Goal: Task Accomplishment & Management: Complete application form

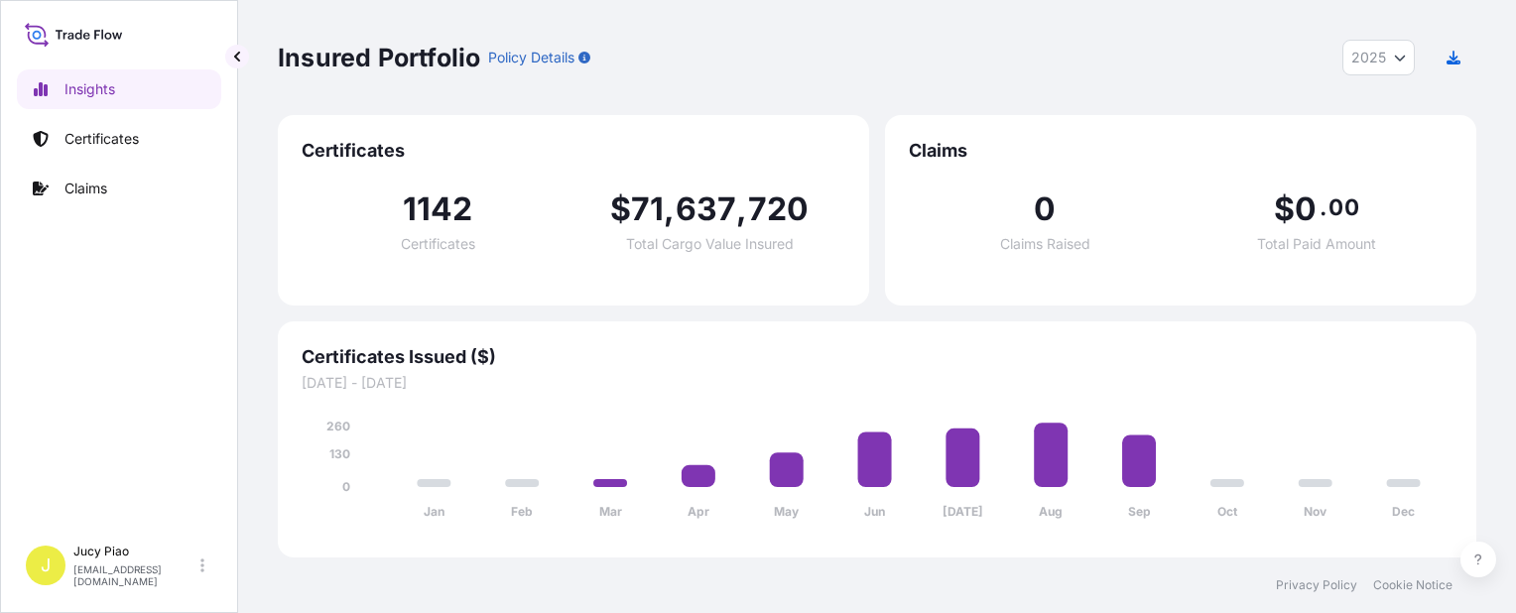
select select "2025"
click at [78, 140] on p "Certificates" at bounding box center [101, 139] width 74 height 20
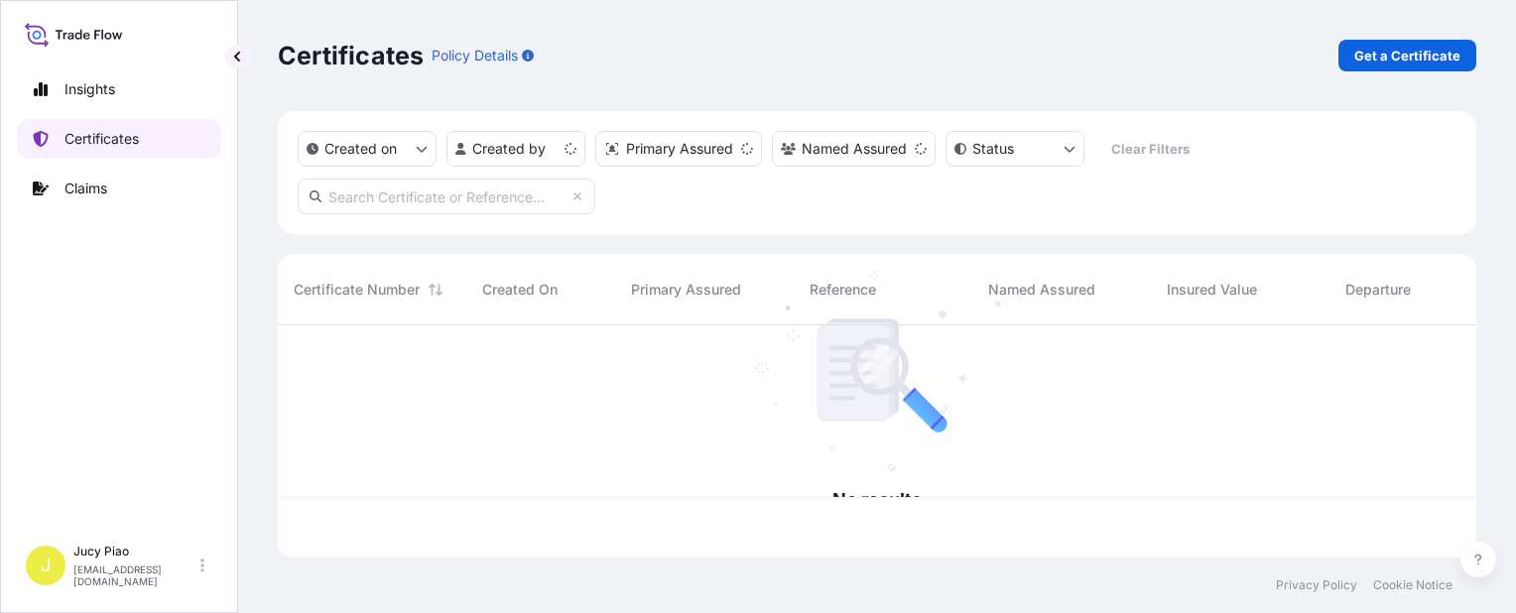
scroll to position [228, 1183]
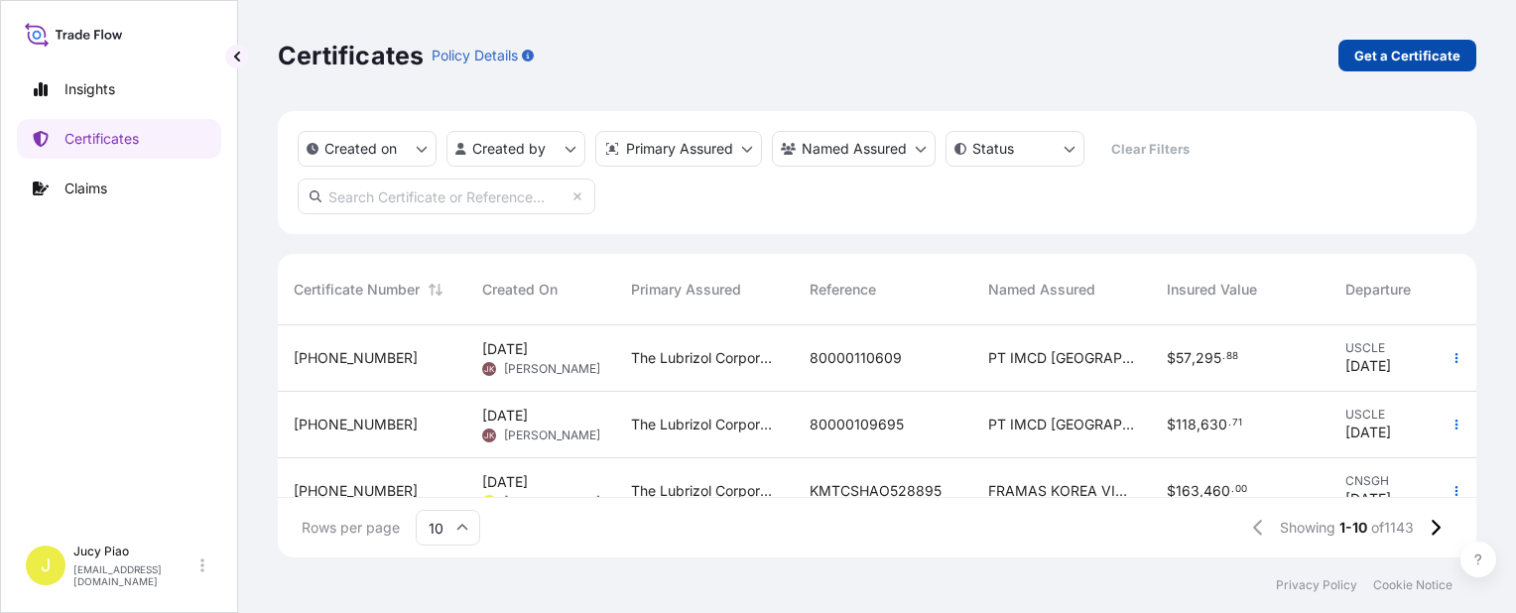
click at [1365, 54] on p "Get a Certificate" at bounding box center [1407, 56] width 106 height 20
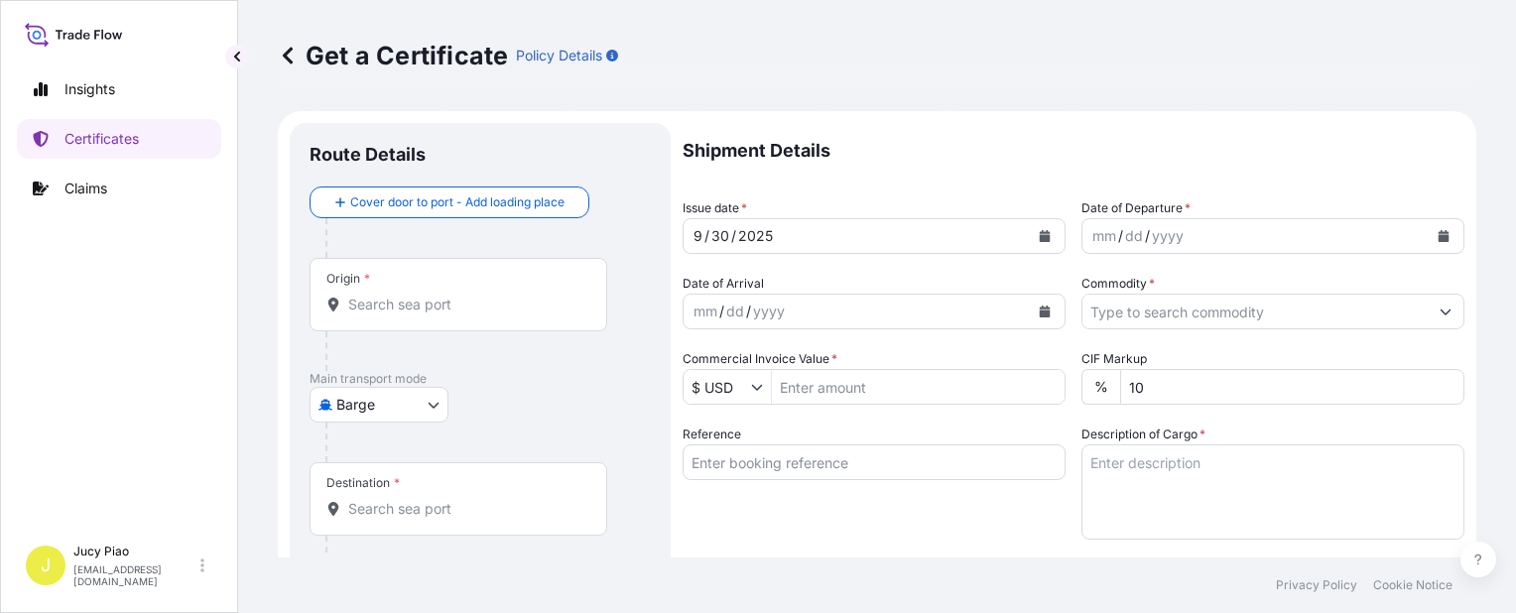
click at [408, 407] on body "Insights Certificates Claims J Jucy Piao [EMAIL_ADDRESS][DOMAIN_NAME] Get a Cer…" at bounding box center [758, 306] width 1516 height 613
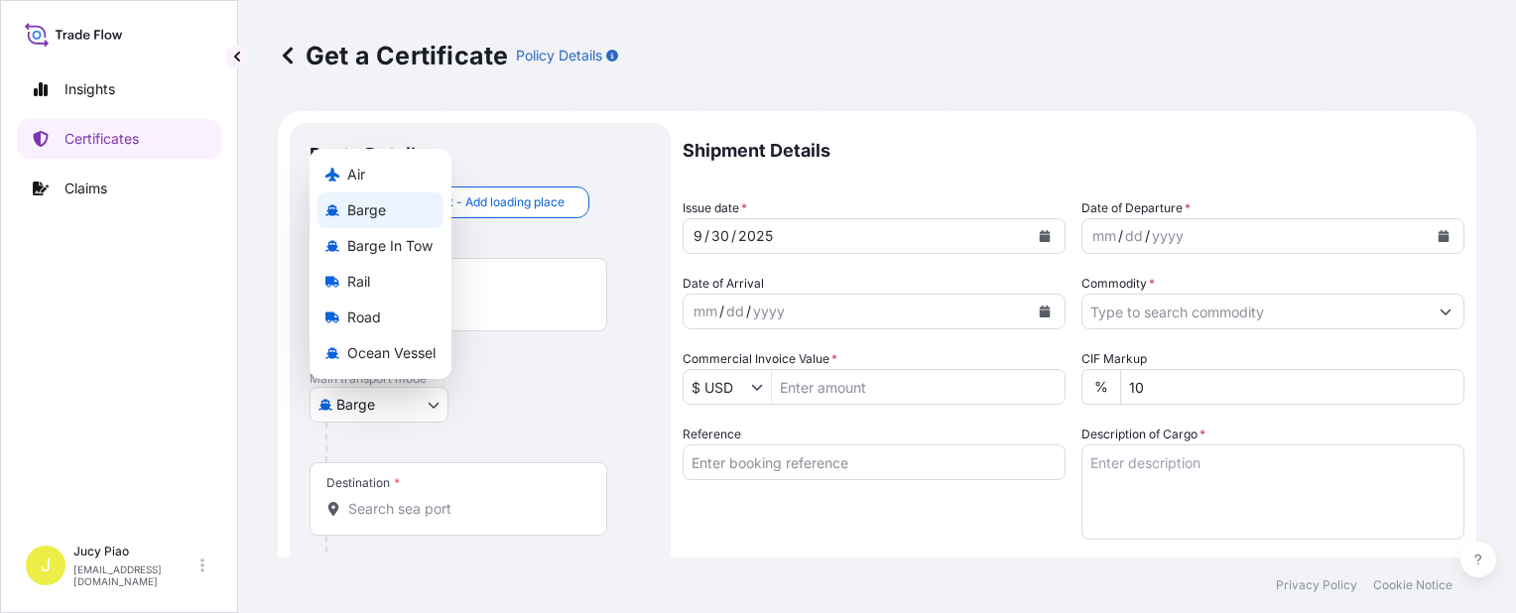
click at [402, 365] on div "Ocean Vessel" at bounding box center [380, 353] width 126 height 36
select select "Ocean Vessel"
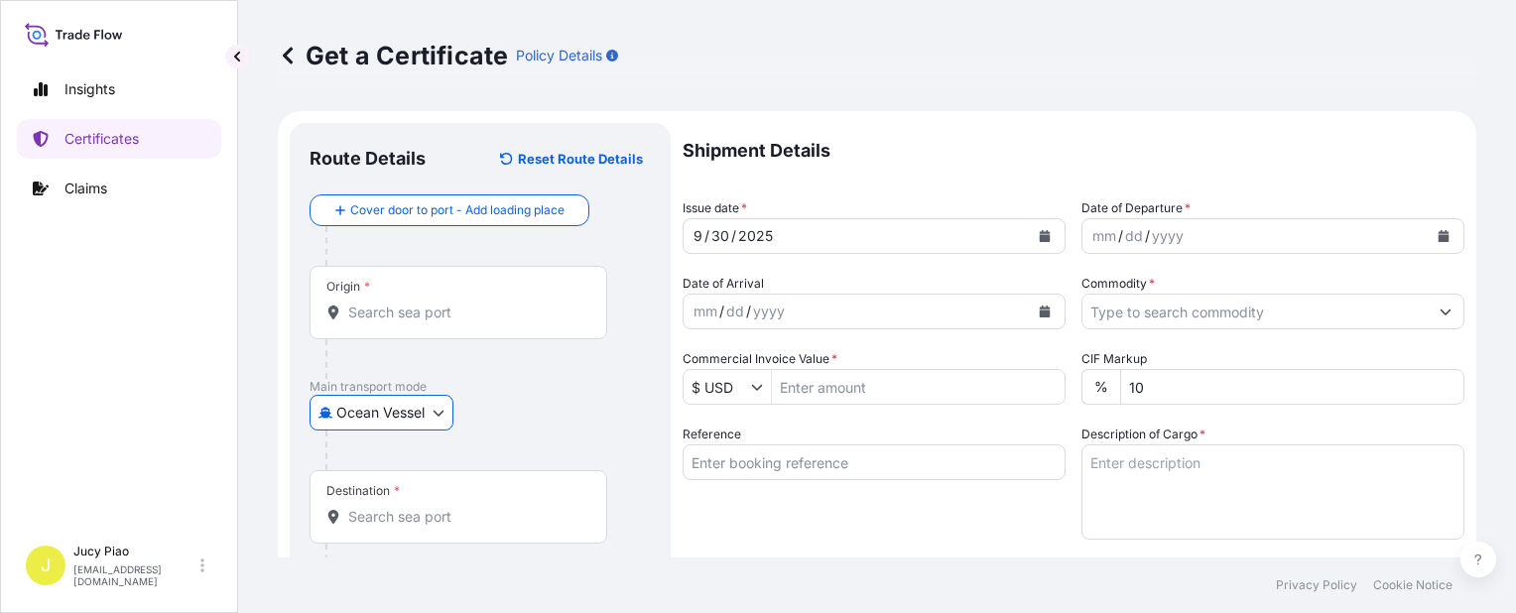
click at [818, 462] on input "Reference" at bounding box center [874, 462] width 383 height 36
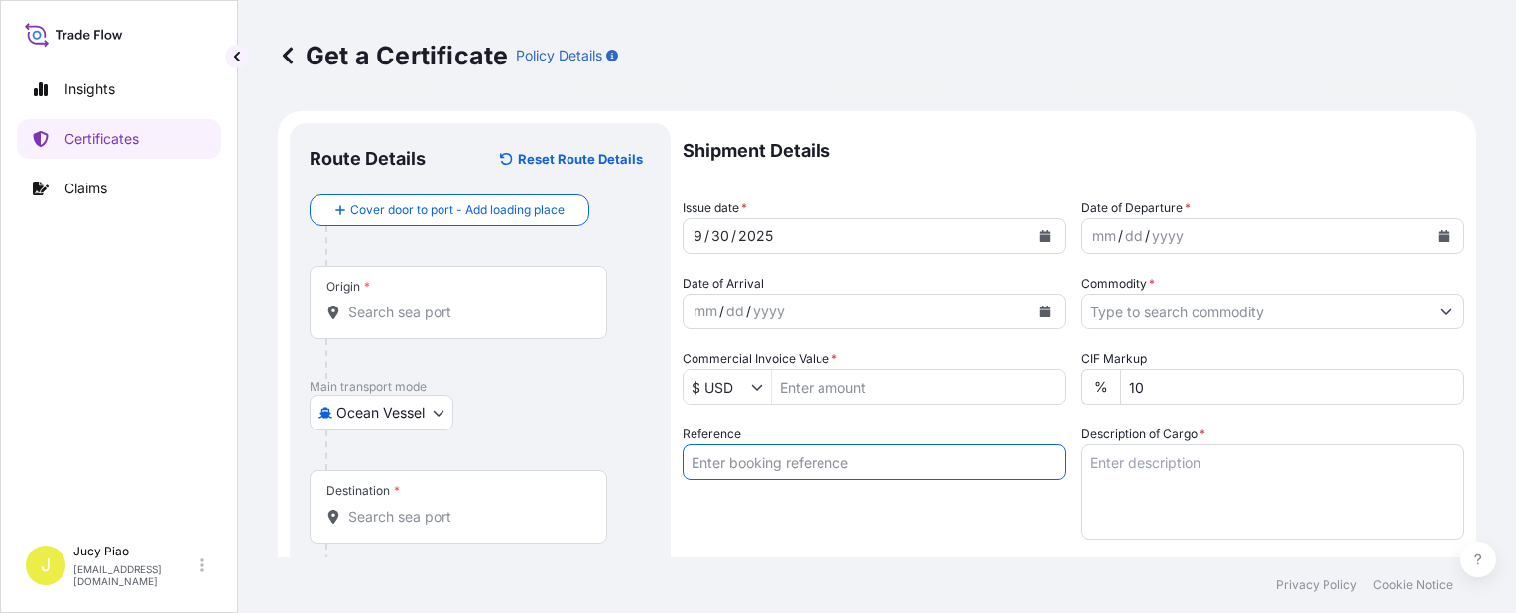
paste input "CSHSE0433900"
type input "CSHSE0433900"
click at [782, 502] on div "Reference CSHSE0433900" at bounding box center [874, 482] width 383 height 115
click at [453, 316] on input "Origin *" at bounding box center [465, 313] width 234 height 20
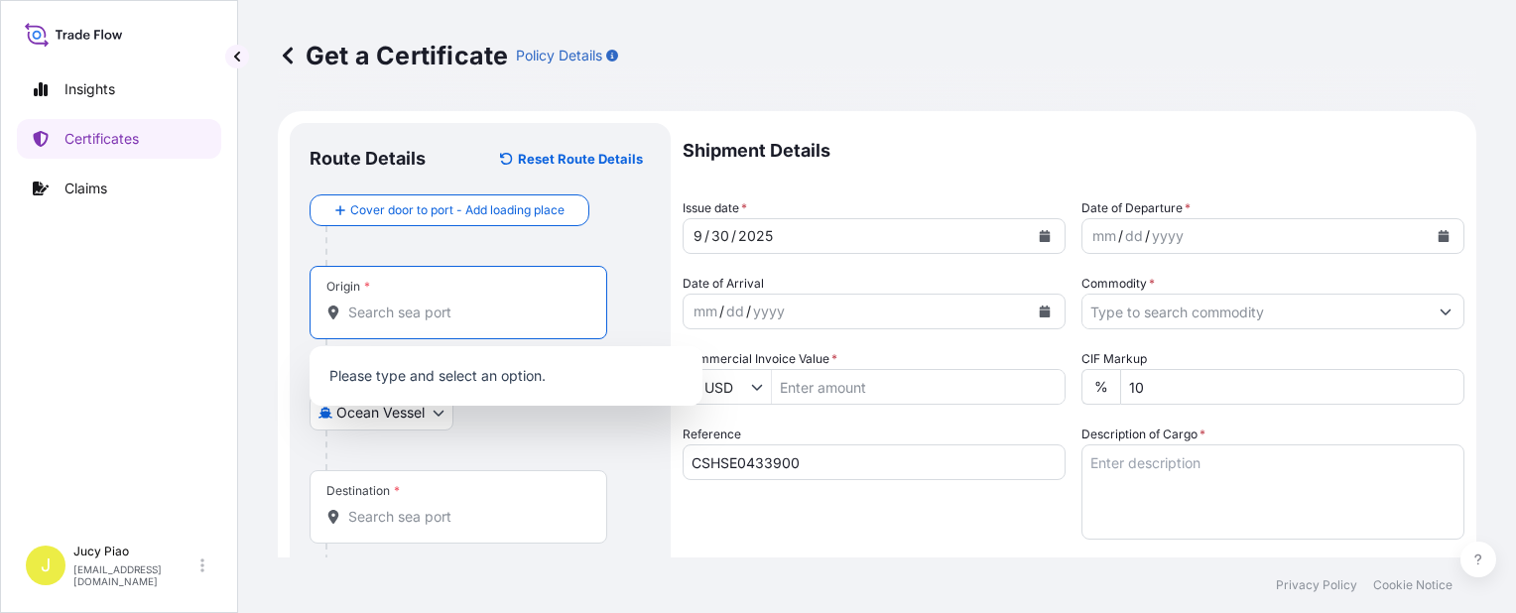
paste input "[GEOGRAPHIC_DATA]"
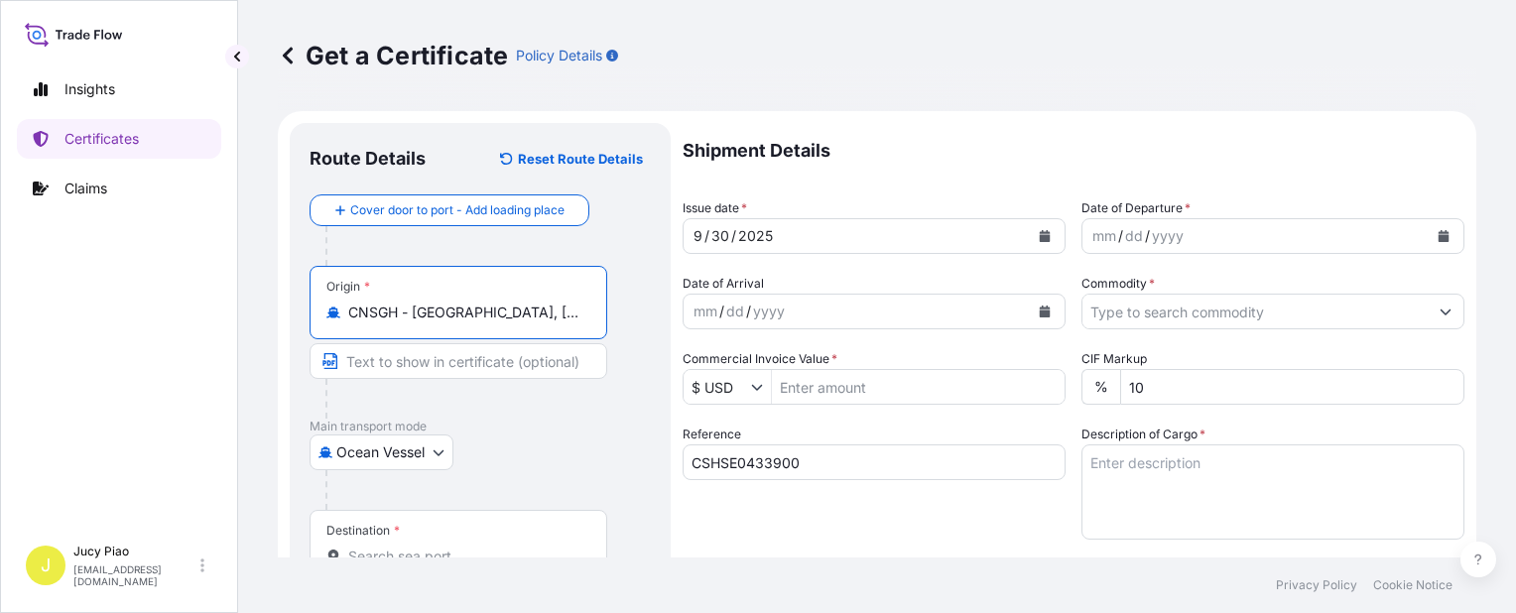
drag, startPoint x: 412, startPoint y: 312, endPoint x: 611, endPoint y: 317, distance: 199.5
click at [611, 317] on div "Origin * CNSGH - [GEOGRAPHIC_DATA], [GEOGRAPHIC_DATA]" at bounding box center [480, 342] width 341 height 153
type input "CNSGH - [GEOGRAPHIC_DATA], [GEOGRAPHIC_DATA]"
click at [527, 355] on input "Text to appear on certificate" at bounding box center [459, 361] width 298 height 36
paste input "[GEOGRAPHIC_DATA], [GEOGRAPHIC_DATA]"
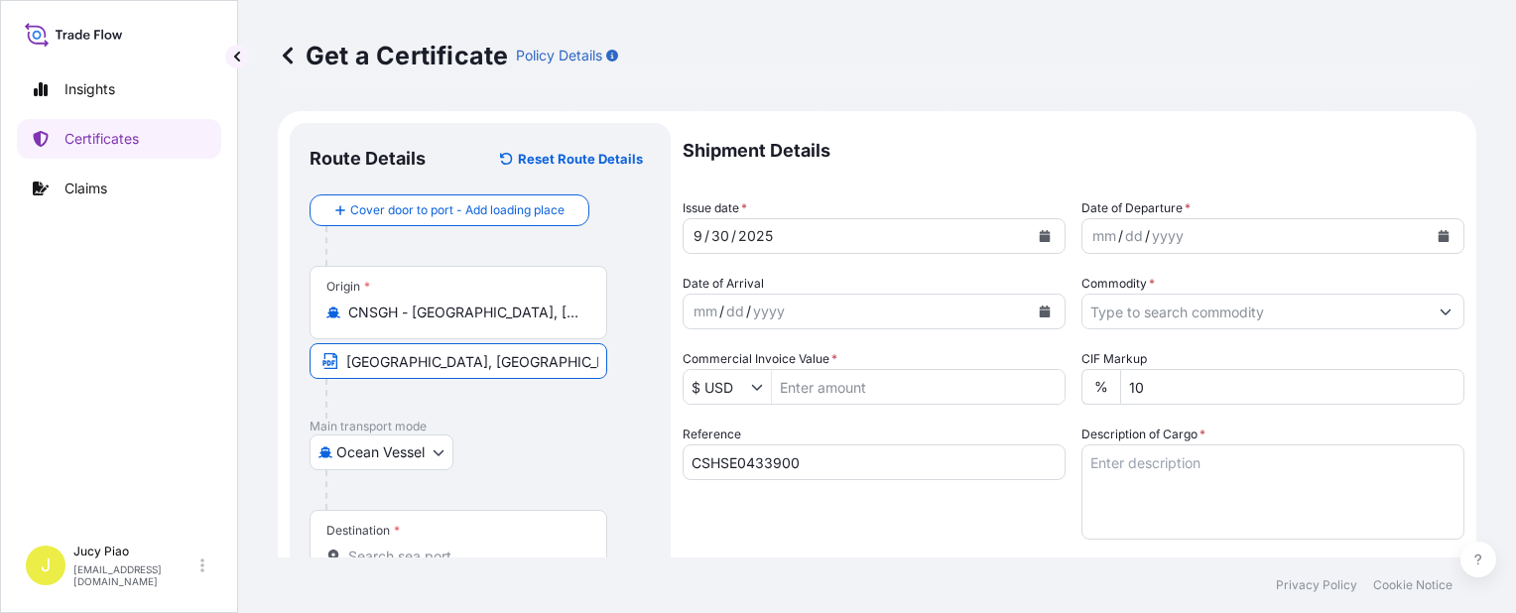
scroll to position [99, 0]
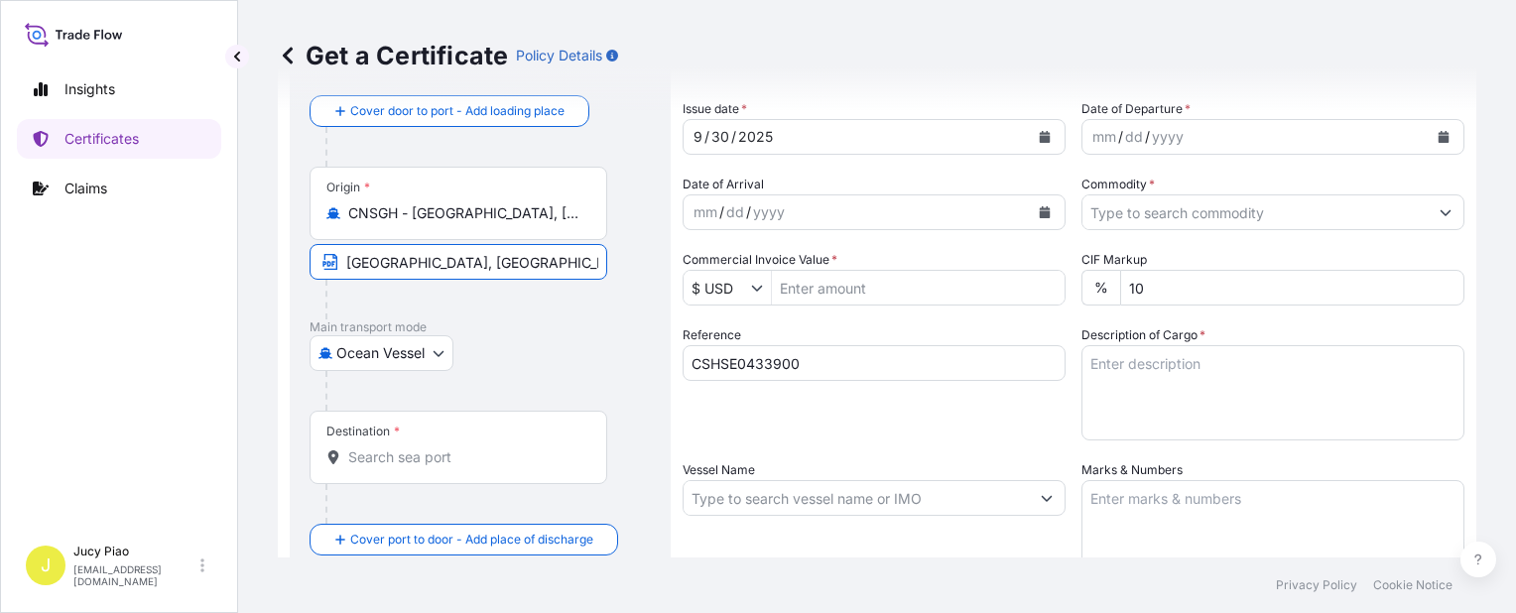
type input "[GEOGRAPHIC_DATA], [GEOGRAPHIC_DATA]"
click at [482, 470] on div "Destination *" at bounding box center [459, 447] width 298 height 73
click at [482, 467] on input "Destination *" at bounding box center [465, 457] width 234 height 20
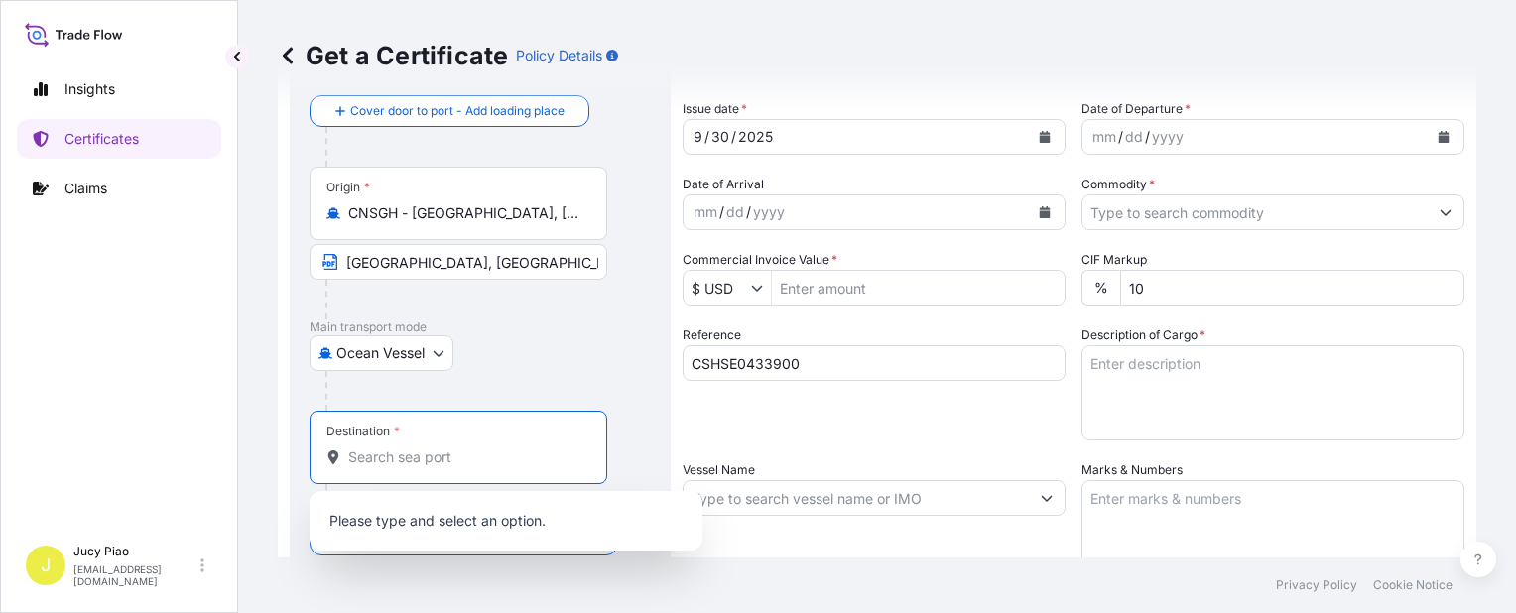
click at [465, 469] on div "Destination *" at bounding box center [459, 447] width 298 height 73
click at [465, 467] on input "Destination *" at bounding box center [465, 457] width 234 height 20
paste input "NHAVA SHEVA"
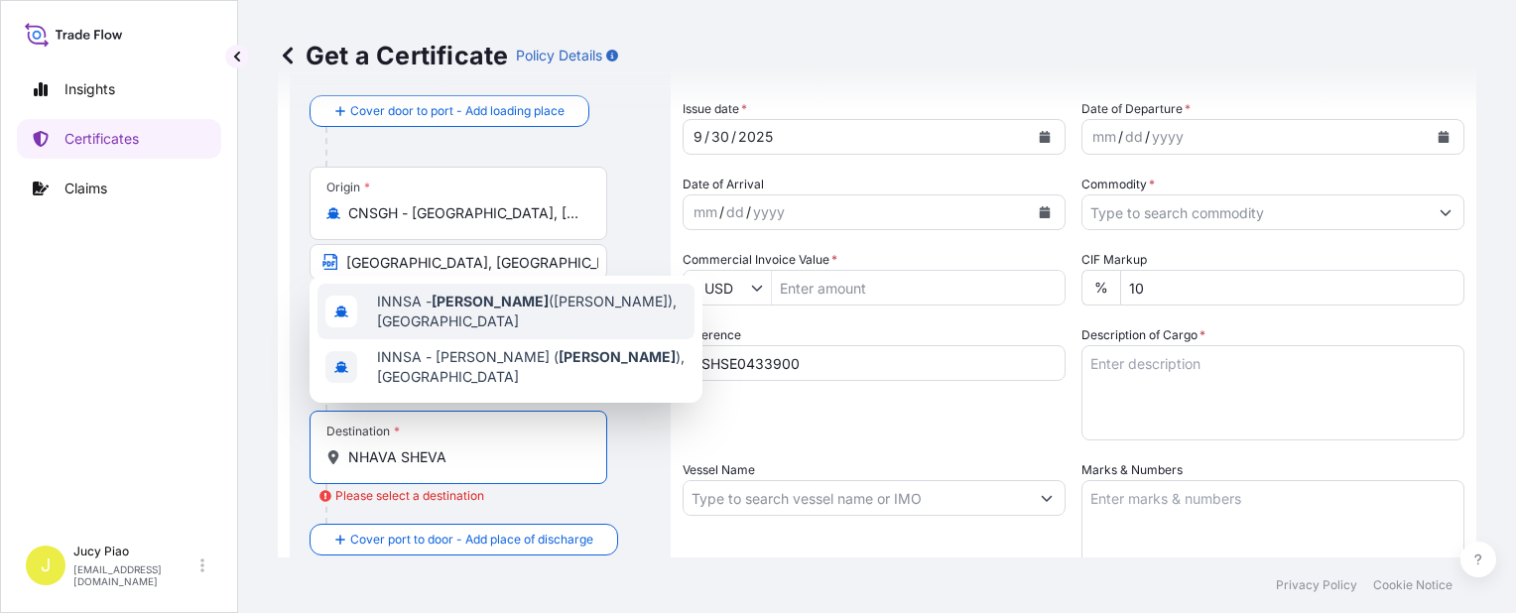
click at [513, 314] on span "INNSA - [GEOGRAPHIC_DATA] ([PERSON_NAME]), [GEOGRAPHIC_DATA]" at bounding box center [532, 312] width 310 height 40
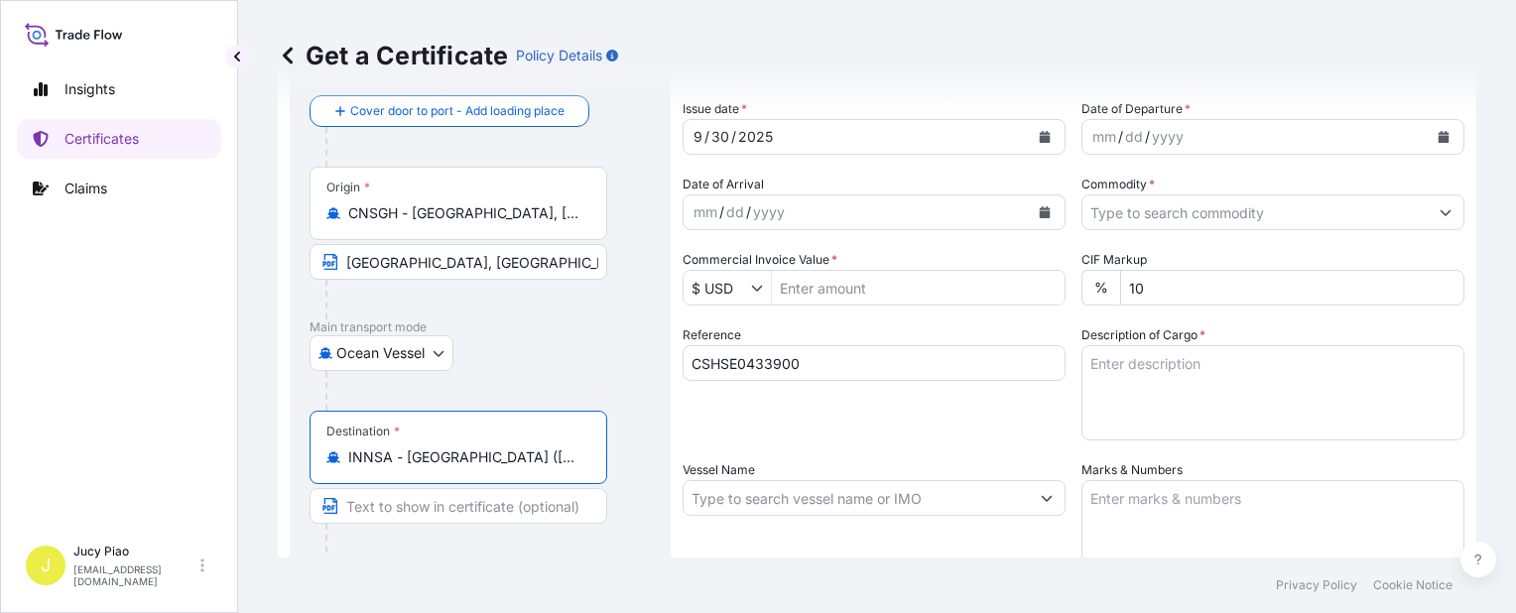
drag, startPoint x: 407, startPoint y: 459, endPoint x: 490, endPoint y: 457, distance: 83.4
click at [490, 457] on input "INNSA - [GEOGRAPHIC_DATA] ([PERSON_NAME]), [GEOGRAPHIC_DATA]" at bounding box center [465, 457] width 234 height 20
click at [507, 456] on input "INNSA - [GEOGRAPHIC_DATA] ([PERSON_NAME]), [GEOGRAPHIC_DATA]" at bounding box center [465, 457] width 234 height 20
drag, startPoint x: 536, startPoint y: 458, endPoint x: 672, endPoint y: 459, distance: 135.9
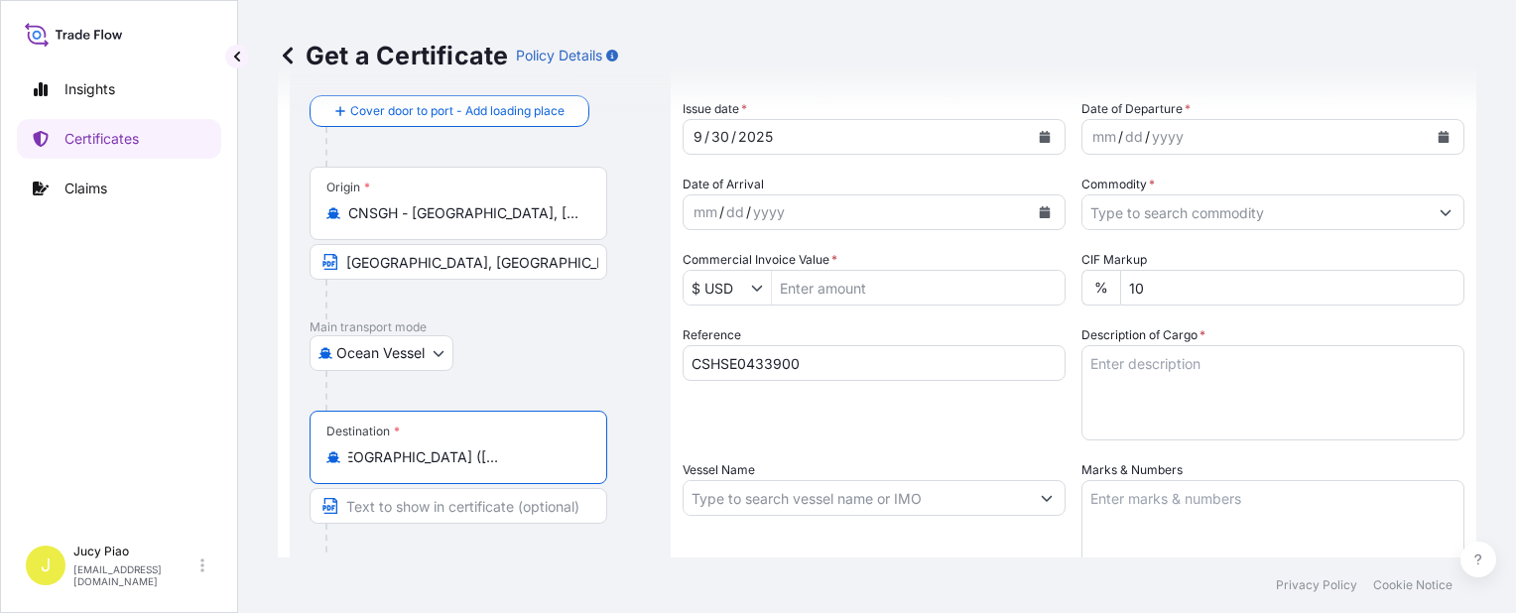
click at [672, 459] on form "Route Details Reset Route Details Cover door to port - Add loading place Place …" at bounding box center [877, 524] width 1199 height 1025
type input "INNSA - [GEOGRAPHIC_DATA] ([PERSON_NAME]), [GEOGRAPHIC_DATA]"
click at [435, 501] on input "Text to appear on certificate" at bounding box center [459, 506] width 298 height 36
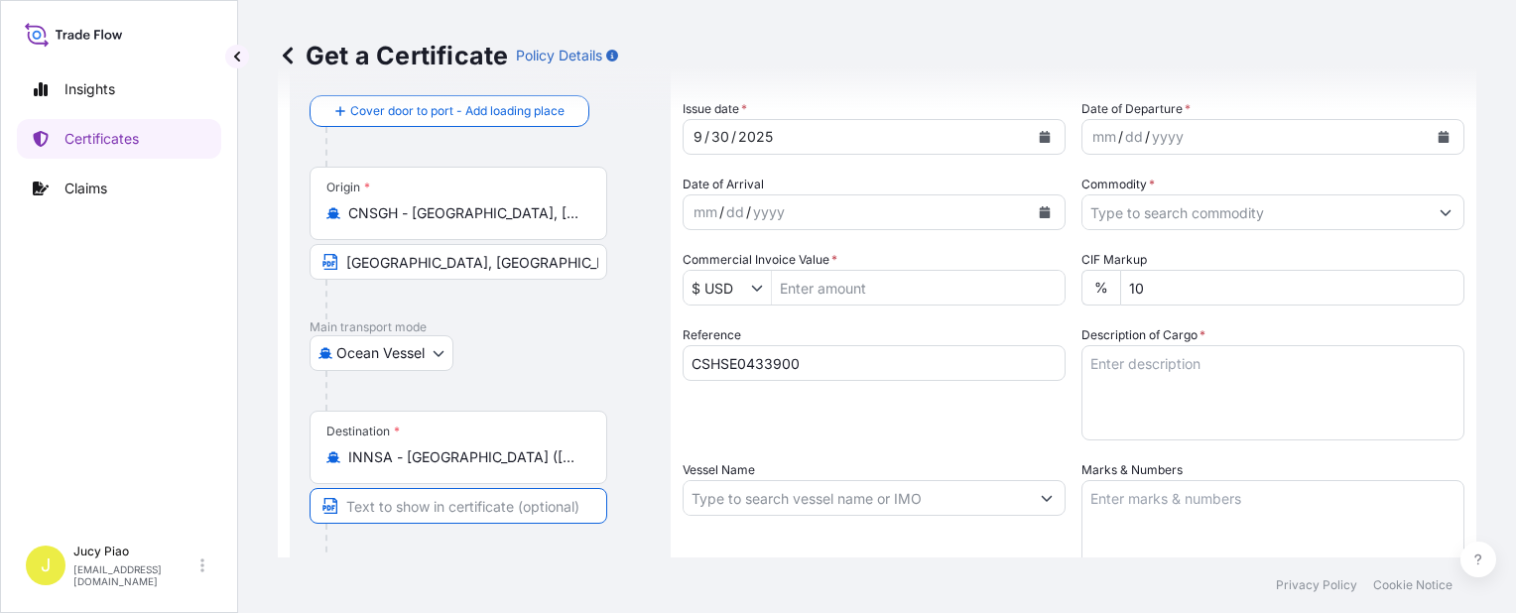
paste input "[PERSON_NAME]"
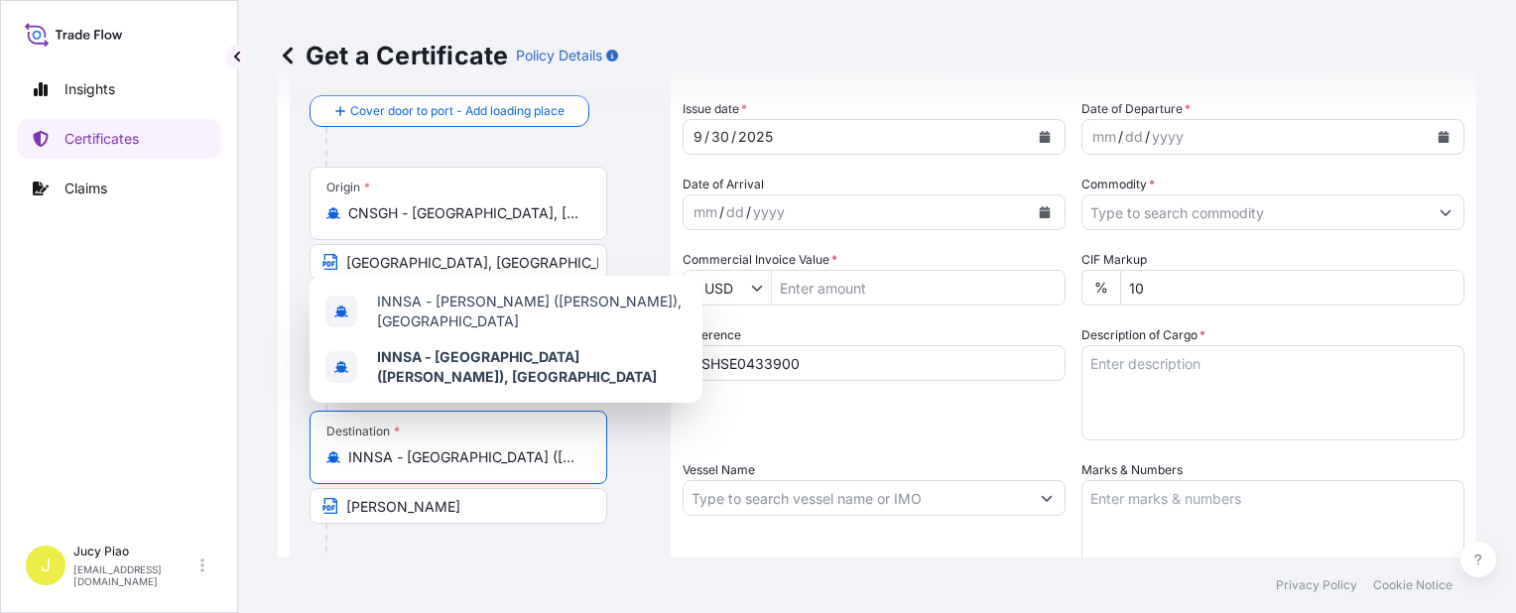
click at [516, 459] on input "INNSA - [GEOGRAPHIC_DATA] ([PERSON_NAME]), [GEOGRAPHIC_DATA]" at bounding box center [465, 457] width 234 height 20
drag, startPoint x: 580, startPoint y: 462, endPoint x: 652, endPoint y: 466, distance: 71.5
click at [652, 466] on div "Route Details Reset Route Details Cover door to port - Add loading place Place …" at bounding box center [480, 524] width 381 height 1001
click at [568, 463] on input "INNSA - [GEOGRAPHIC_DATA] ([PERSON_NAME]), [GEOGRAPHIC_DATA]" at bounding box center [465, 457] width 234 height 20
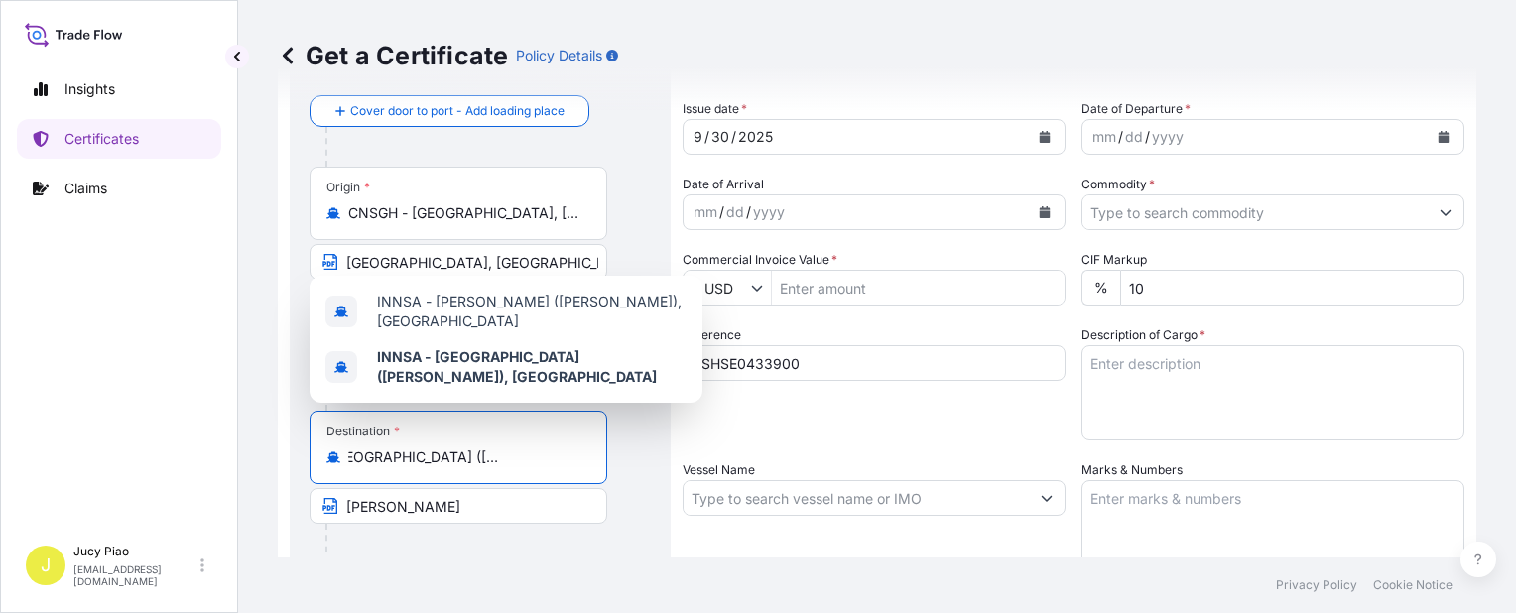
drag, startPoint x: 541, startPoint y: 459, endPoint x: 623, endPoint y: 458, distance: 82.4
click at [623, 458] on div "Destination * [PERSON_NAME][GEOGRAPHIC_DATA] ([PERSON_NAME]), [GEOGRAPHIC_DATA]…" at bounding box center [480, 487] width 341 height 153
drag, startPoint x: 418, startPoint y: 506, endPoint x: 433, endPoint y: 505, distance: 14.9
click at [425, 505] on input "[PERSON_NAME]" at bounding box center [459, 506] width 298 height 36
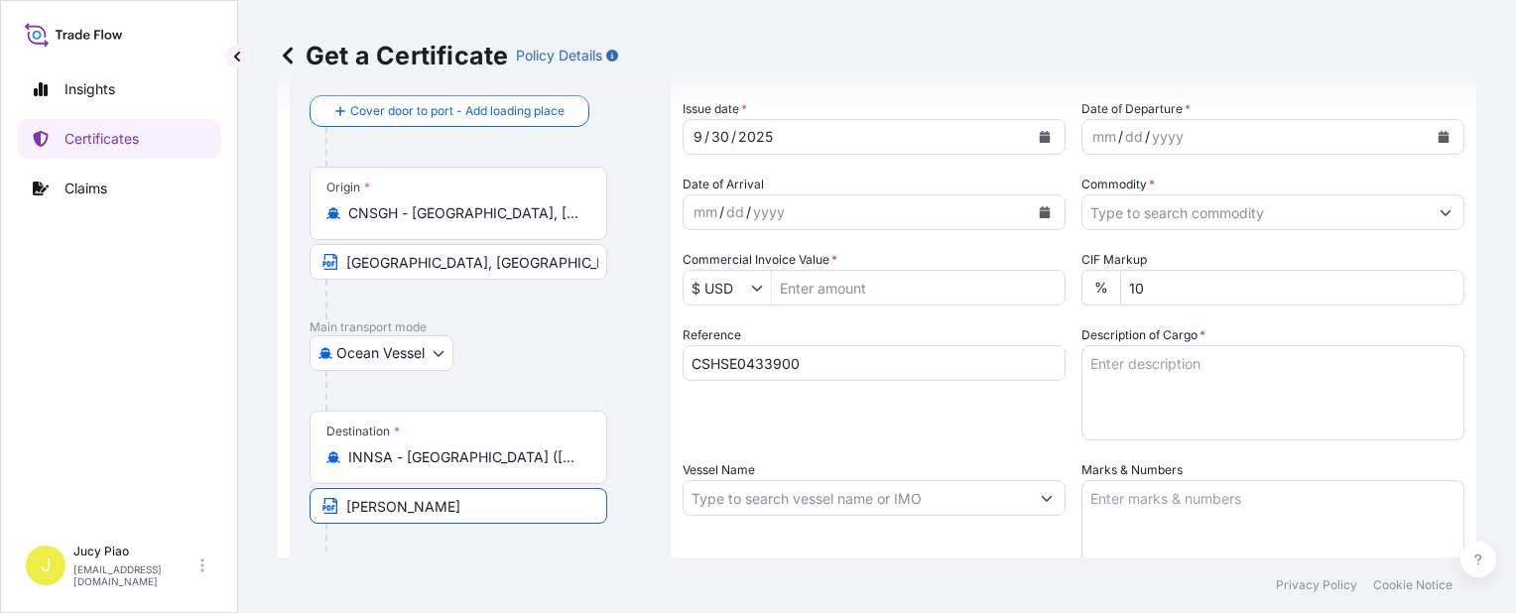
click at [476, 506] on input "[PERSON_NAME]" at bounding box center [459, 506] width 298 height 36
paste input ", [GEOGRAPHIC_DATA]"
type input "[PERSON_NAME], [GEOGRAPHIC_DATA]"
click at [861, 446] on div "Shipment Details Issue date * [DATE] Date of Departure * mm / dd / yyyy Date of…" at bounding box center [1074, 497] width 782 height 946
click at [1097, 137] on div "mm" at bounding box center [1104, 137] width 28 height 24
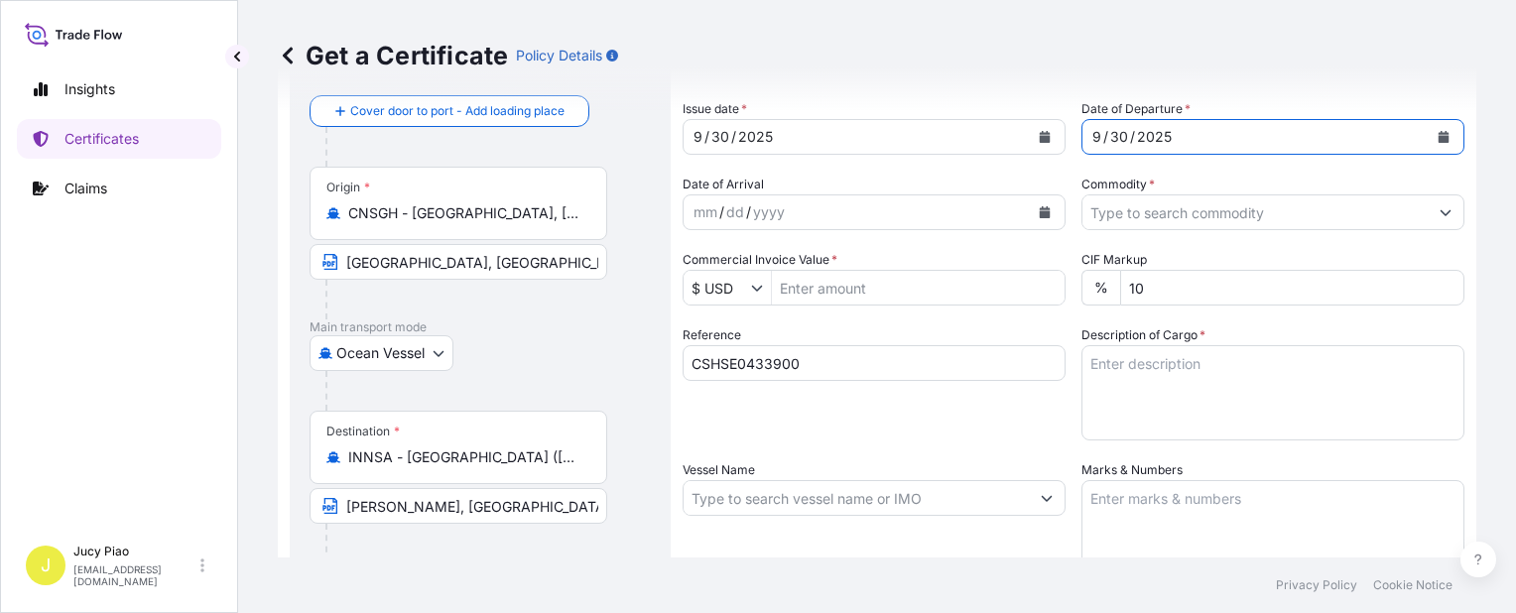
click at [1119, 202] on input "Commodity *" at bounding box center [1254, 212] width 345 height 36
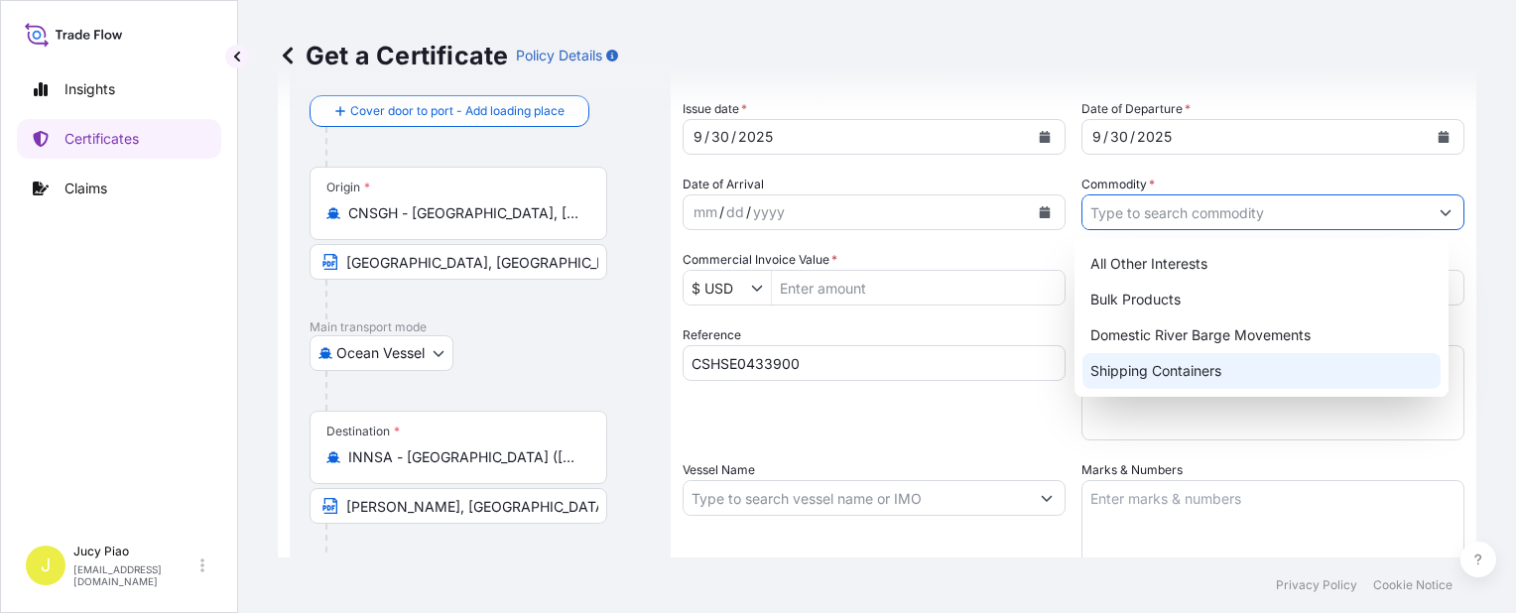
click at [1143, 371] on div "Shipping Containers" at bounding box center [1261, 371] width 358 height 36
type input "Shipping Containers"
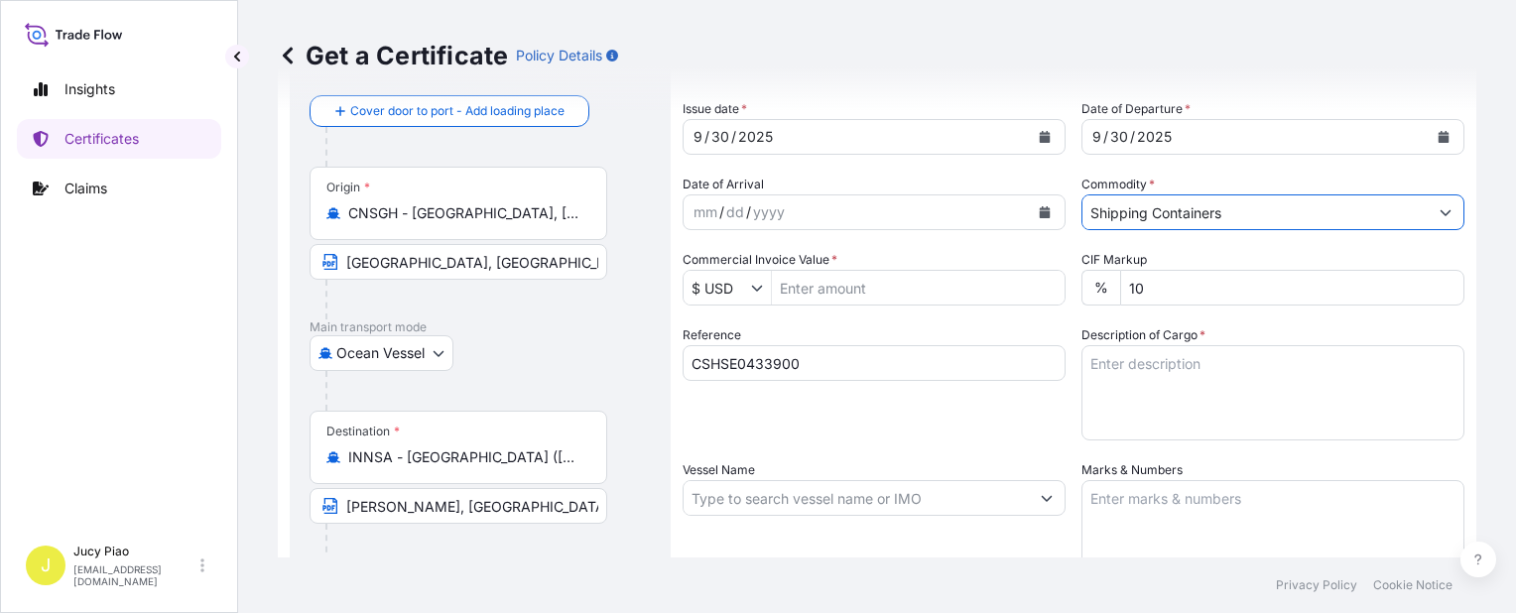
click at [843, 283] on input "Commercial Invoice Value *" at bounding box center [918, 288] width 293 height 36
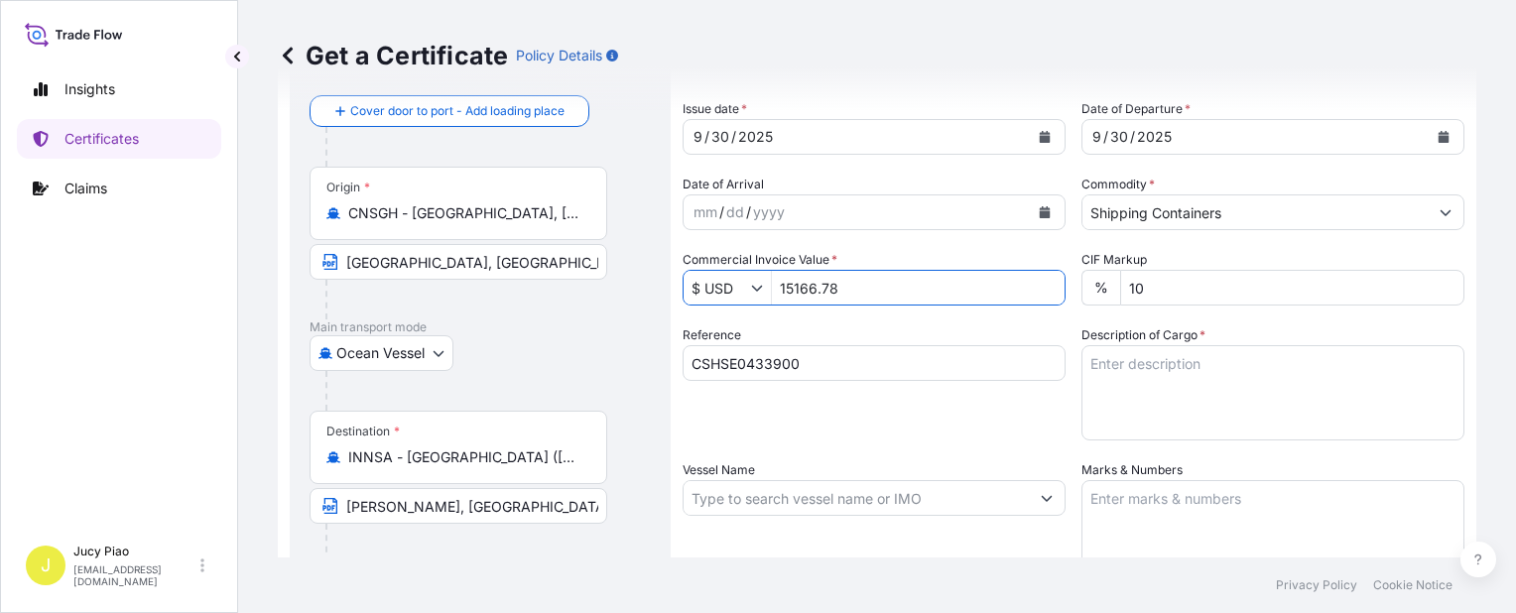
type input "15,166.78"
click at [1171, 389] on textarea "Description of Cargo *" at bounding box center [1272, 392] width 383 height 95
paste textarea "ALOX(R) 2148, O/H PH LINED STL DRUM 4 PALLETS (16 DRUMS) HS CODE:381129 IEC COD…"
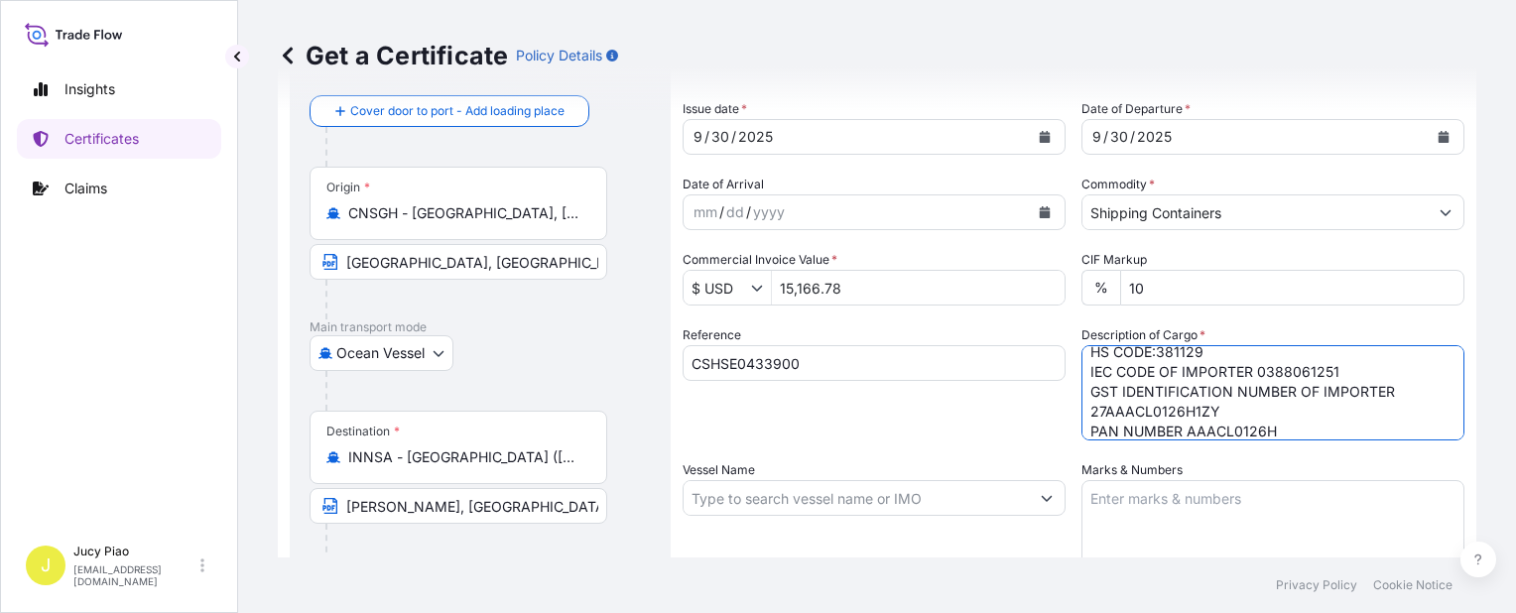
scroll to position [298, 0]
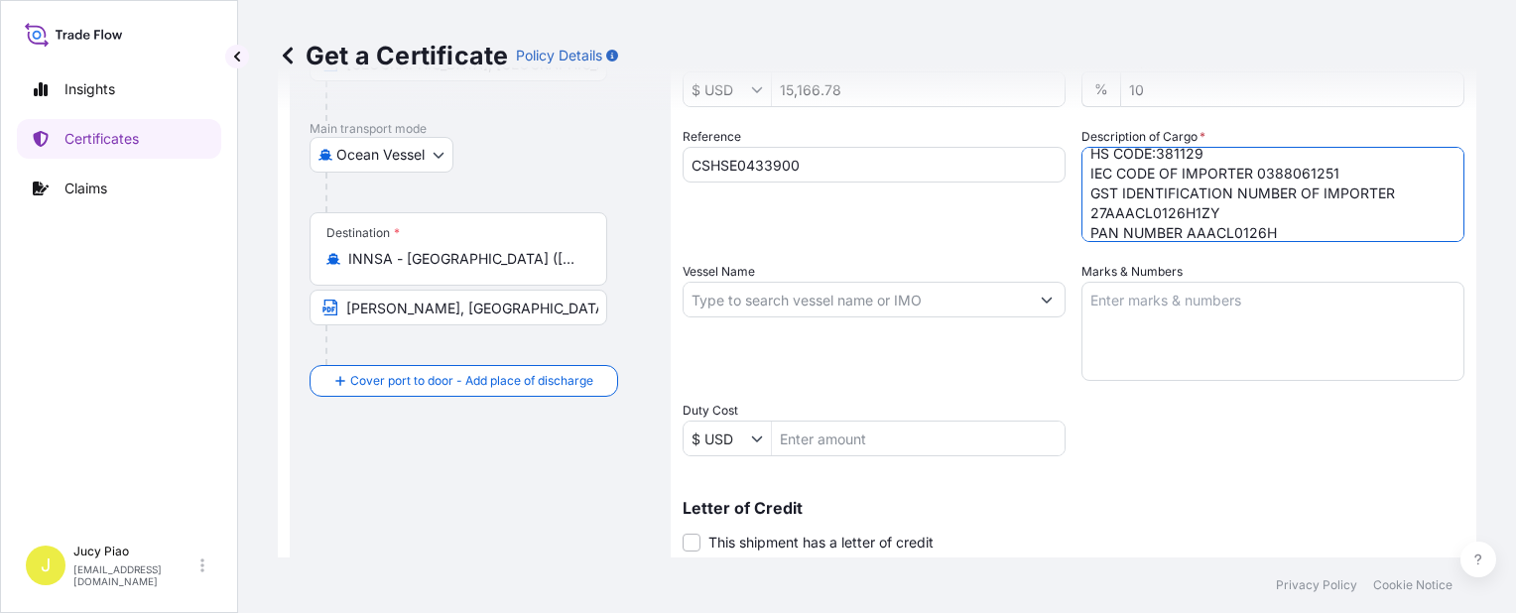
type textarea "ALOX(R) 2148, O/H PH LINED STL DRUM 4 PALLETS (16 DRUMS) HS CODE:381129 IEC COD…"
click at [1209, 292] on textarea "Marks & Numbers" at bounding box center [1272, 331] width 383 height 99
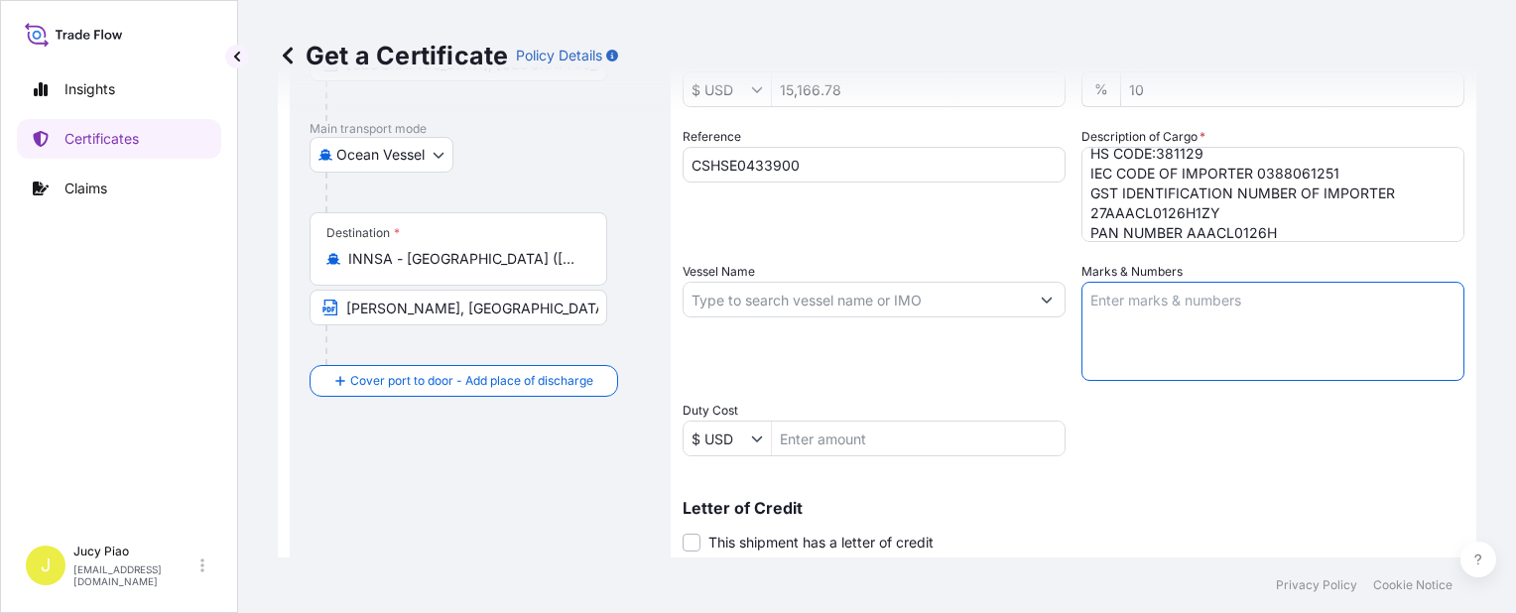
paste textarea "PO#4503926546"
type textarea "PO#4503926546"
click at [793, 308] on input "Vessel Name" at bounding box center [856, 300] width 345 height 36
paste input "ESL WASL"
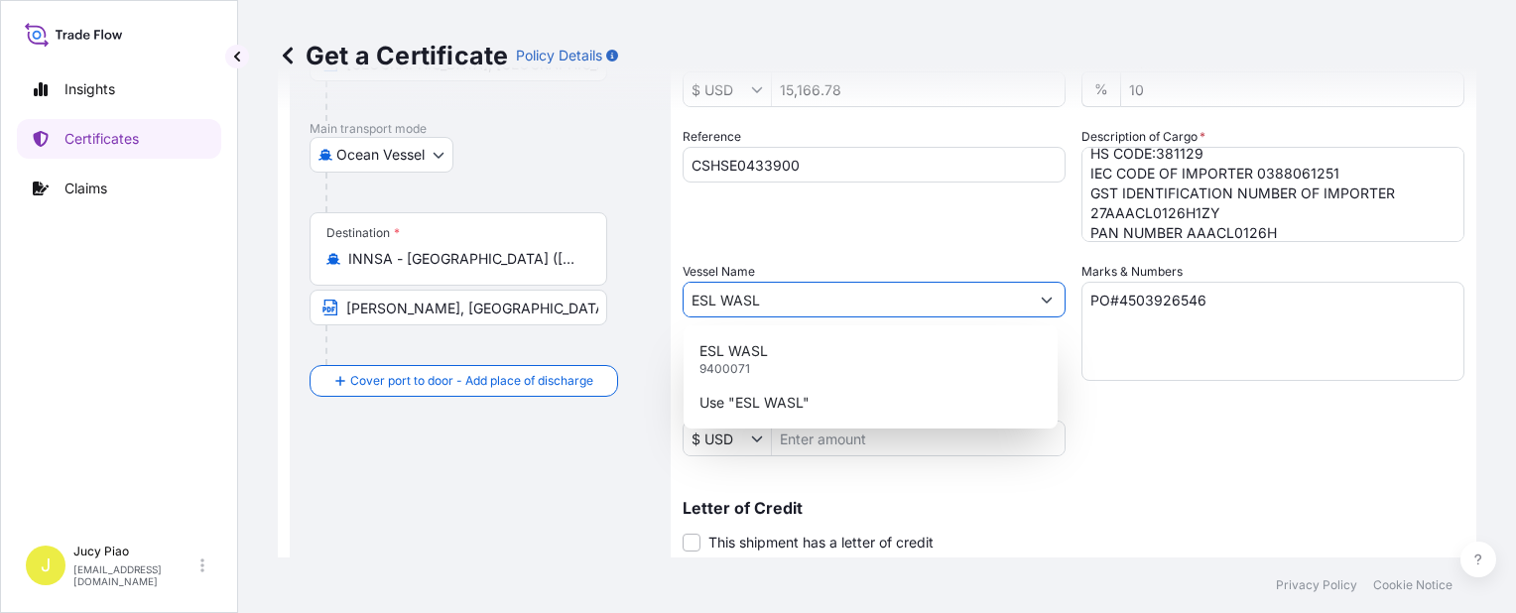
click at [790, 336] on div "ESL WASL 9400071" at bounding box center [871, 359] width 358 height 52
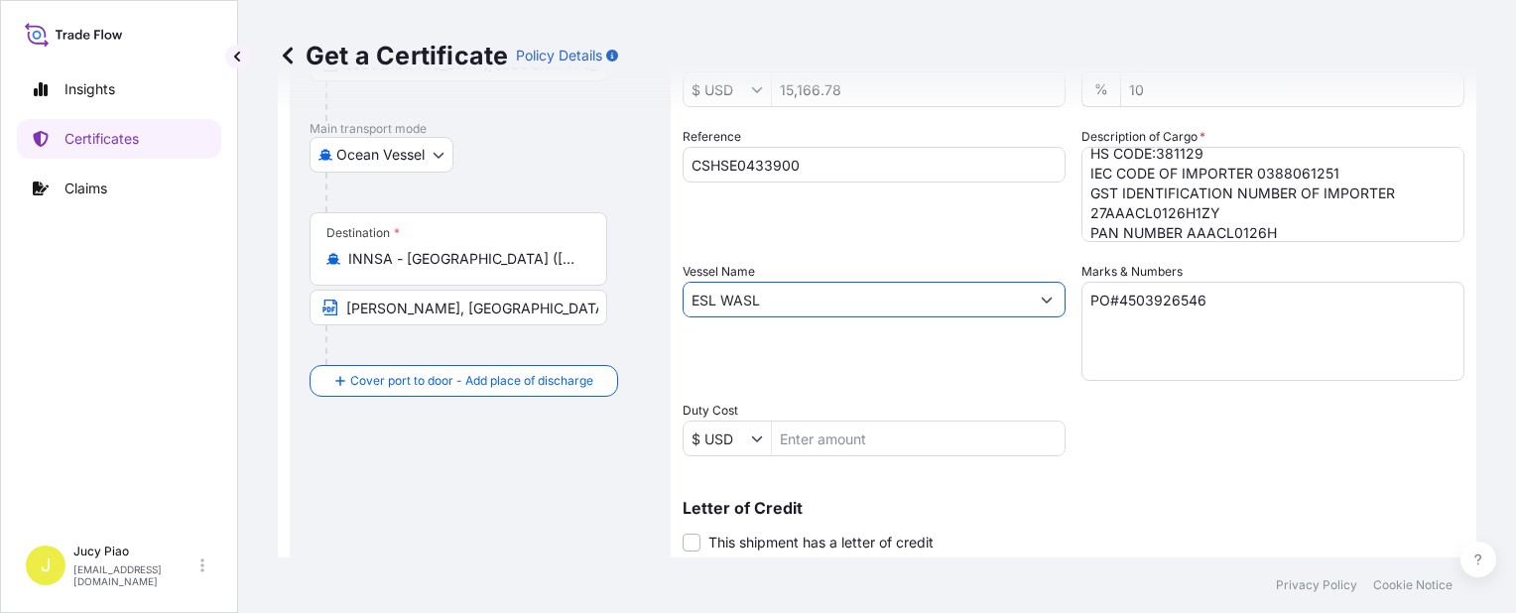
scroll to position [576, 0]
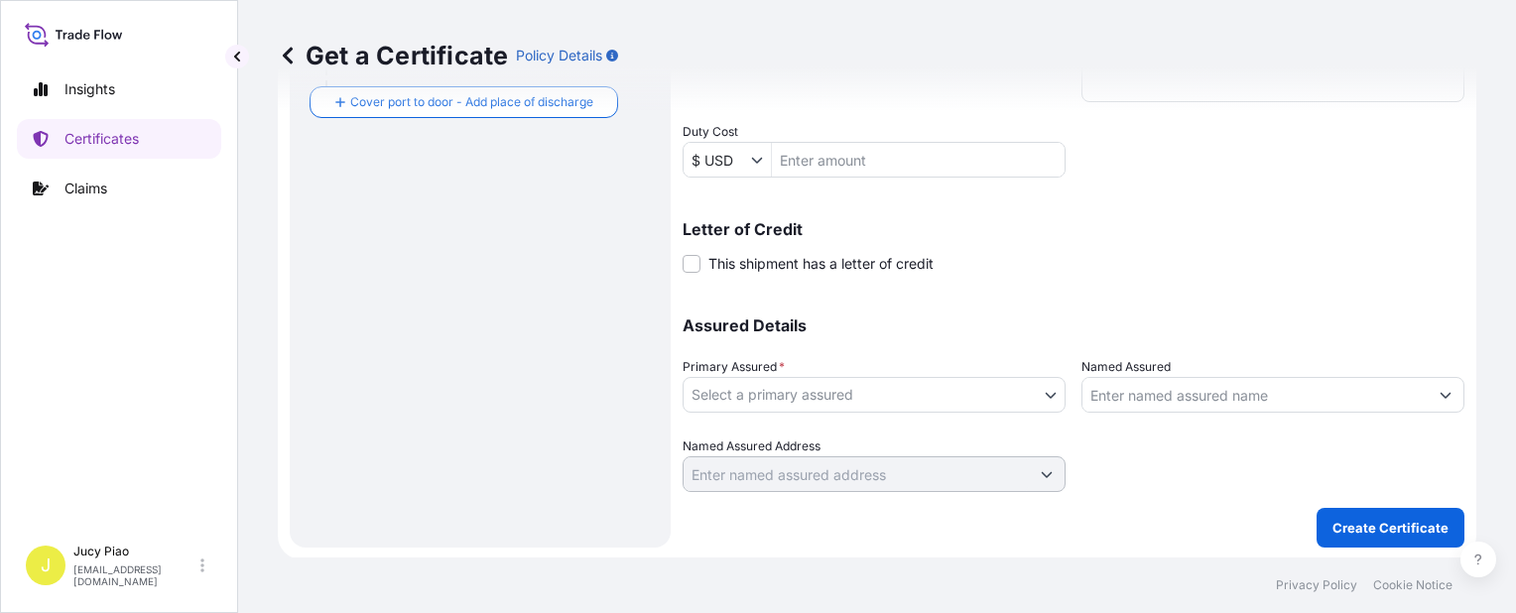
type input "ESL WASL"
click at [857, 407] on body "0 options available. 2 options available. Insights Certificates Claims J Jucy P…" at bounding box center [758, 306] width 1516 height 613
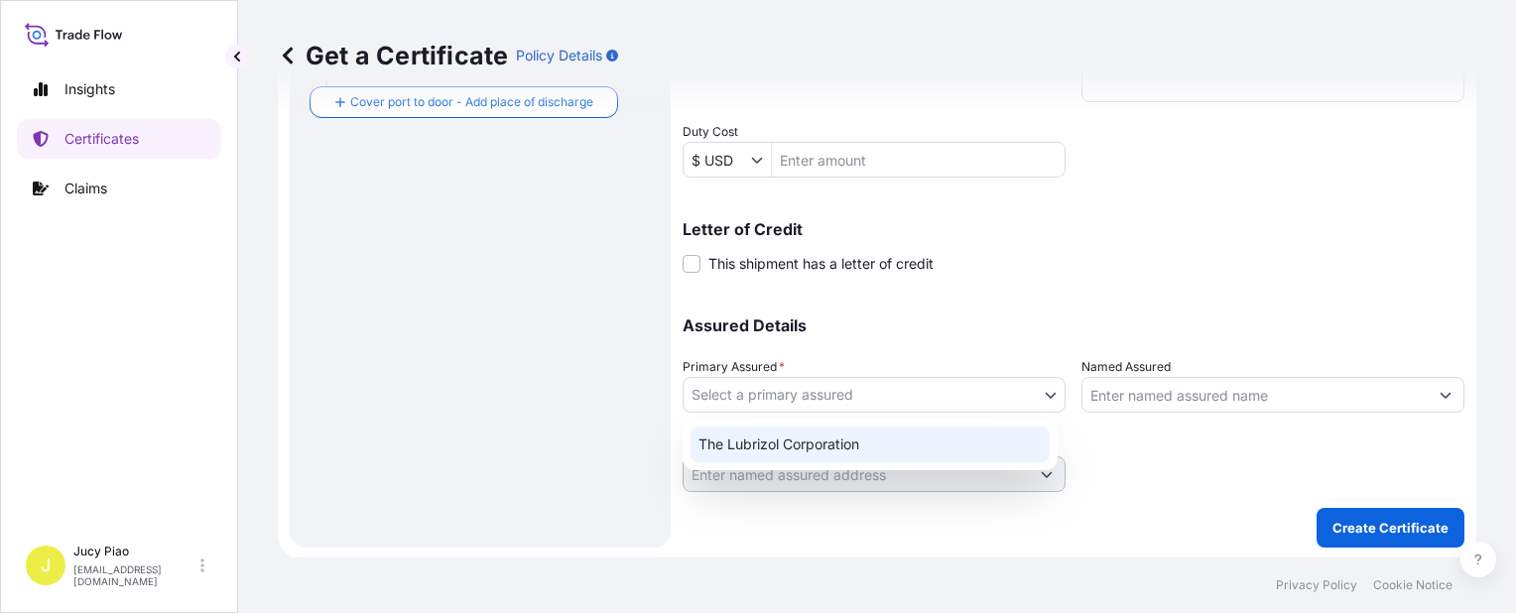
click at [837, 438] on div "The Lubrizol Corporation" at bounding box center [870, 445] width 359 height 36
select select "31566"
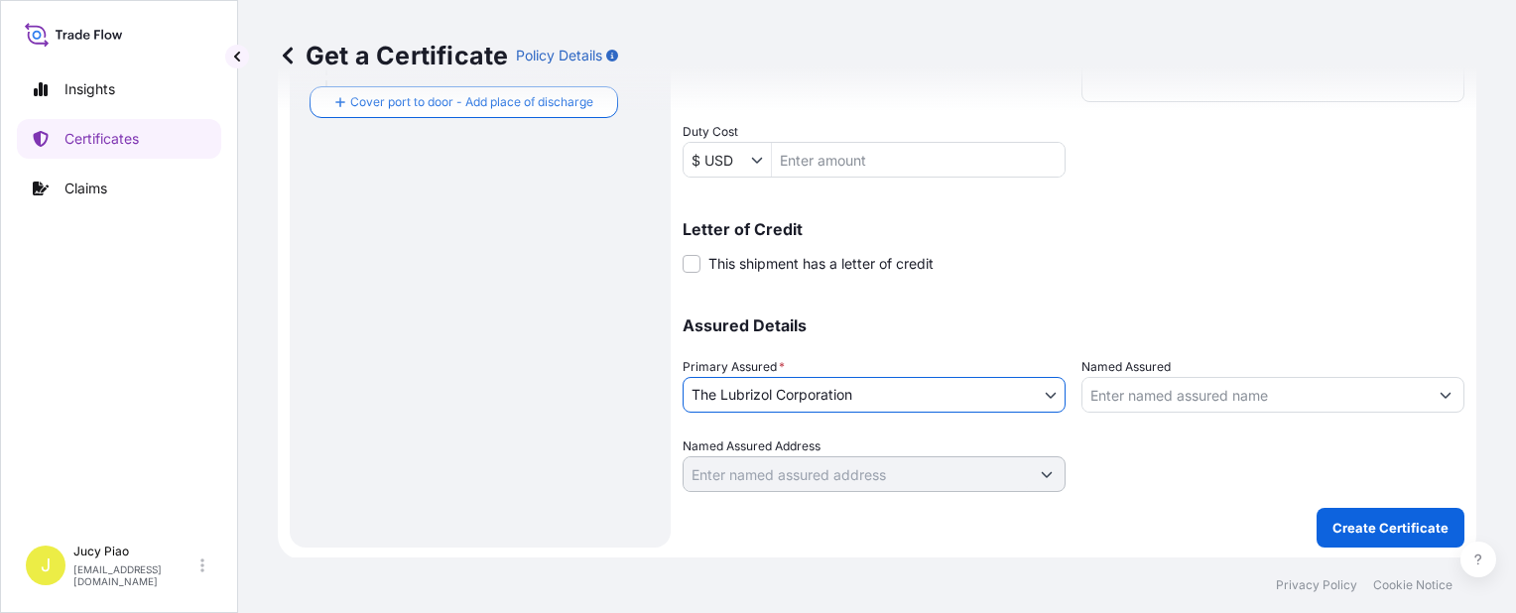
click at [1179, 403] on input "Named Assured" at bounding box center [1254, 395] width 345 height 36
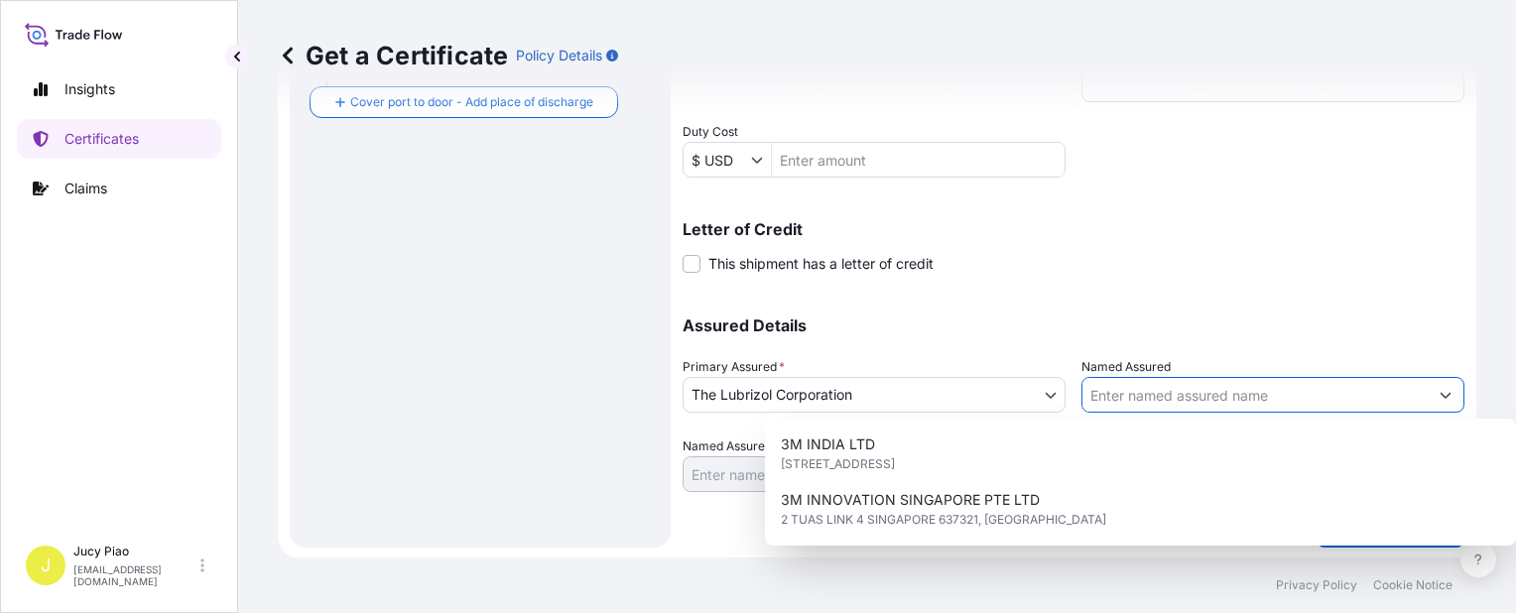
paste input "LUBRIZOL INDIA PVT LTD"
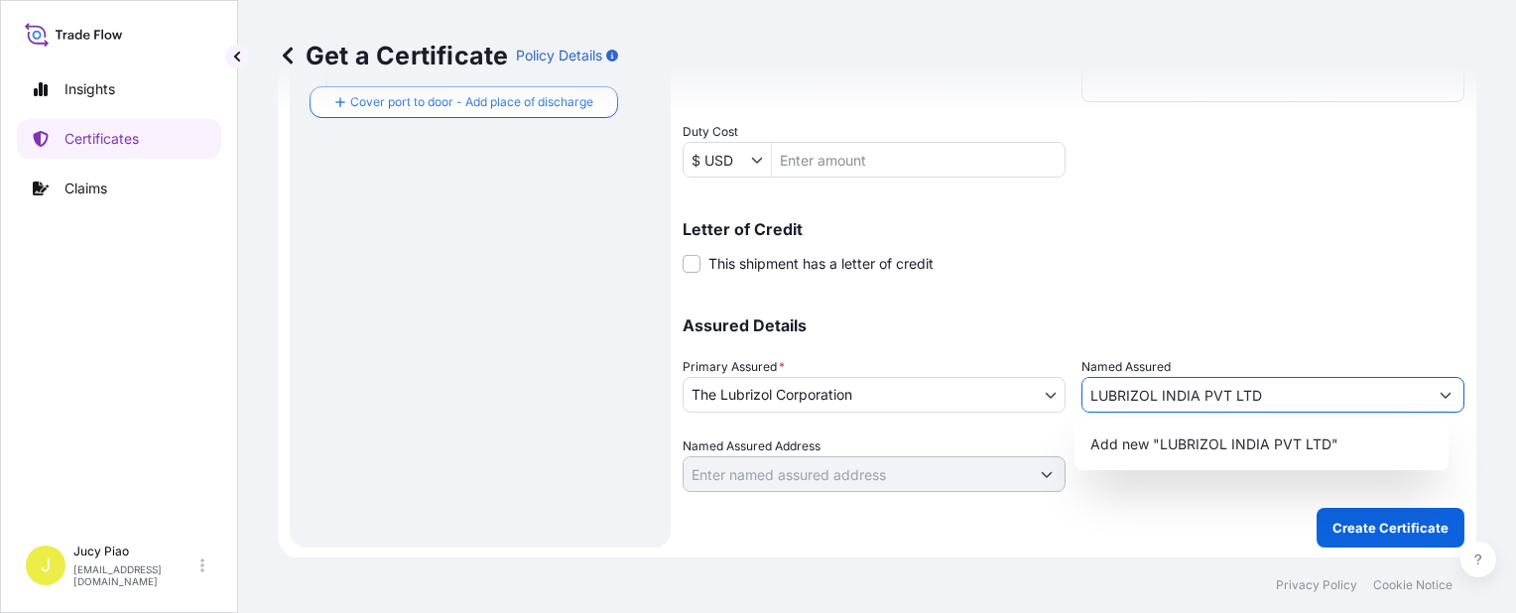
type input "LUBRIZOL INDIA PVT LTD"
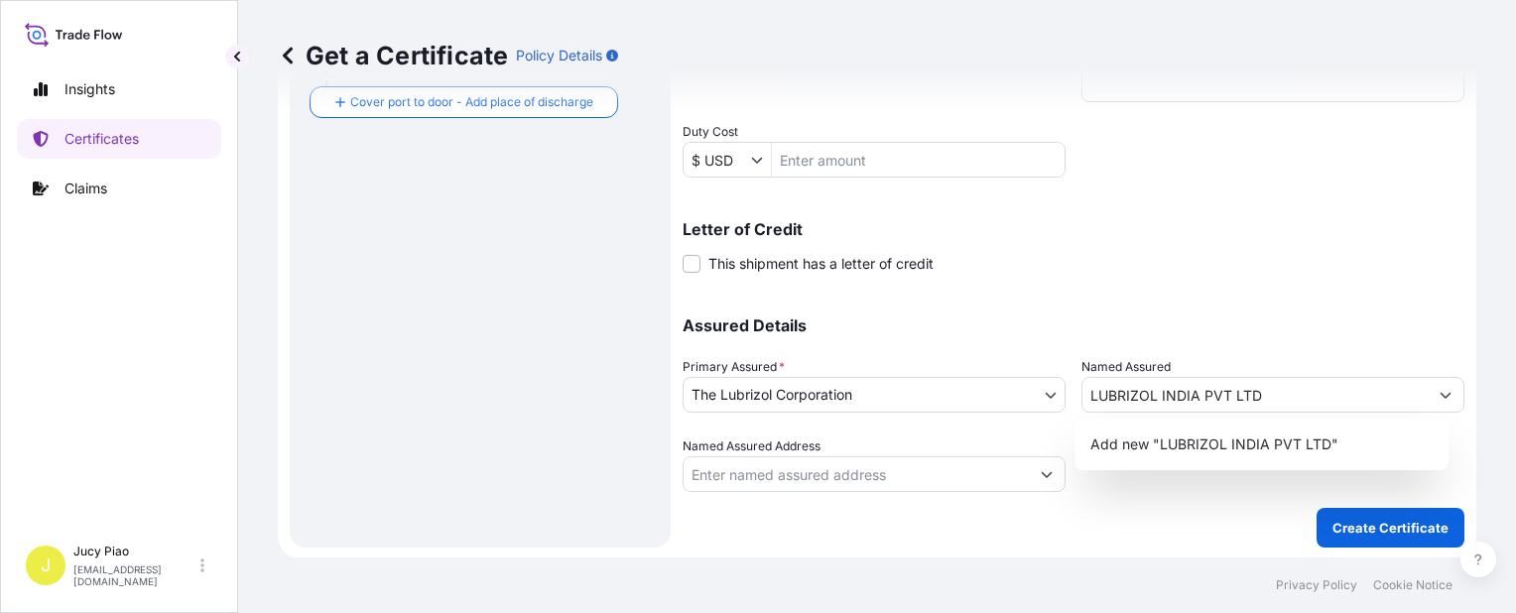
click at [1219, 324] on p "Assured Details" at bounding box center [1074, 325] width 782 height 16
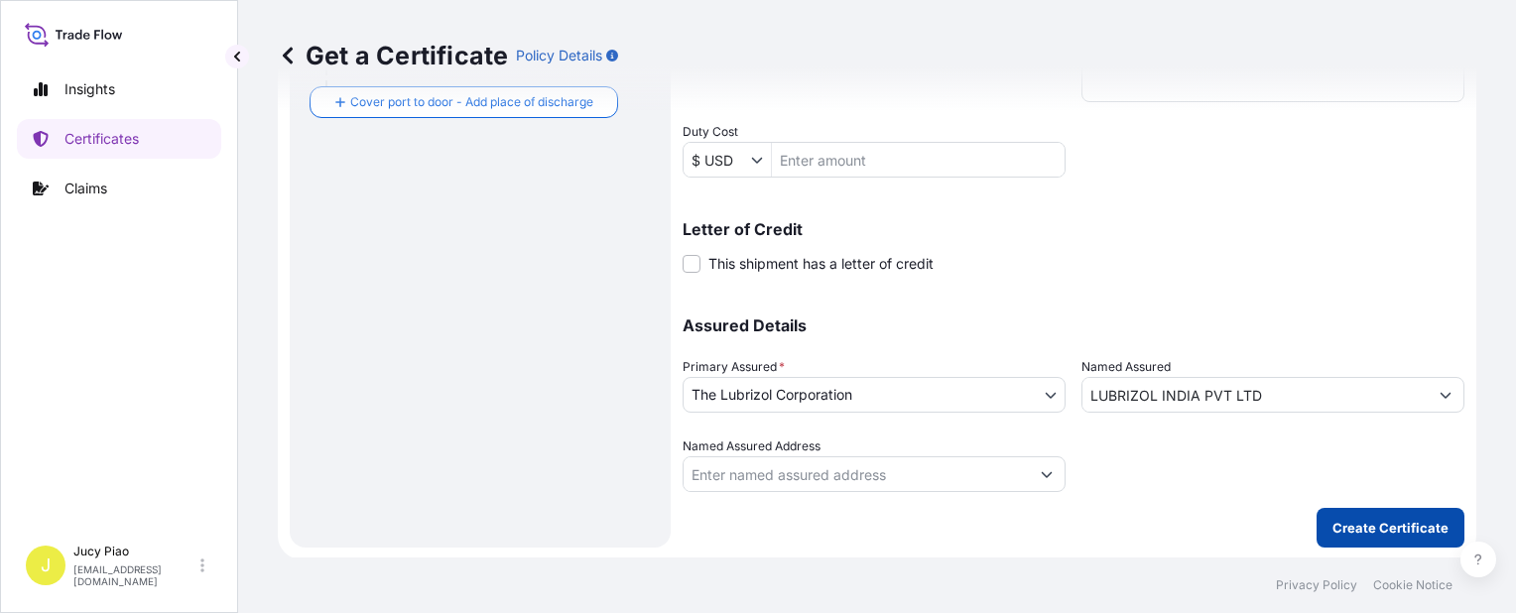
click at [1368, 518] on p "Create Certificate" at bounding box center [1390, 528] width 116 height 20
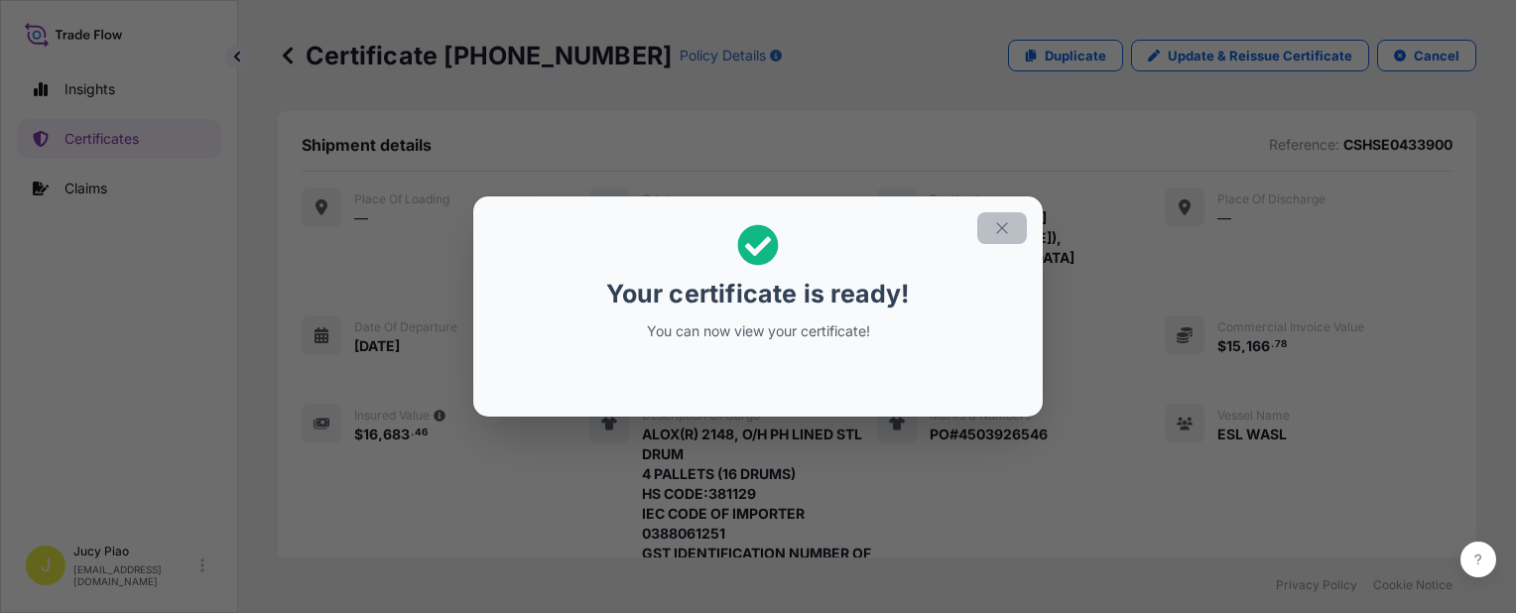
click at [1001, 225] on icon "button" at bounding box center [1002, 228] width 18 height 18
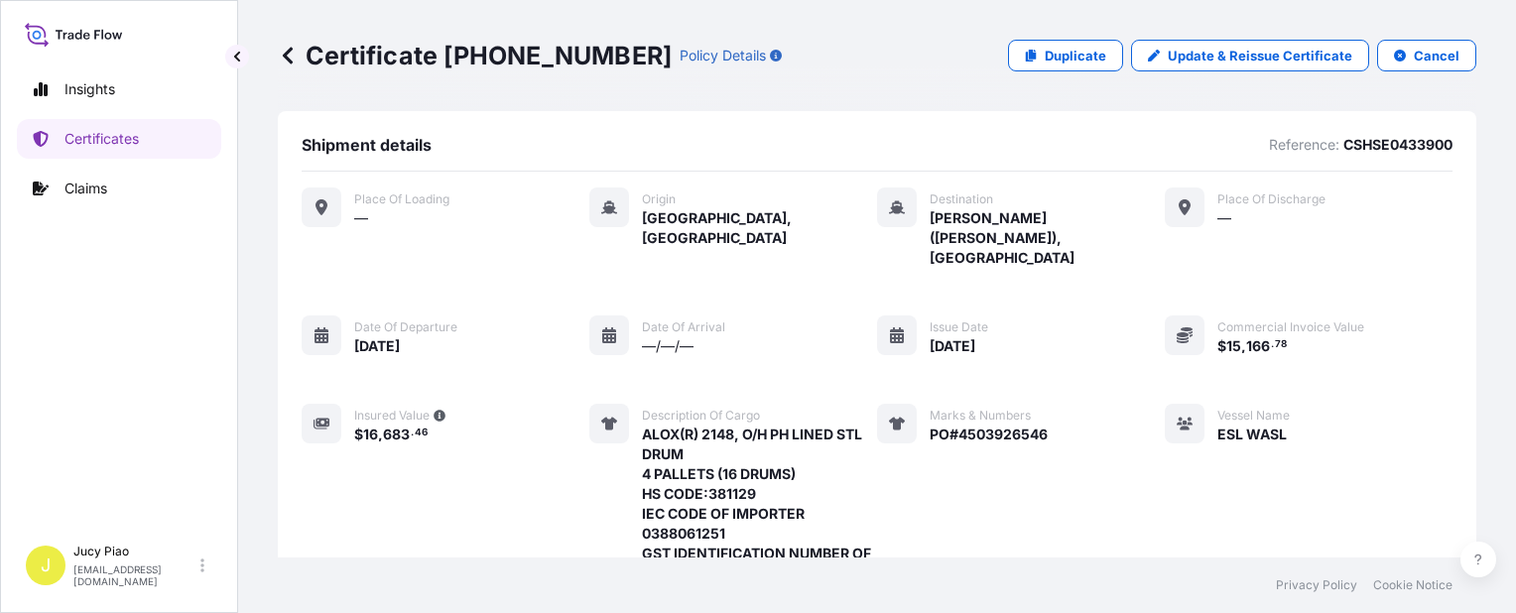
click at [1041, 315] on div "Place of Loading — Origin [GEOGRAPHIC_DATA], [GEOGRAPHIC_DATA] Destination [PER…" at bounding box center [877, 440] width 1151 height 504
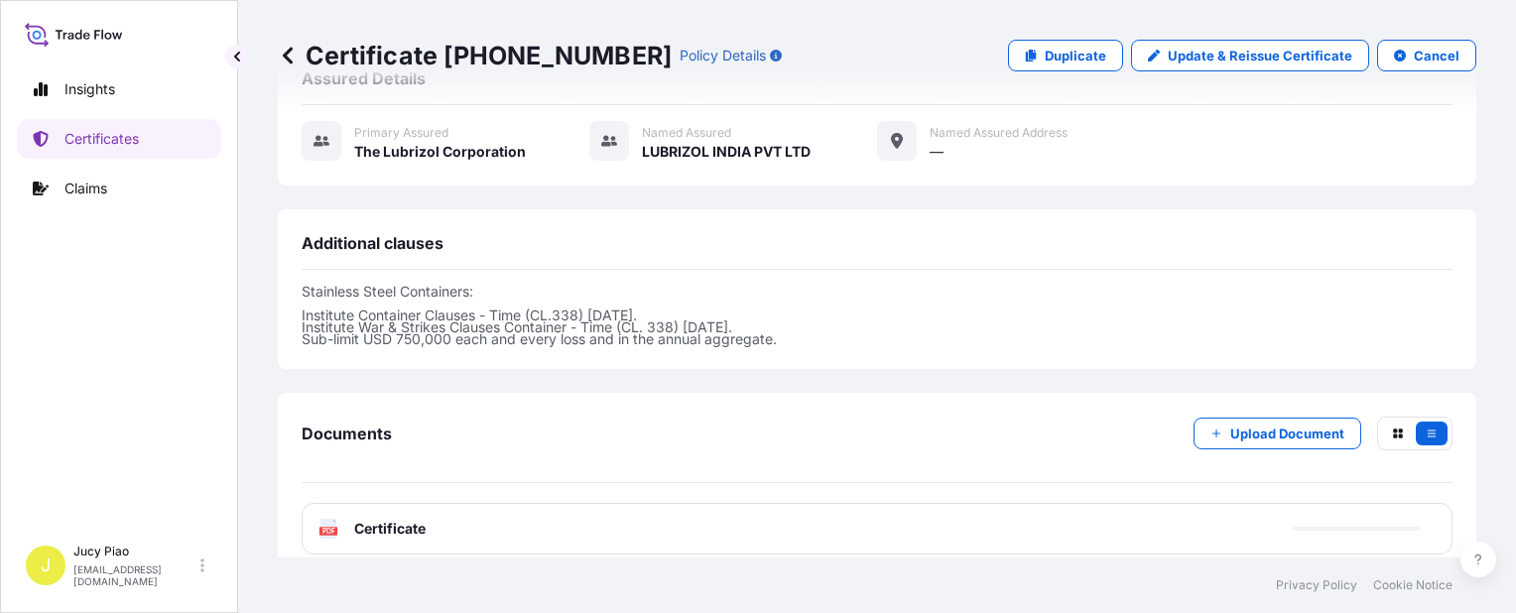
scroll to position [812, 0]
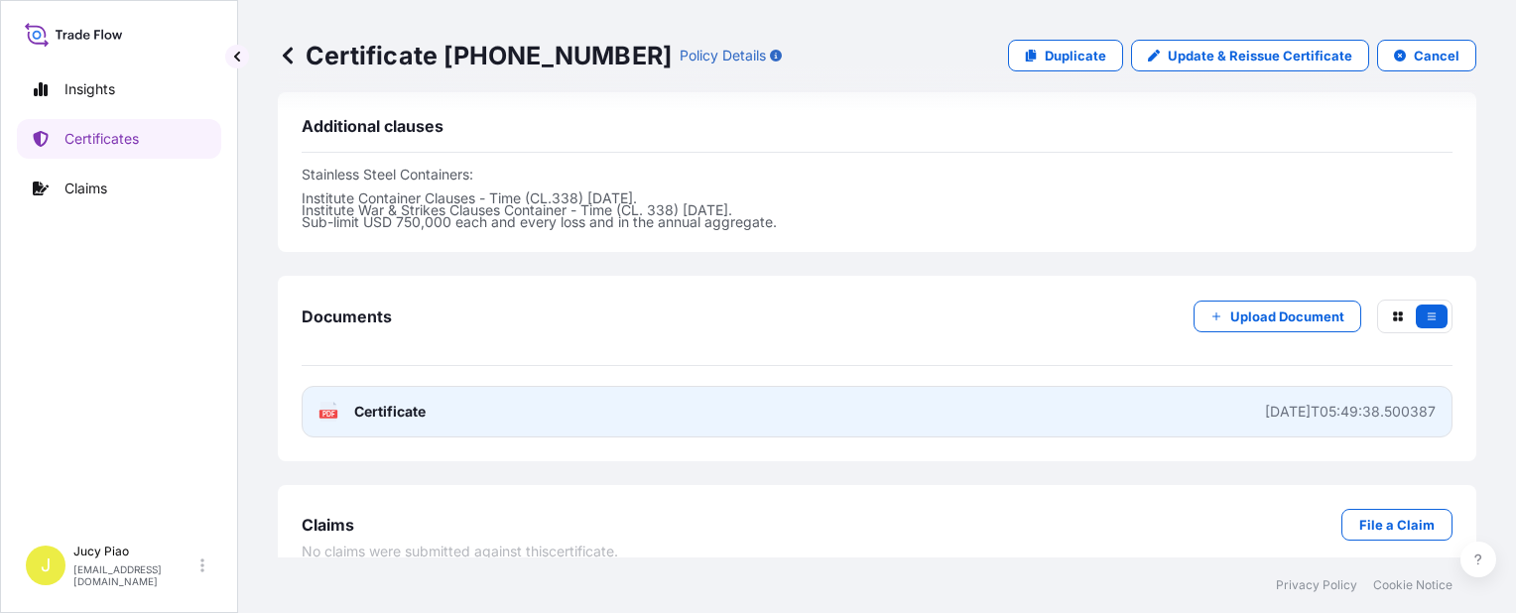
click at [981, 394] on link "PDF Certificate [DATE]T05:49:38.500387" at bounding box center [877, 412] width 1151 height 52
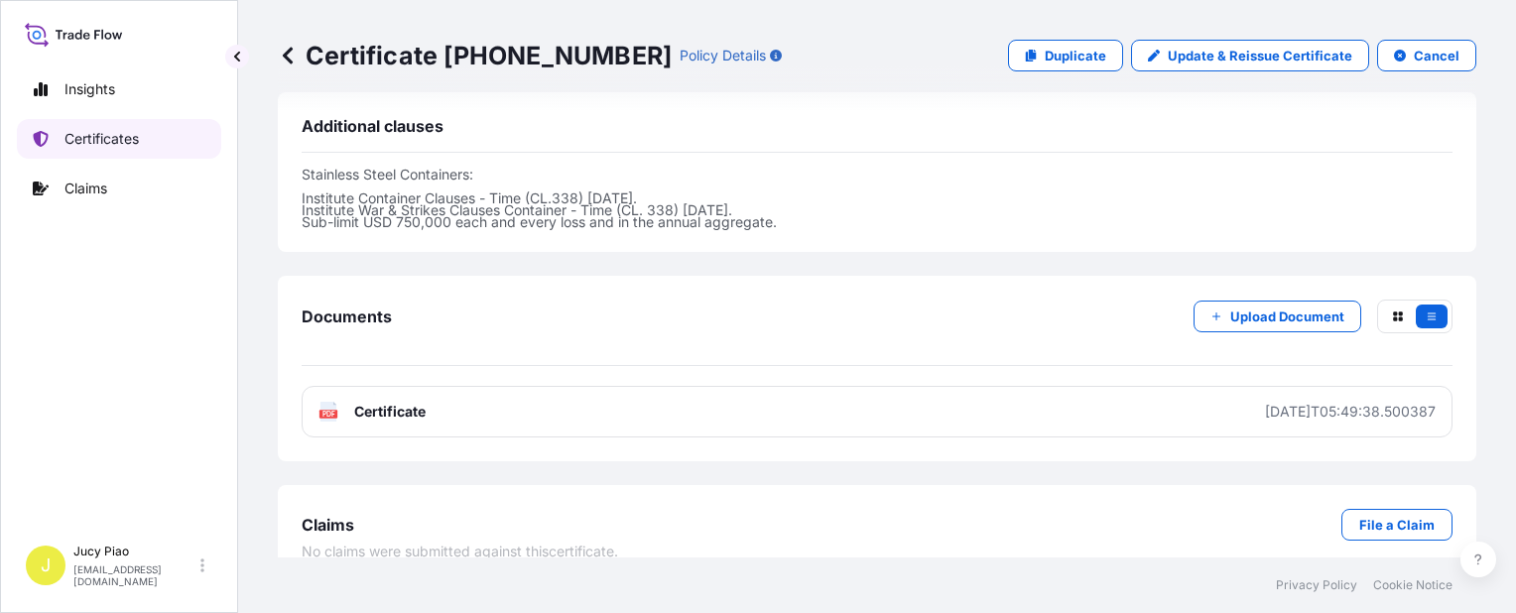
click at [119, 148] on p "Certificates" at bounding box center [101, 139] width 74 height 20
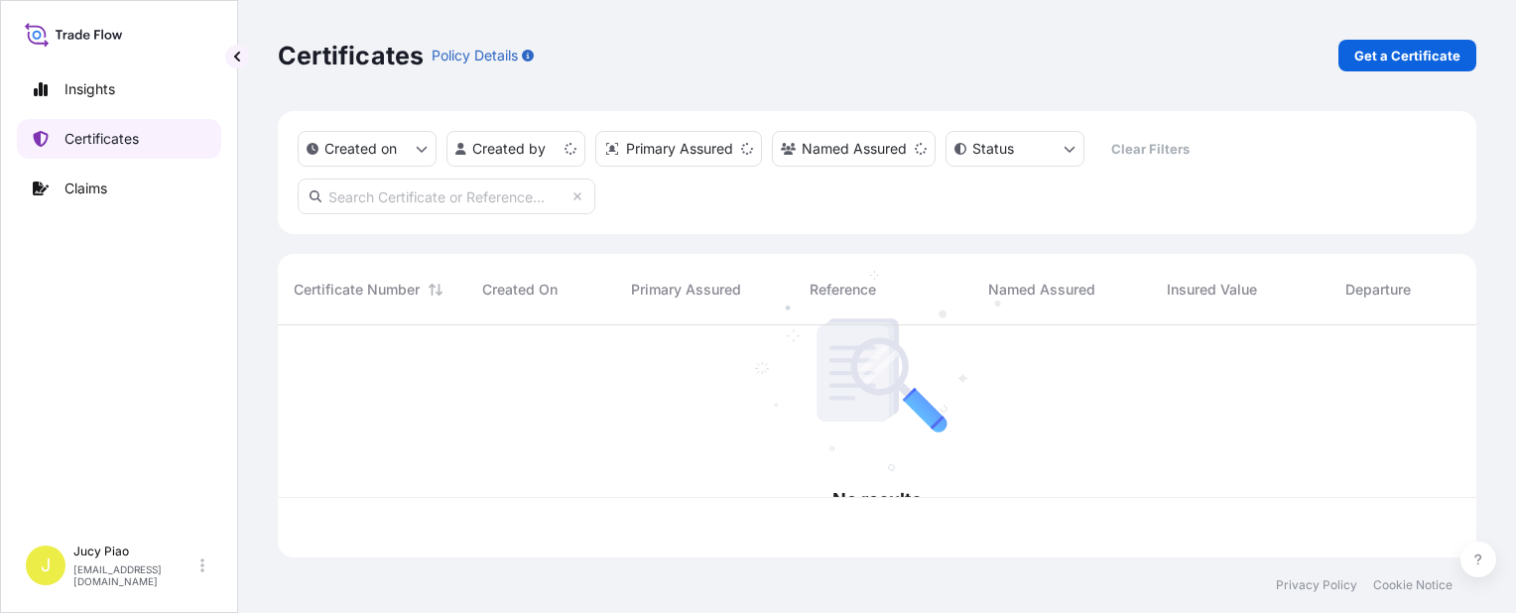
scroll to position [228, 1183]
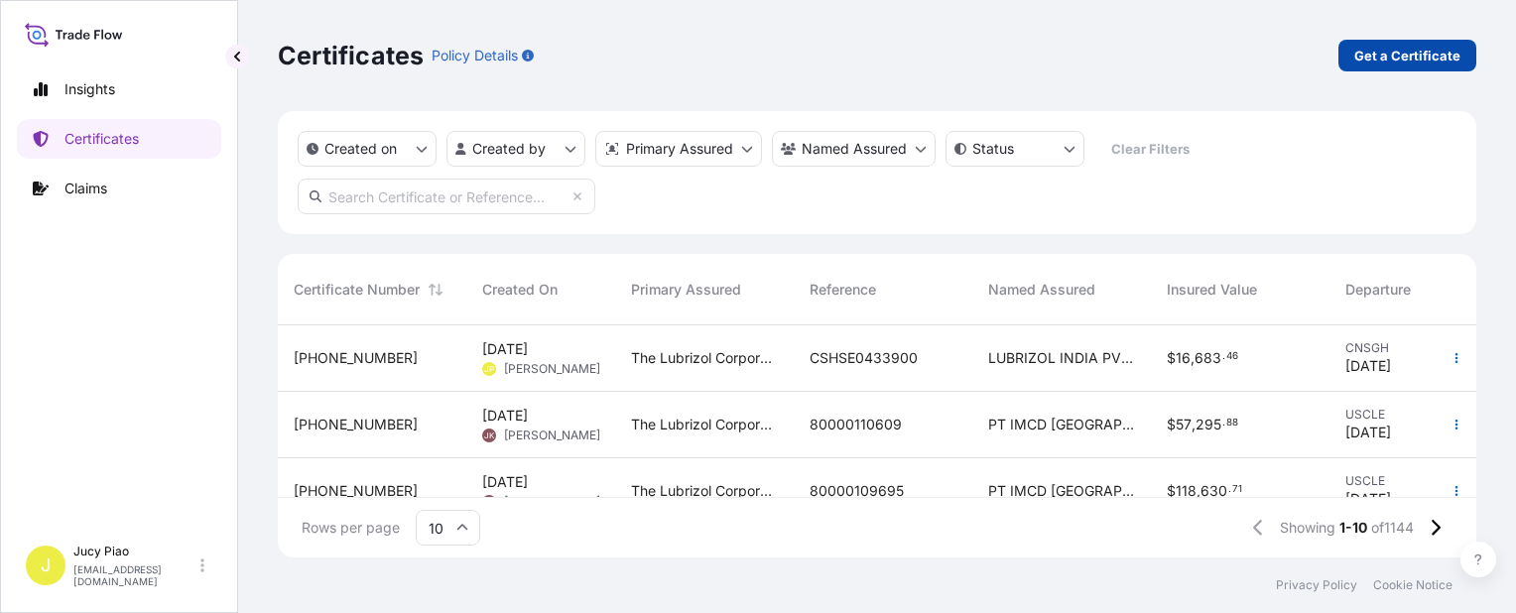
click at [1407, 59] on p "Get a Certificate" at bounding box center [1407, 56] width 106 height 20
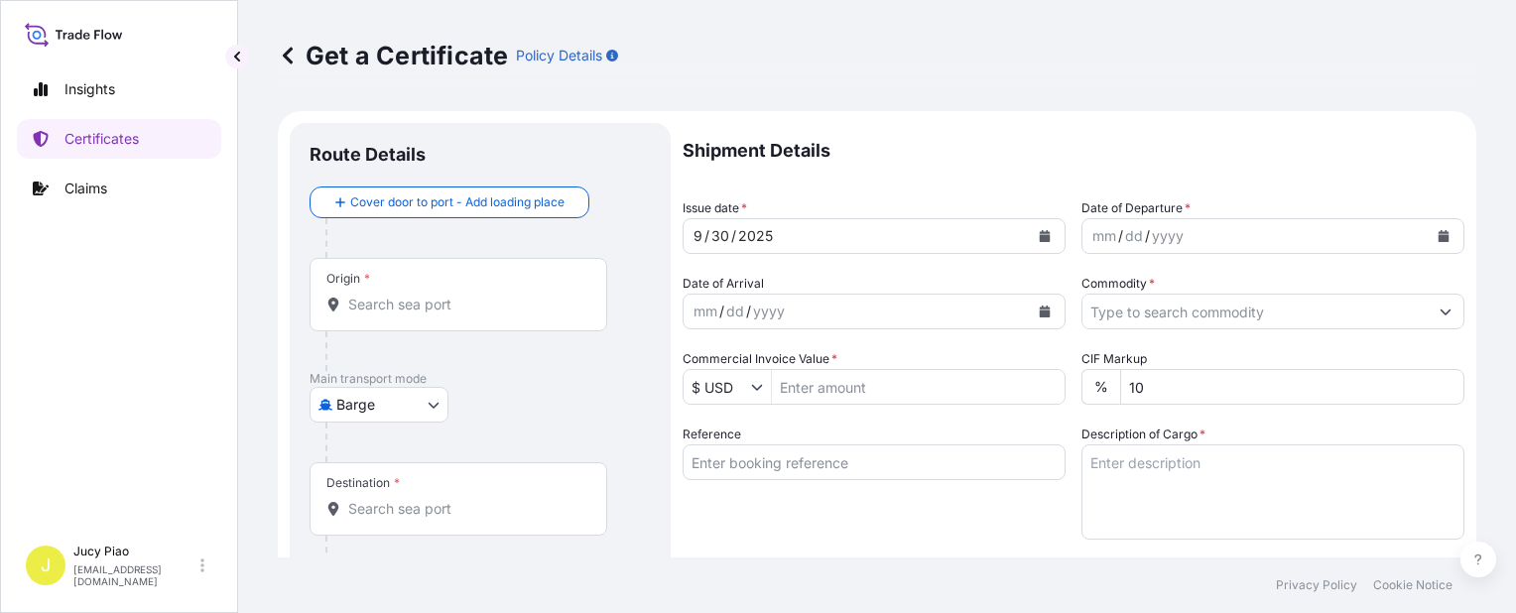
click at [427, 395] on body "Insights Certificates Claims J Jucy Piao [EMAIL_ADDRESS][DOMAIN_NAME] Get a Cer…" at bounding box center [758, 306] width 1516 height 613
click at [417, 393] on body "Insights Certificates Claims J Jucy Piao [EMAIL_ADDRESS][DOMAIN_NAME] Get a Cer…" at bounding box center [758, 306] width 1516 height 613
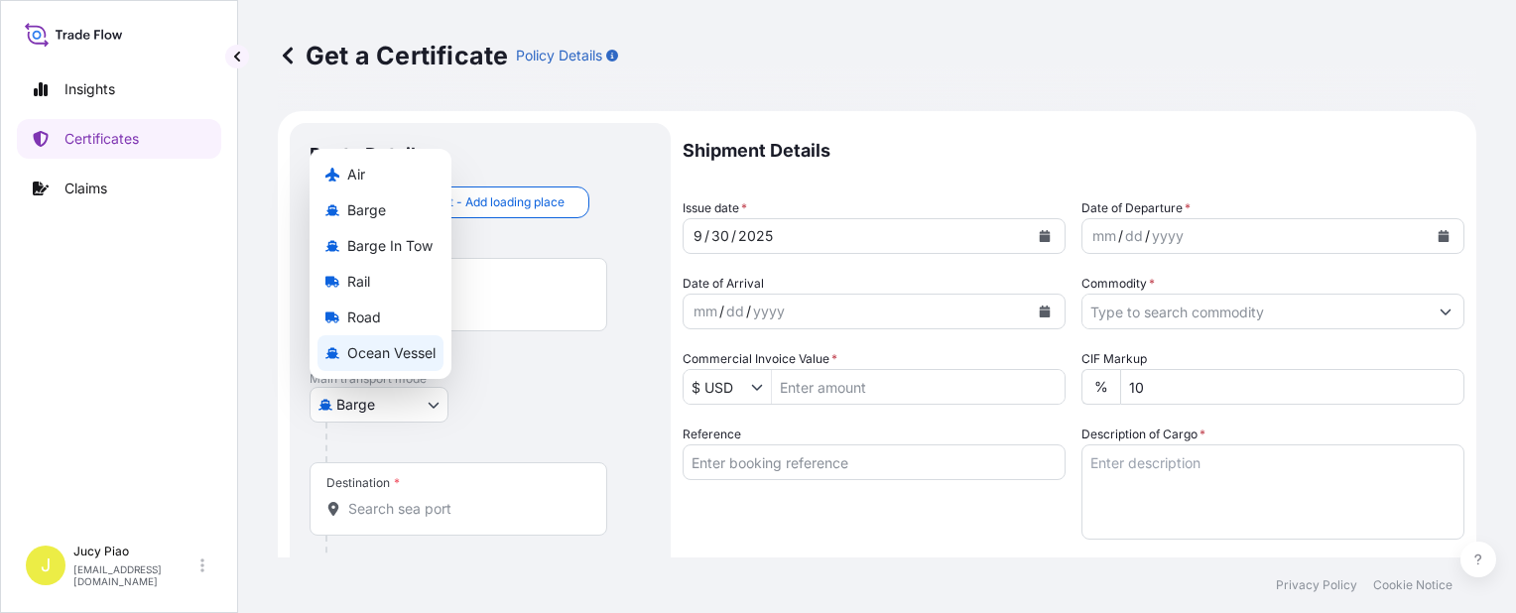
click at [417, 363] on span "Ocean Vessel" at bounding box center [391, 353] width 88 height 20
select select "Ocean Vessel"
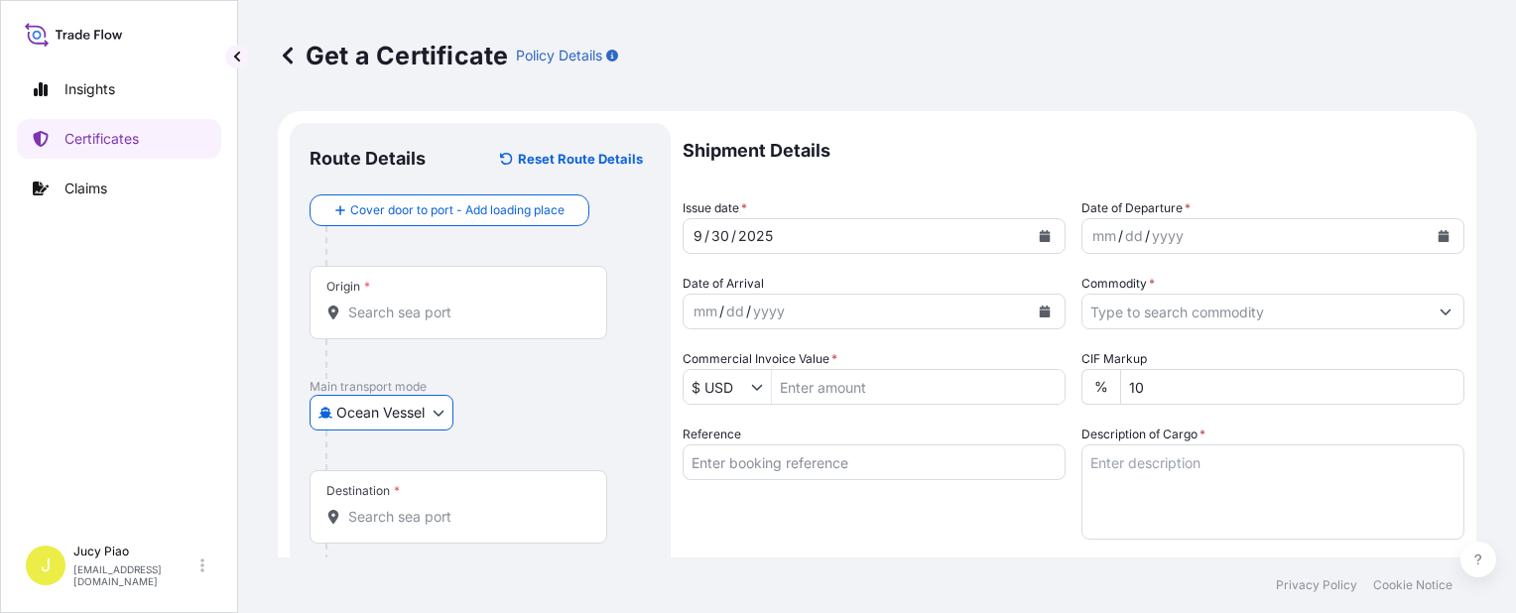
click at [747, 471] on input "Reference" at bounding box center [874, 462] width 383 height 36
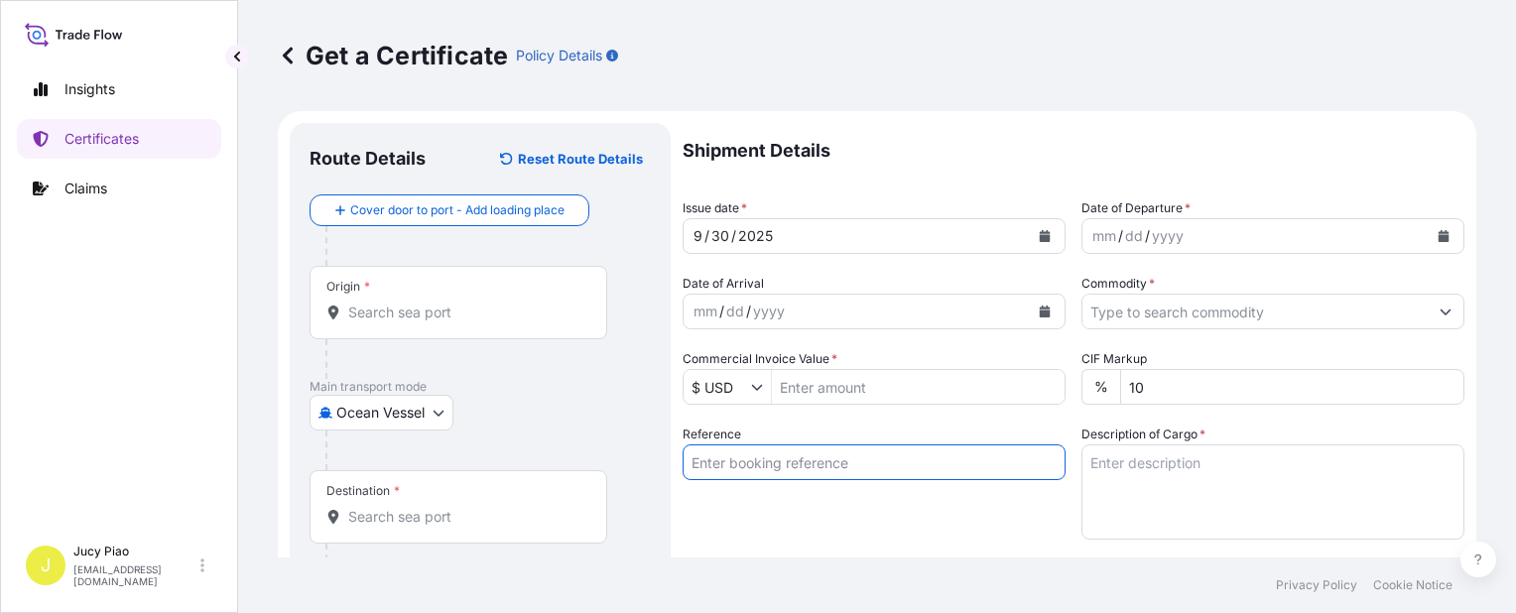
paste input "SNLFSHTL0201048"
type input "SNLFSHTL0201048"
click at [760, 506] on div "Reference SNLFSHTL0201048" at bounding box center [874, 482] width 383 height 115
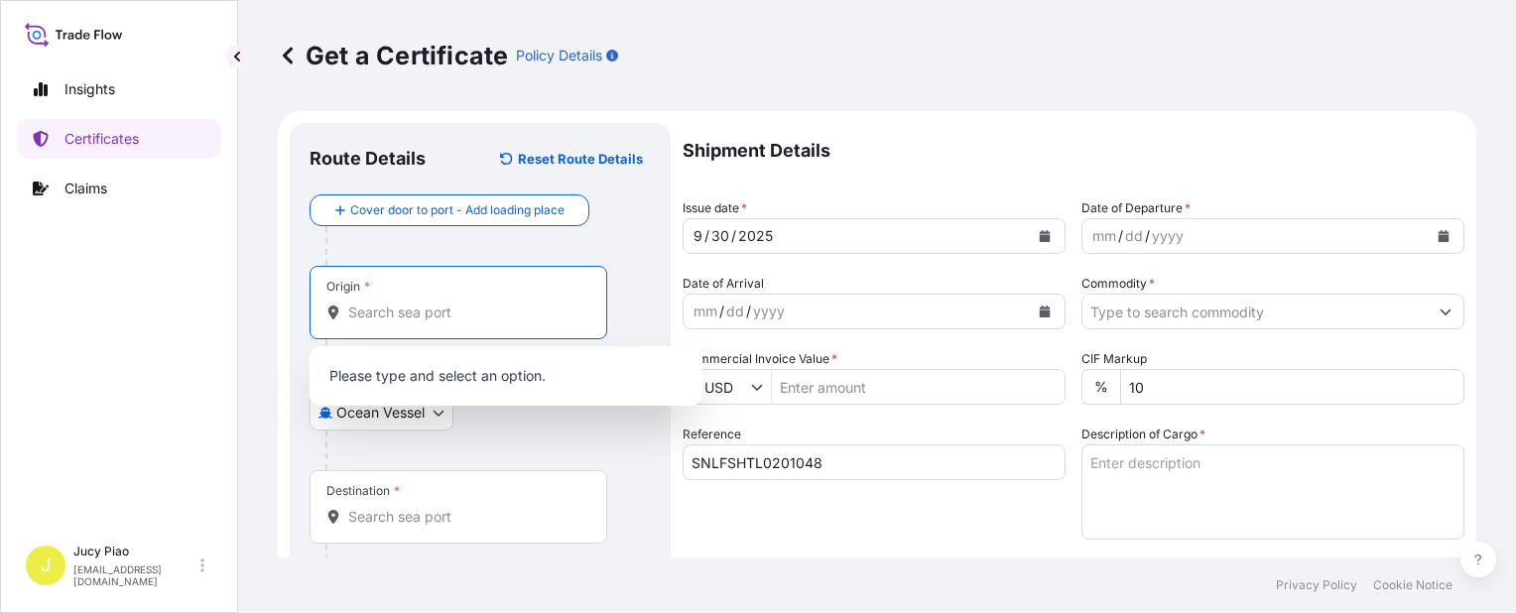
click at [446, 308] on input "Origin *" at bounding box center [465, 313] width 234 height 20
paste input "[GEOGRAPHIC_DATA],"
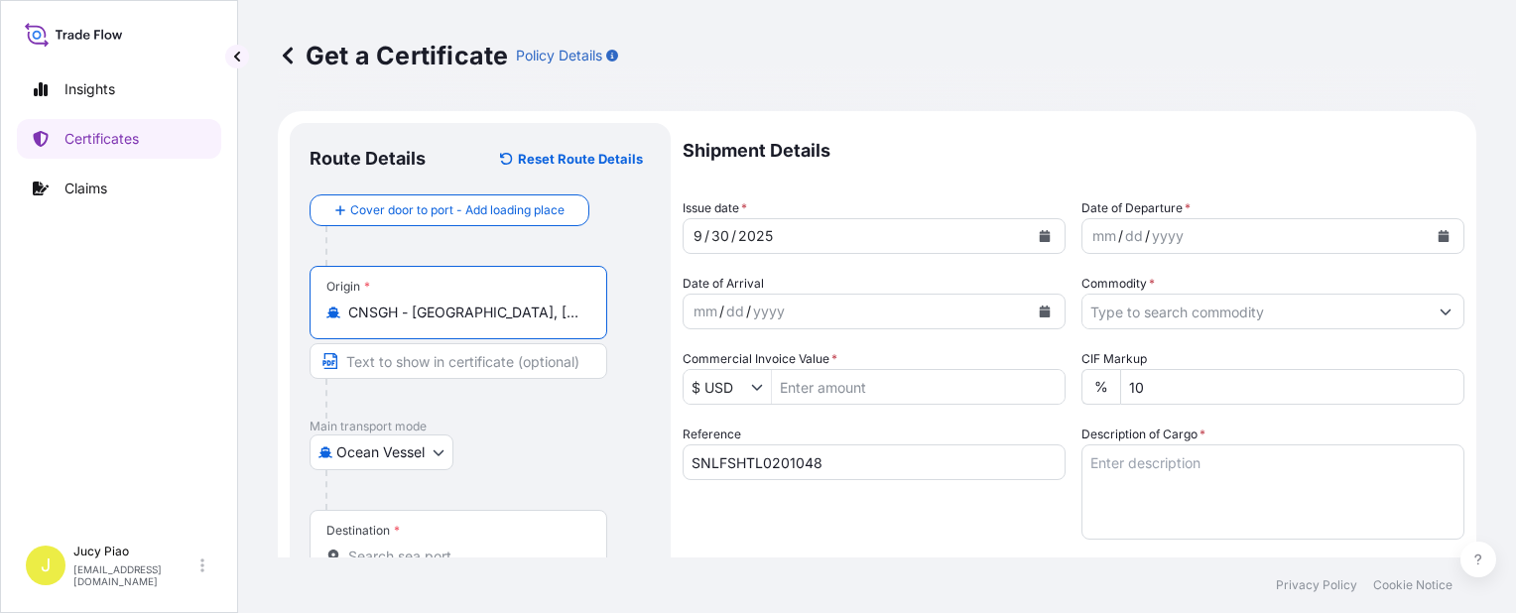
drag, startPoint x: 420, startPoint y: 314, endPoint x: 575, endPoint y: 325, distance: 156.2
click at [575, 325] on div "Origin * CNSGH - [GEOGRAPHIC_DATA], [GEOGRAPHIC_DATA]" at bounding box center [459, 302] width 298 height 73
type input "CNSGH - [GEOGRAPHIC_DATA], [GEOGRAPHIC_DATA]"
click at [496, 368] on input "Text to appear on certificate" at bounding box center [459, 361] width 298 height 36
paste input "[GEOGRAPHIC_DATA], [GEOGRAPHIC_DATA]"
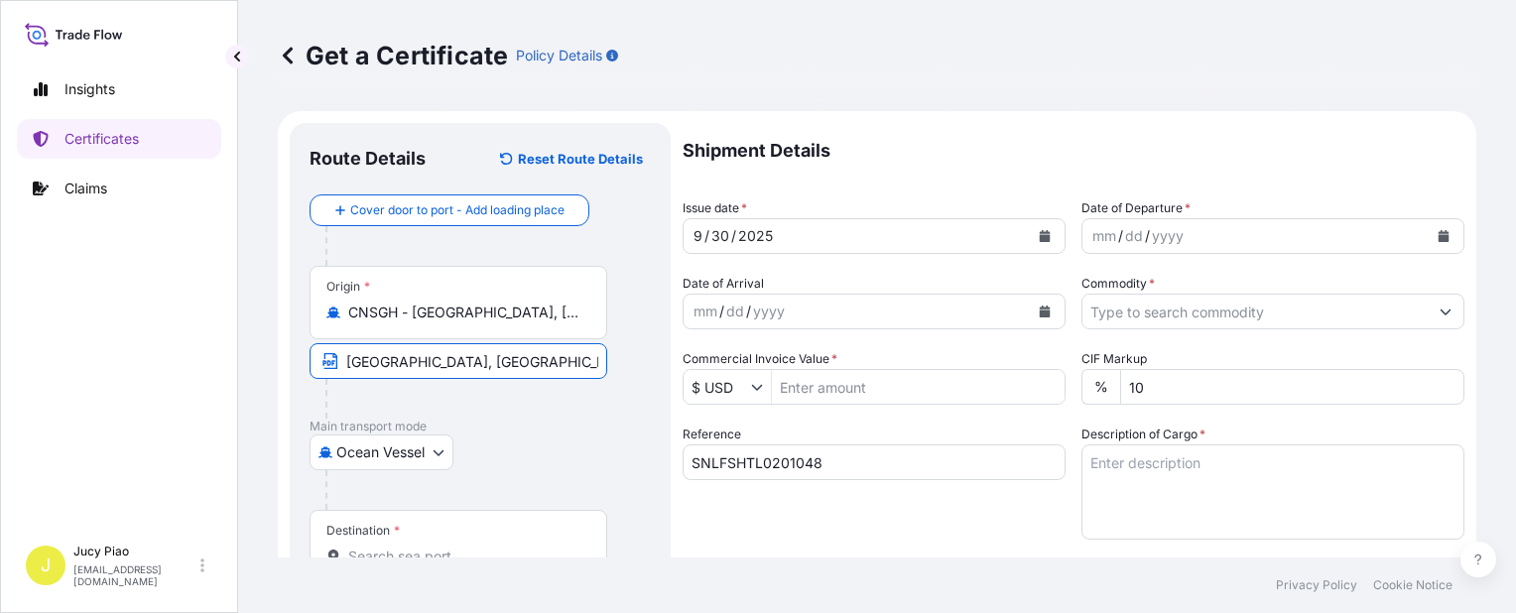
type input "[GEOGRAPHIC_DATA], [GEOGRAPHIC_DATA]"
click at [540, 477] on div at bounding box center [487, 490] width 325 height 40
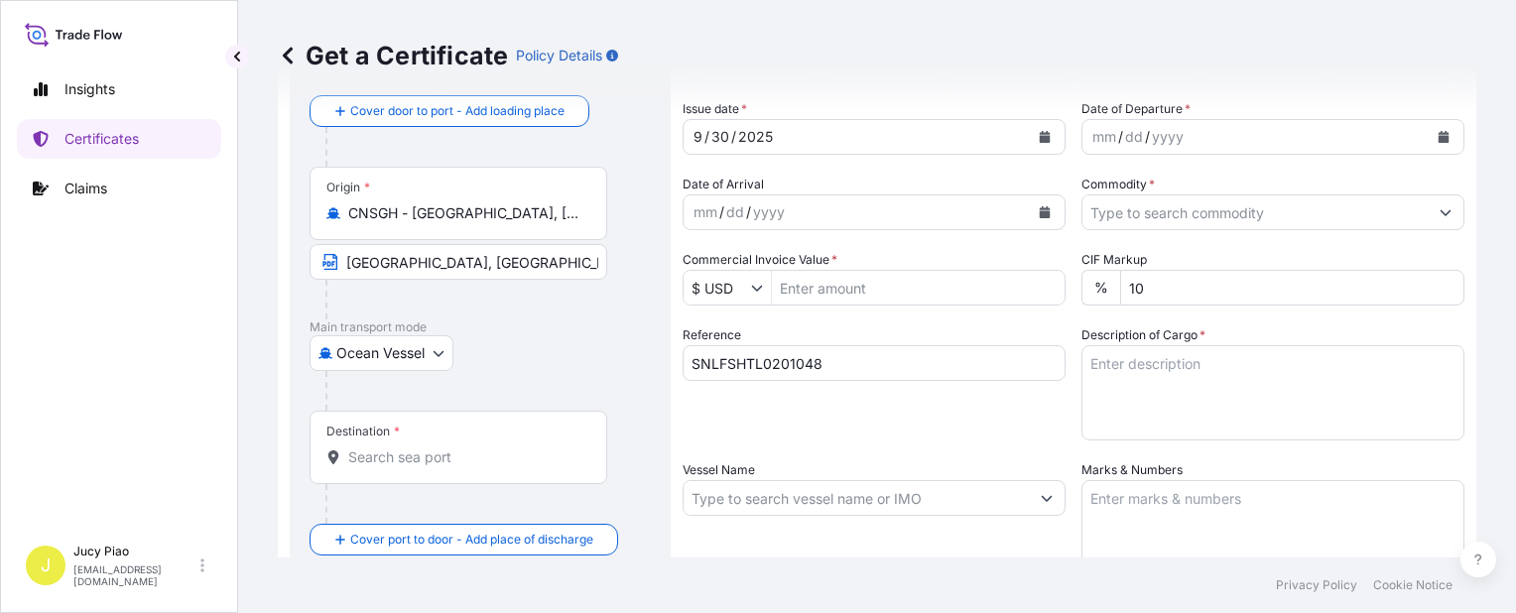
click at [488, 460] on input "Destination *" at bounding box center [465, 457] width 234 height 20
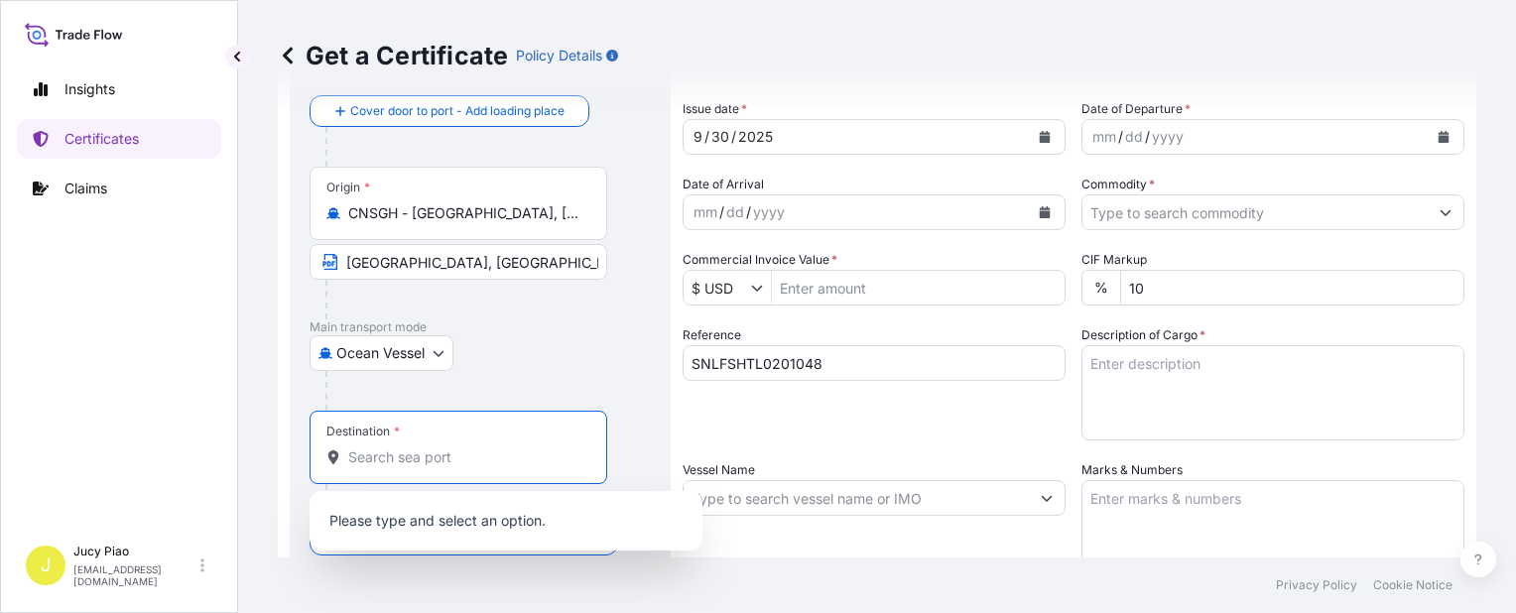
paste input "KEELUNG"
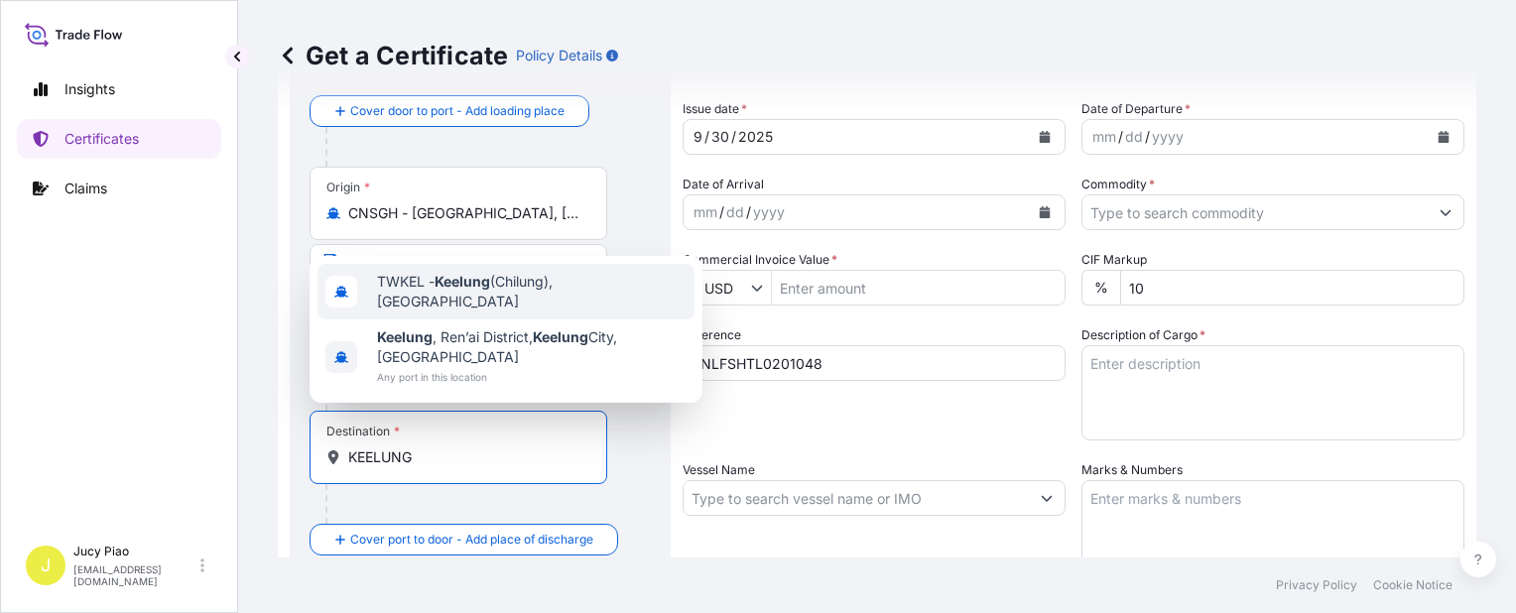
click at [520, 312] on span "TWKEL - Keelung (Chilung), [GEOGRAPHIC_DATA]" at bounding box center [532, 292] width 310 height 40
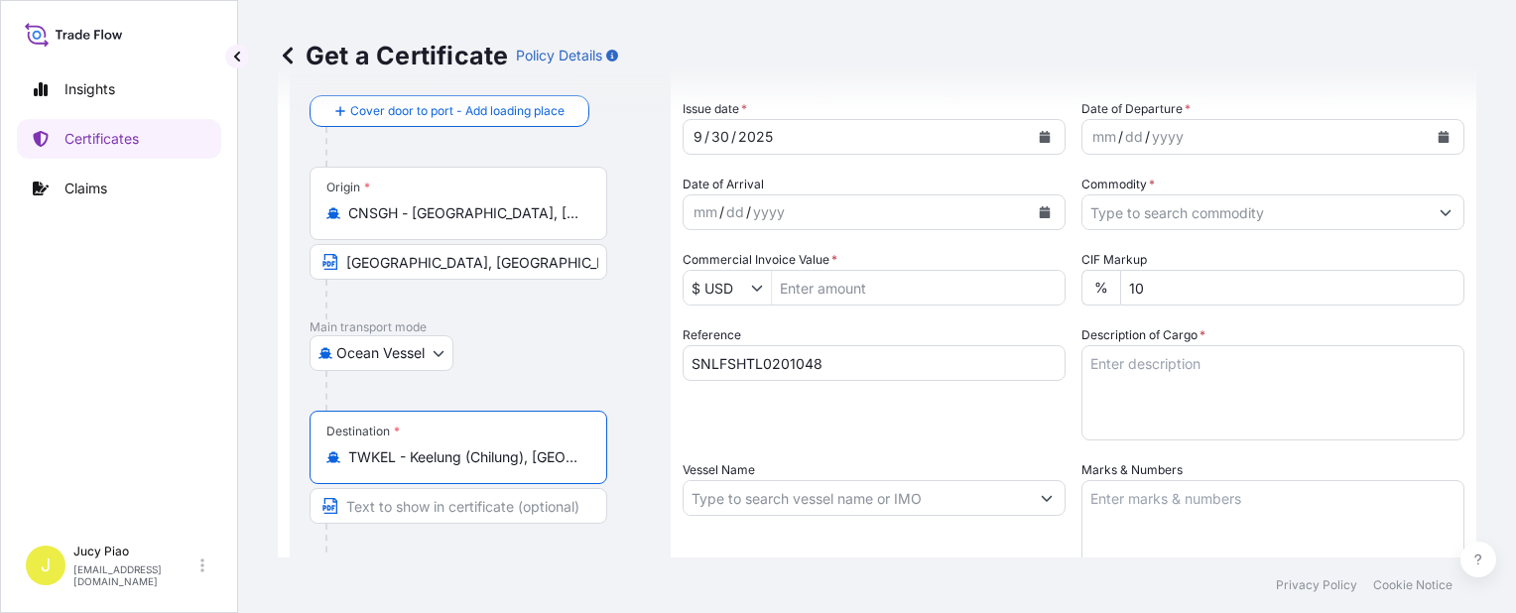
drag, startPoint x: 414, startPoint y: 461, endPoint x: 619, endPoint y: 465, distance: 205.4
click at [619, 465] on div "Destination * TWKEL - Keelung ([GEOGRAPHIC_DATA]), [GEOGRAPHIC_DATA]" at bounding box center [480, 487] width 341 height 153
type input "TWKEL - Keelung (Chilung), [GEOGRAPHIC_DATA]"
click at [504, 501] on input "Text to appear on certificate" at bounding box center [459, 506] width 298 height 36
paste input "Keelung (Chilung), [GEOGRAPHIC_DATA]"
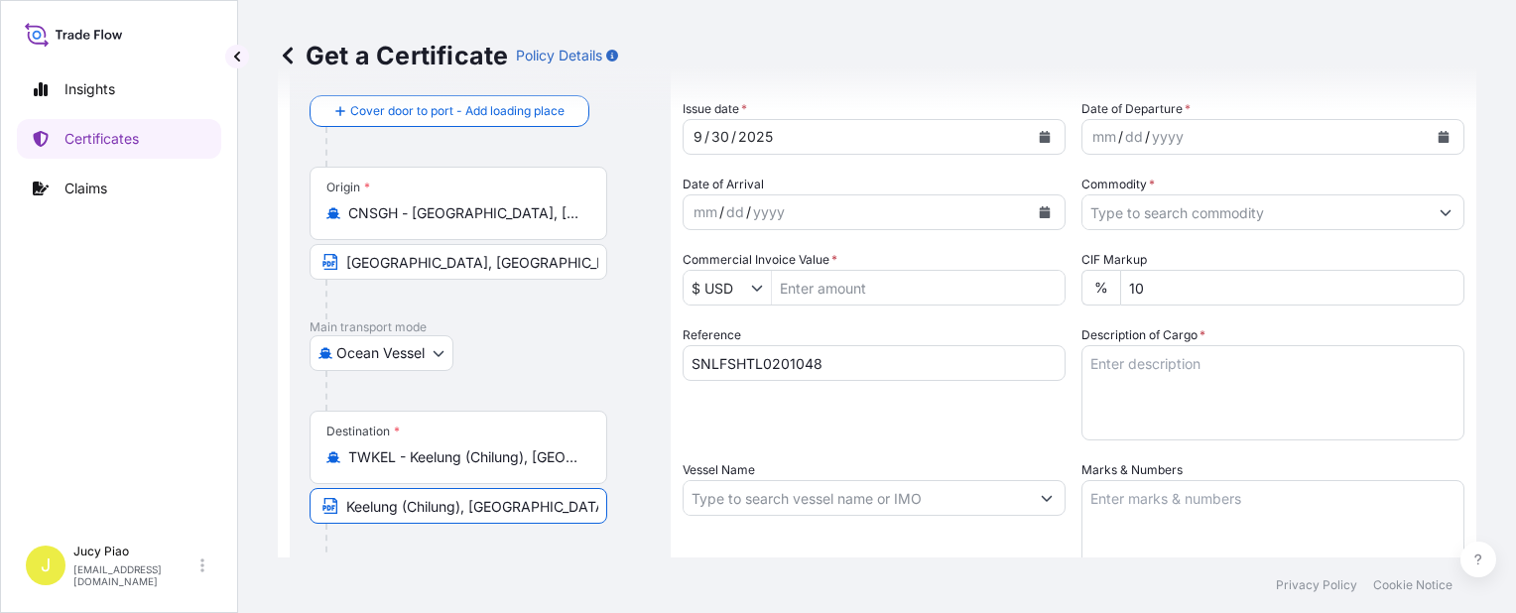
click at [465, 506] on input "Keelung (Chilung), [GEOGRAPHIC_DATA]" at bounding box center [459, 506] width 298 height 36
type input "Keelung, [GEOGRAPHIC_DATA]"
click at [867, 428] on div "Reference SNLFSHTL0201048" at bounding box center [874, 382] width 383 height 115
click at [1090, 129] on div "mm" at bounding box center [1104, 137] width 28 height 24
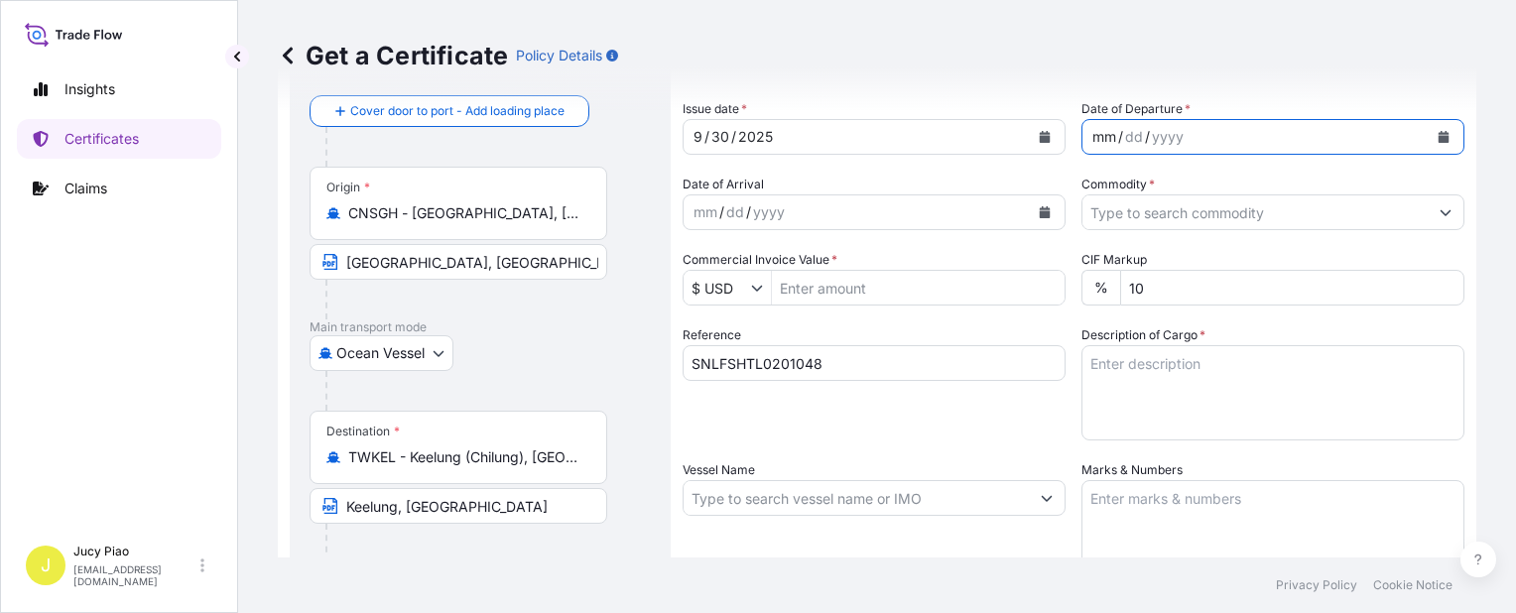
click at [1093, 142] on div "mm" at bounding box center [1104, 137] width 28 height 24
click at [1318, 218] on input "Commodity *" at bounding box center [1254, 212] width 345 height 36
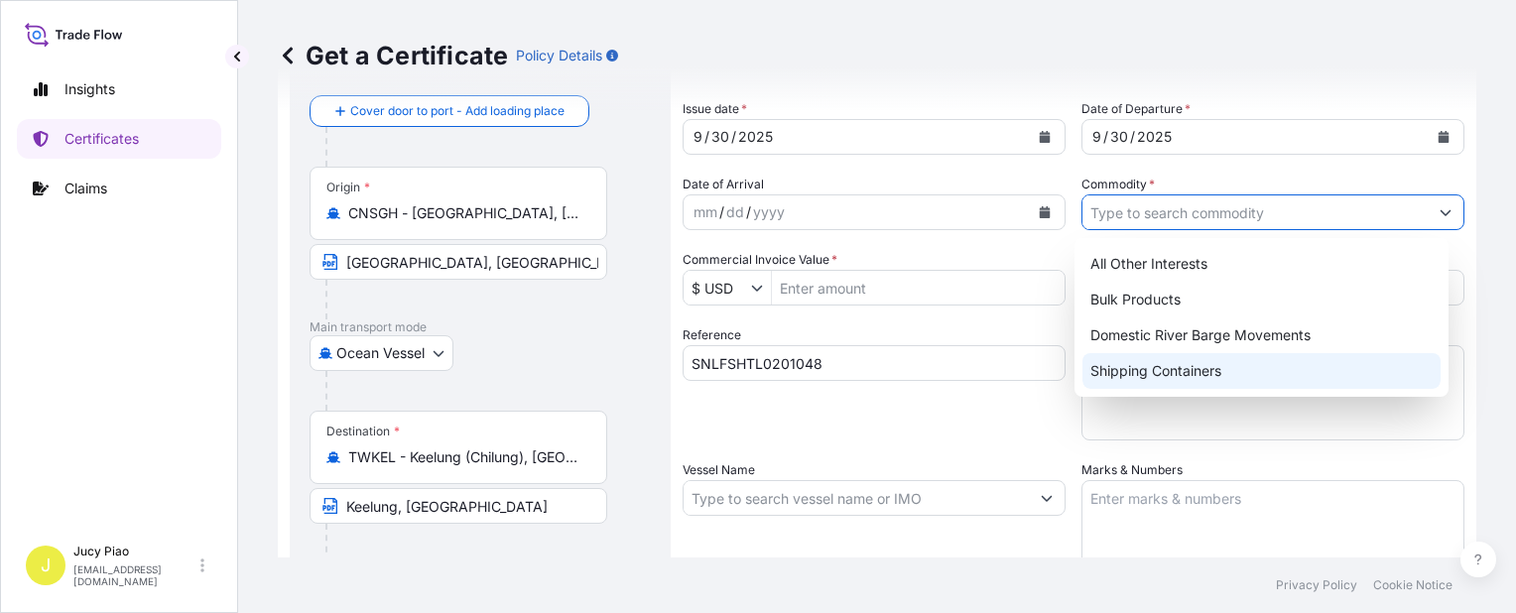
click at [1162, 378] on div "Shipping Containers" at bounding box center [1261, 371] width 358 height 36
type input "Shipping Containers"
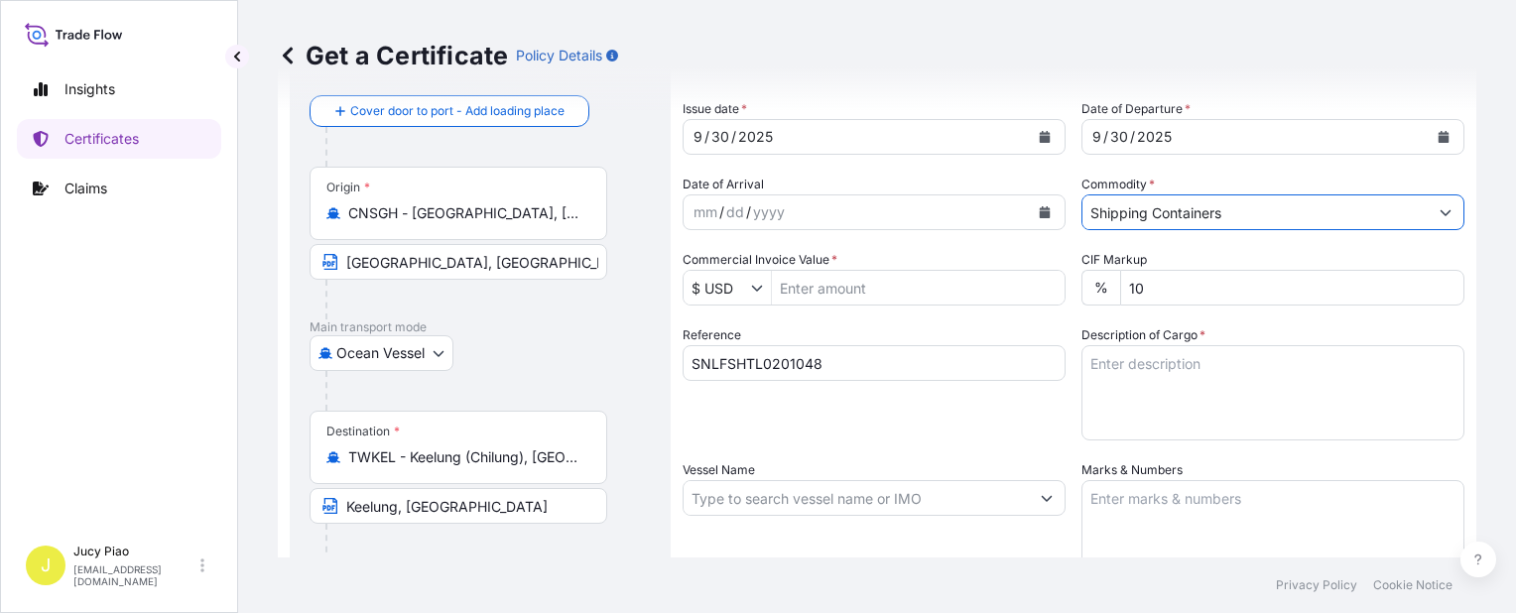
click at [855, 290] on input "Commercial Invoice Value *" at bounding box center [918, 288] width 293 height 36
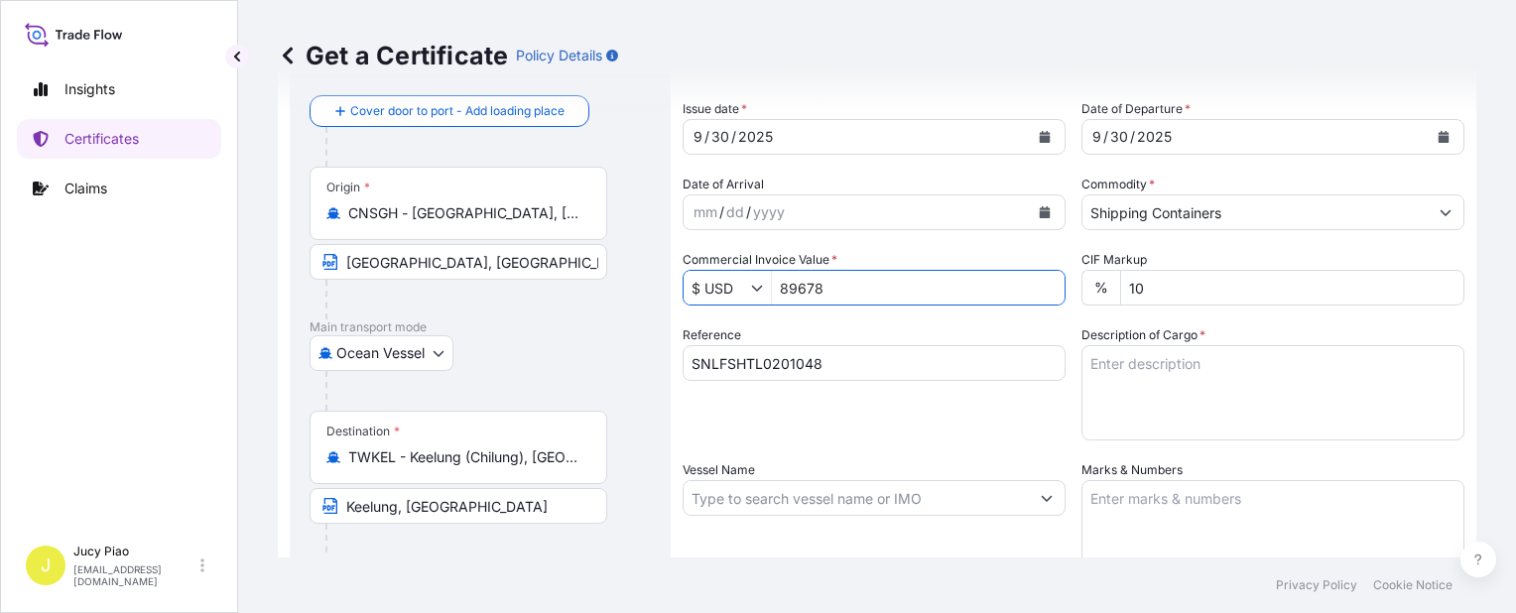
type input "89,678"
click at [1165, 370] on textarea "Description of Cargo *" at bounding box center [1272, 392] width 383 height 95
paste textarea "FUSHENG FS 030R, ROYAL BLUE DRUM FUSHENG FS 070R, ROYAL BLUE DRUM 20 PALLETS (8…"
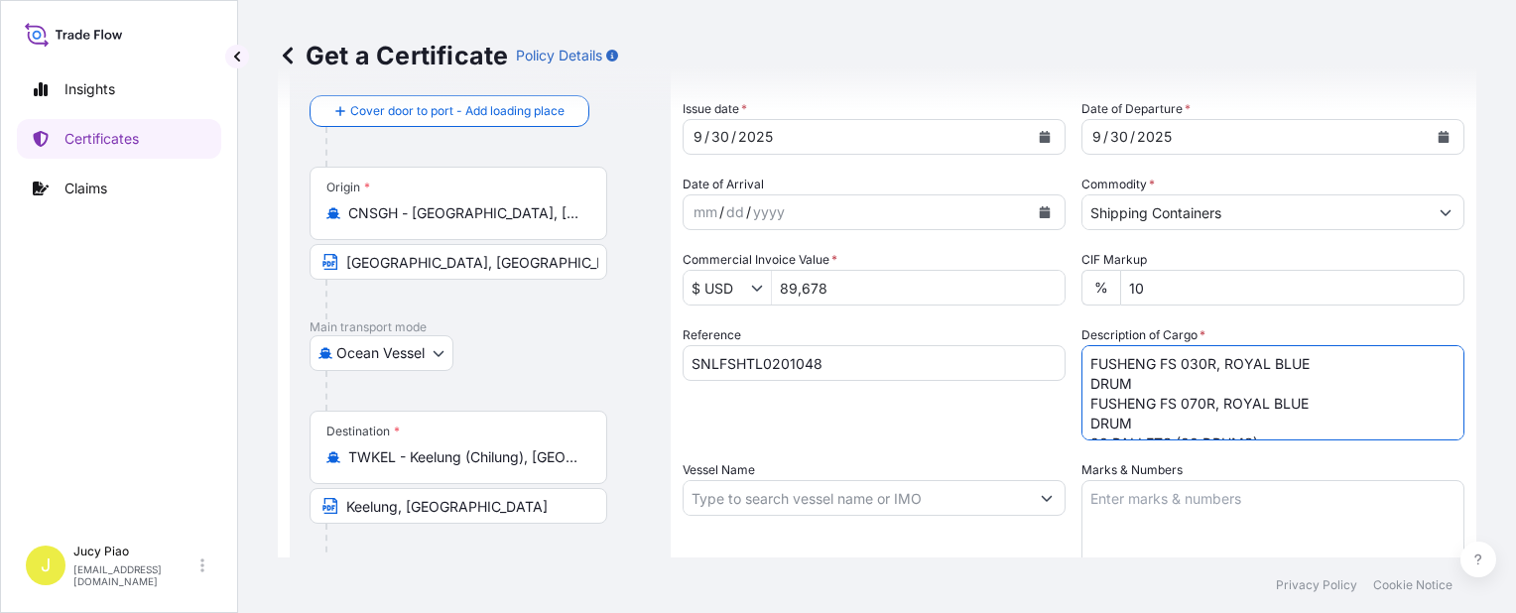
scroll to position [12, 0]
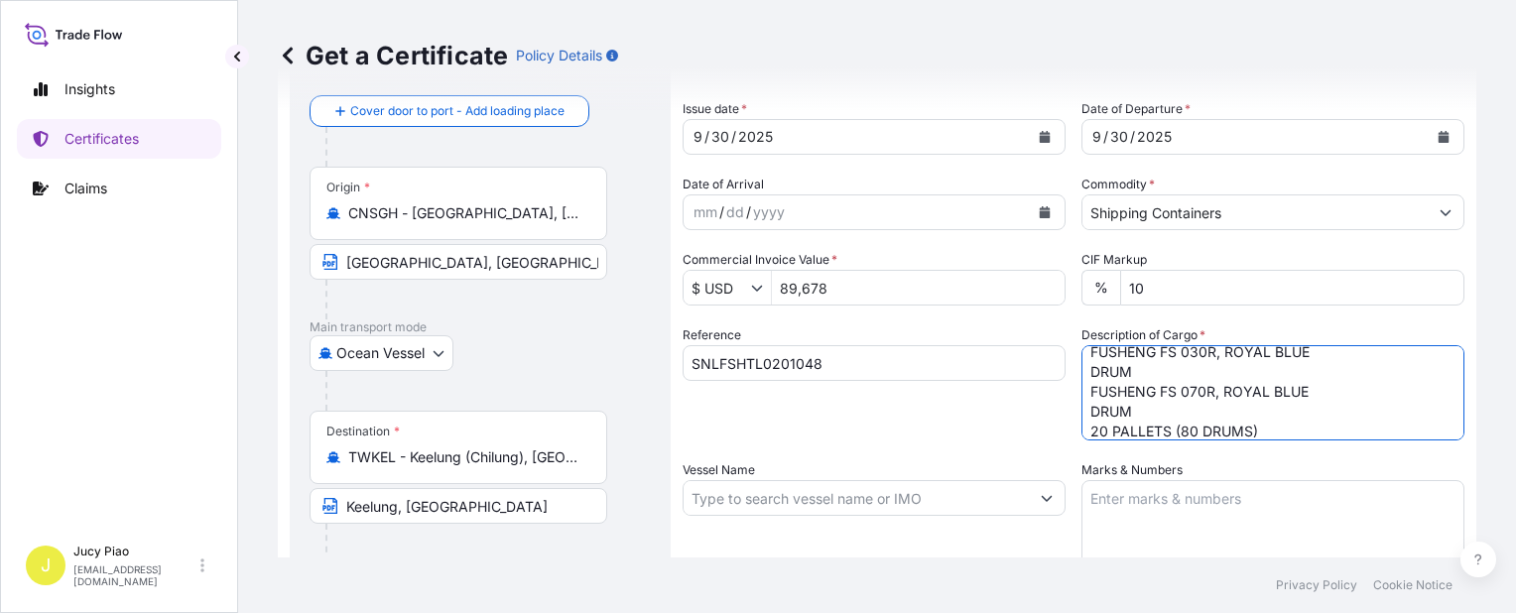
click at [1083, 367] on textarea "FUSHENG FS 030R, ROYAL BLUE DRUM FUSHENG FS 070R, ROYAL BLUE DRUM 20 PALLETS (8…" at bounding box center [1272, 392] width 383 height 95
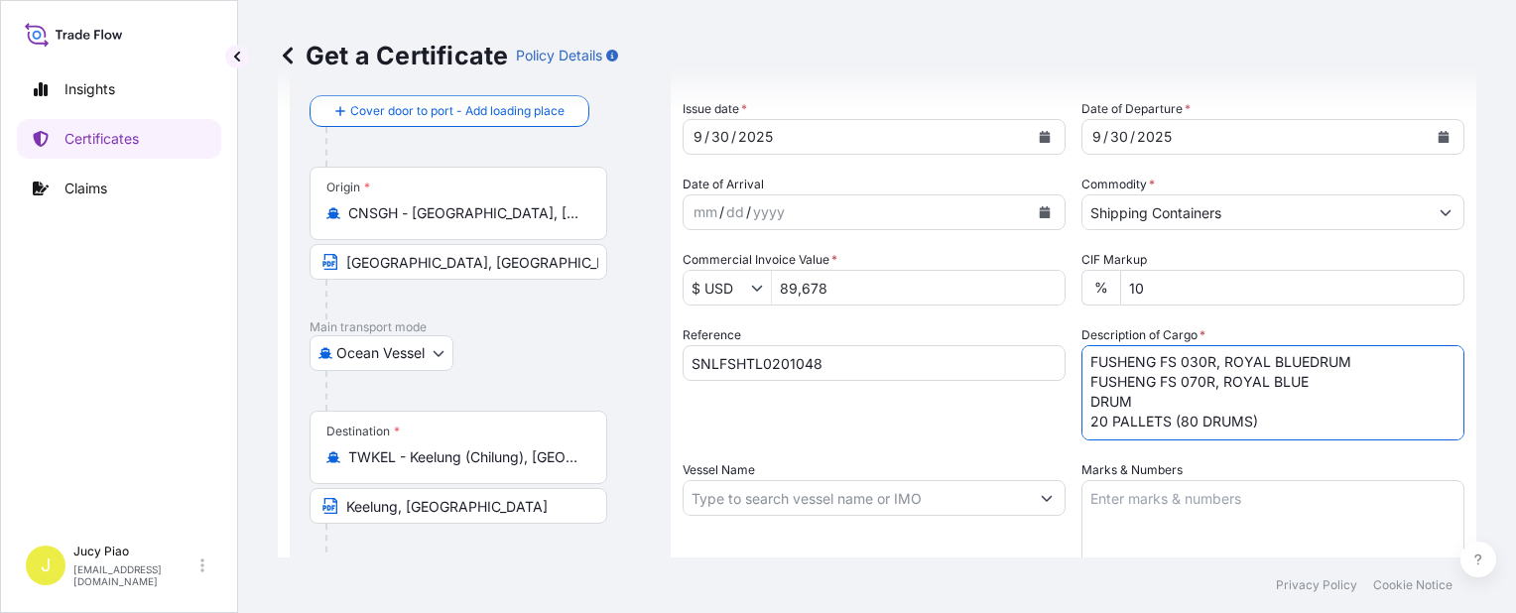
scroll to position [0, 0]
click at [1081, 403] on textarea "FUSHENG FS 030R, ROYAL BLUE DRUM FUSHENG FS 070R, ROYAL BLUE DRUM 20 PALLETS (8…" at bounding box center [1272, 392] width 383 height 95
type textarea "FUSHENG FS 030R, ROYAL BLUE DRUM FUSHENG FS 070R, ROYAL BLUE DRUM 20 PALLETS (8…"
click at [1191, 522] on textarea "Marks & Numbers" at bounding box center [1272, 529] width 383 height 99
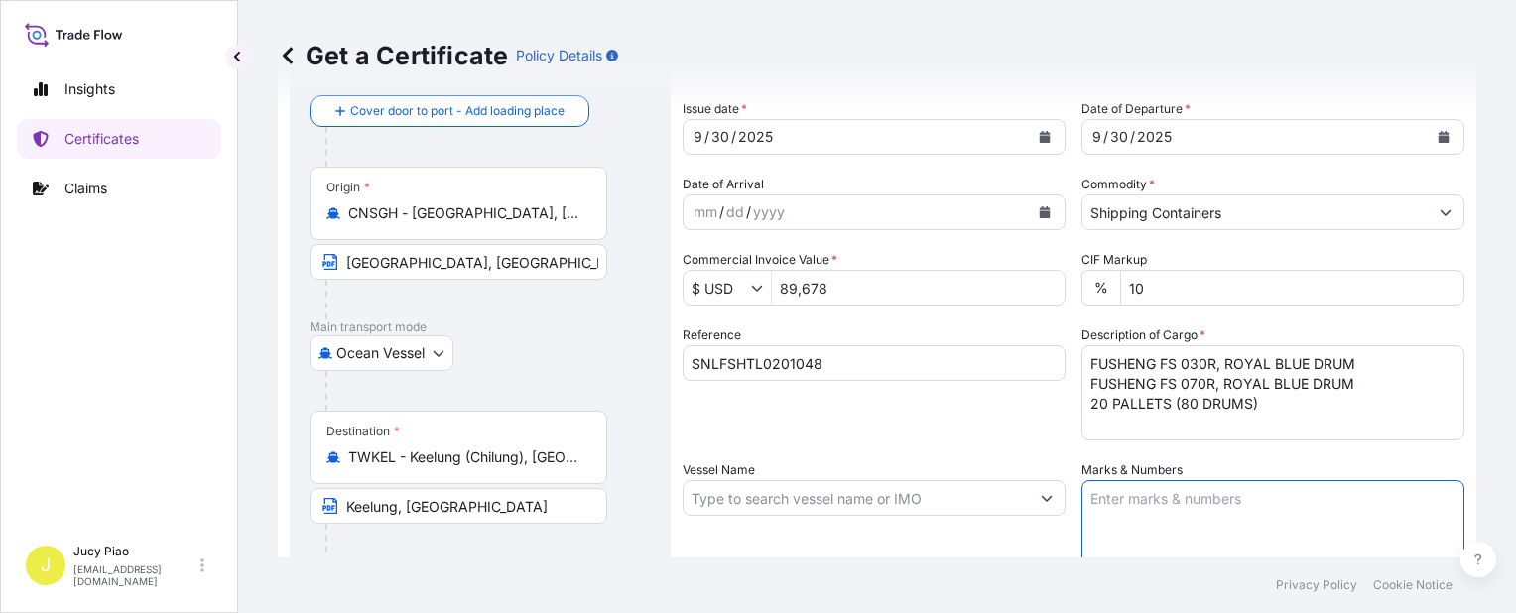
paste textarea "CPI25081326SHA"
paste textarea "SNL NANTONG"
type textarea "CPI25081326SHASNL NANTONG"
click at [814, 488] on input "Vessel Name" at bounding box center [856, 498] width 345 height 36
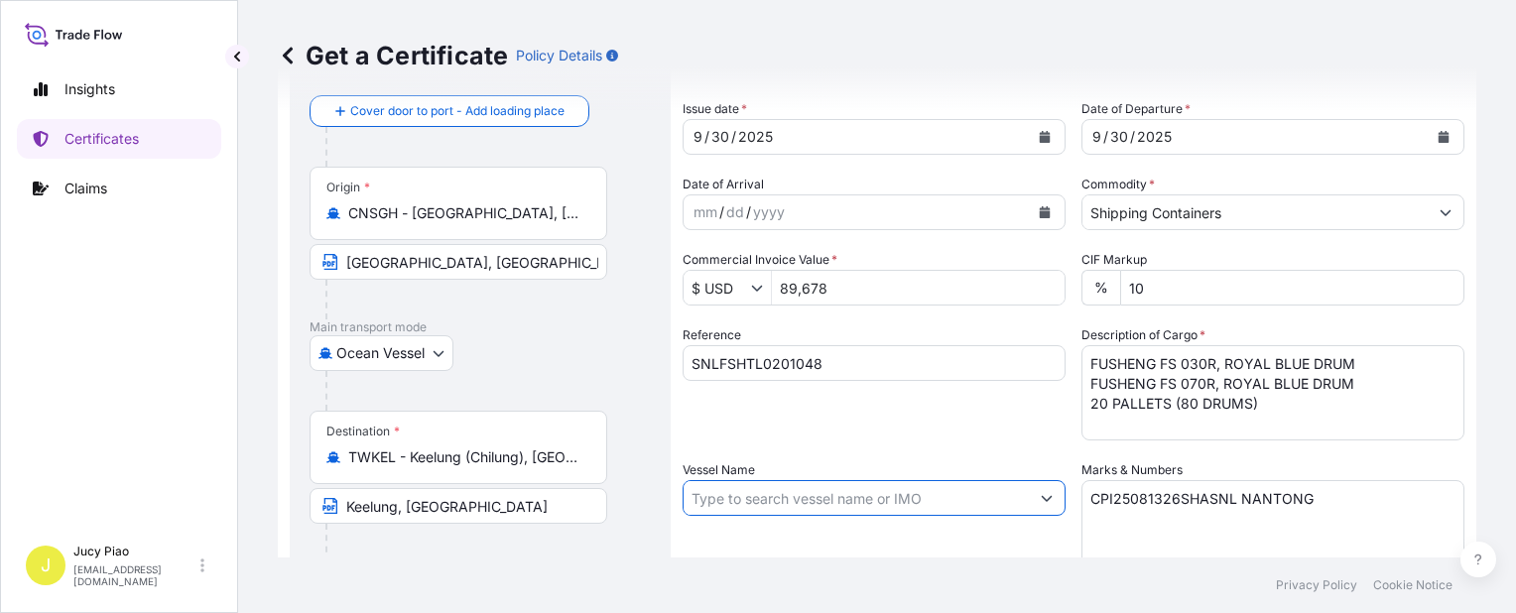
paste input "SNL NANTONG"
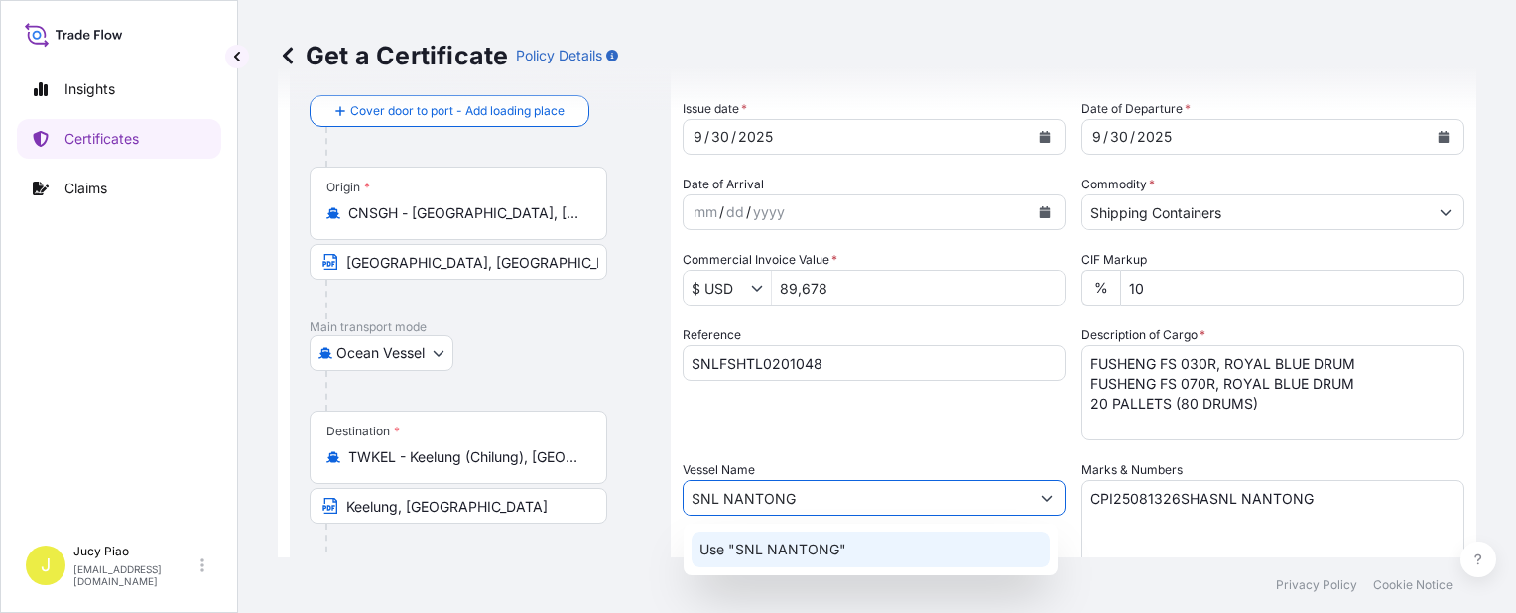
click at [819, 541] on p "Use "SNL NANTONG"" at bounding box center [772, 550] width 147 height 20
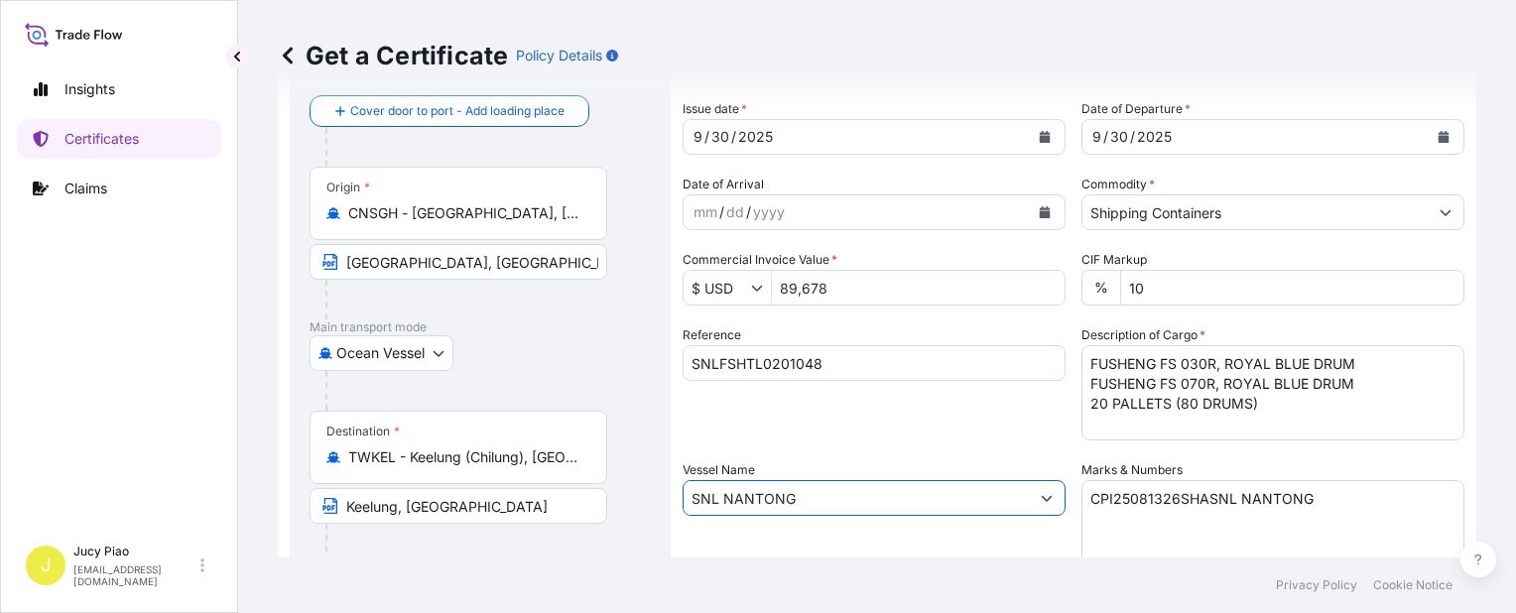
type input "SNL NANTONG"
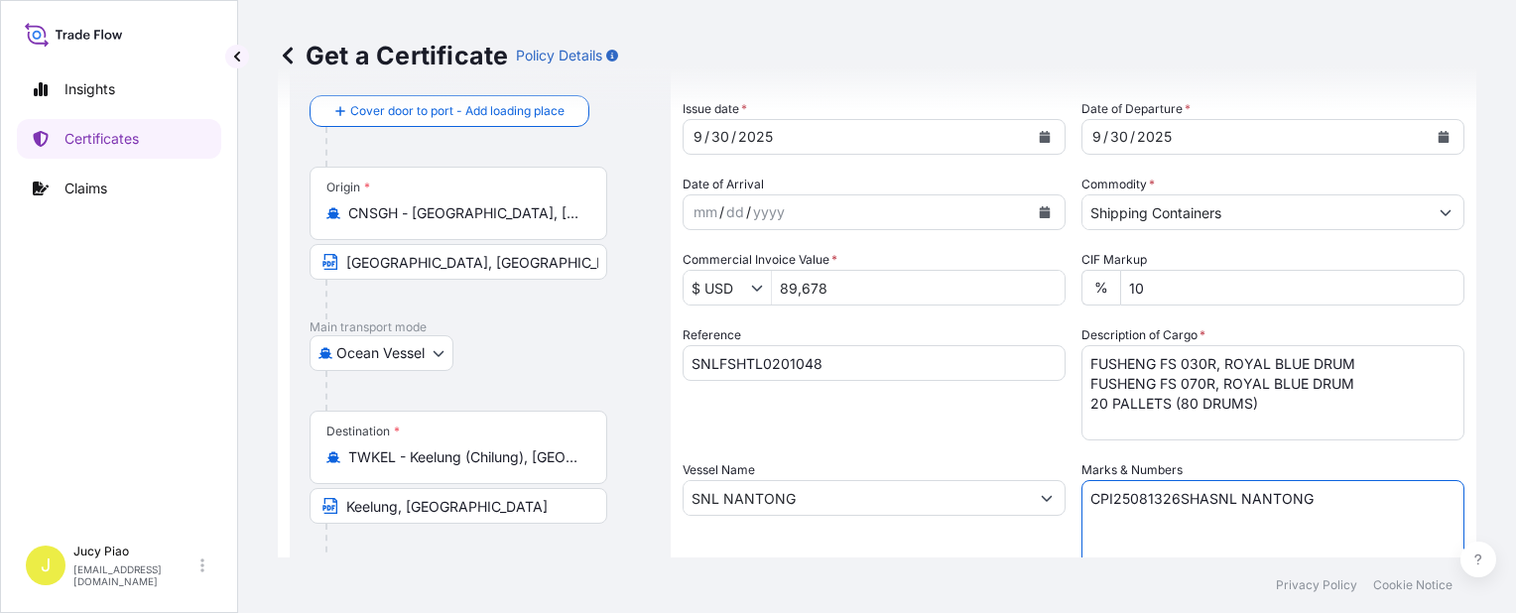
click at [1332, 514] on textarea "CPI25081326SHASNL NANTONG" at bounding box center [1272, 529] width 383 height 99
drag, startPoint x: 1339, startPoint y: 508, endPoint x: 814, endPoint y: 451, distance: 528.9
click at [812, 451] on div "Shipment Details Issue date * [DATE] Date of Departure * [DATE] Date of Arrival…" at bounding box center [1074, 497] width 782 height 946
paste textarea
type textarea "CPI25081326SHA"
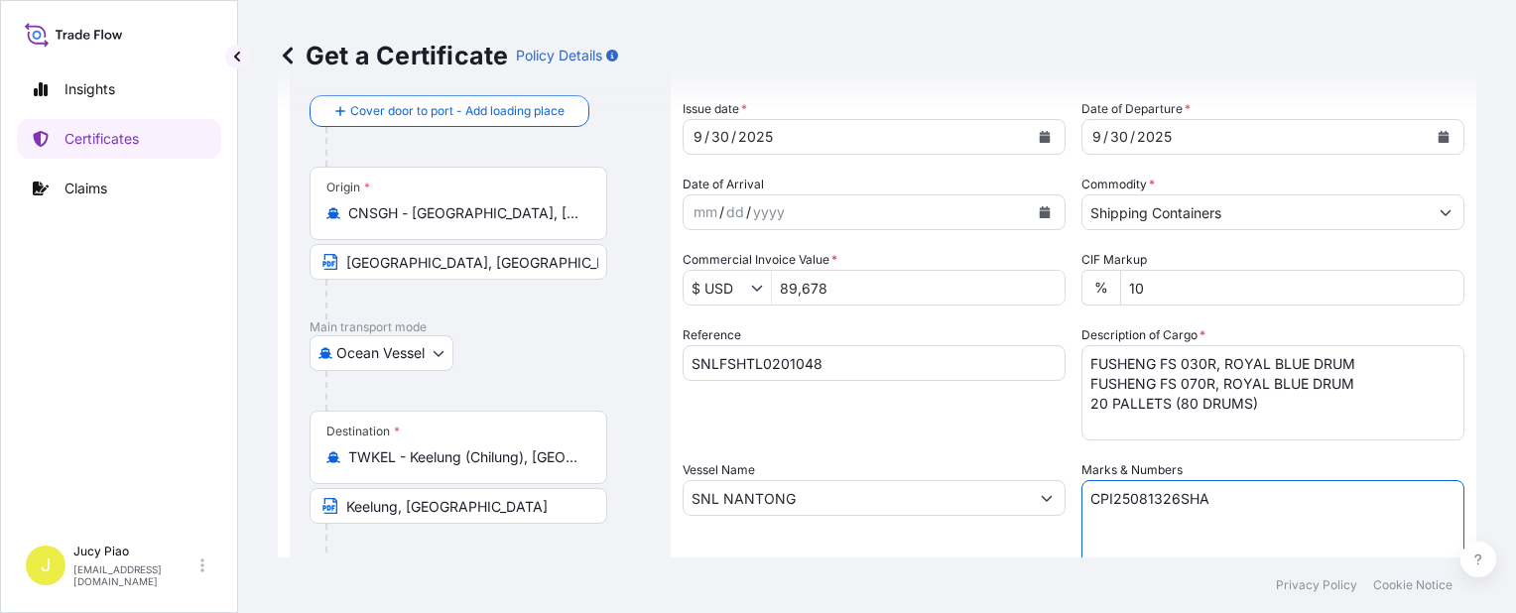
click at [913, 394] on div "Reference SNLFSHTL0201048" at bounding box center [874, 382] width 383 height 115
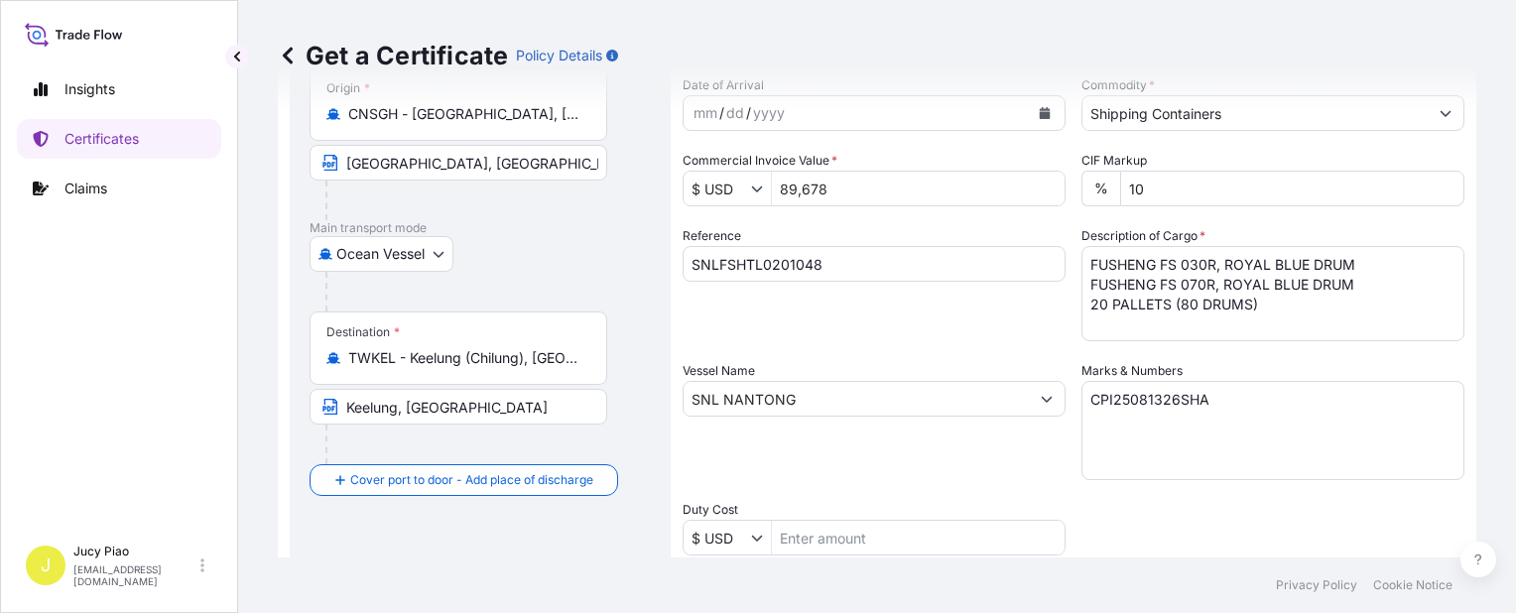
scroll to position [576, 0]
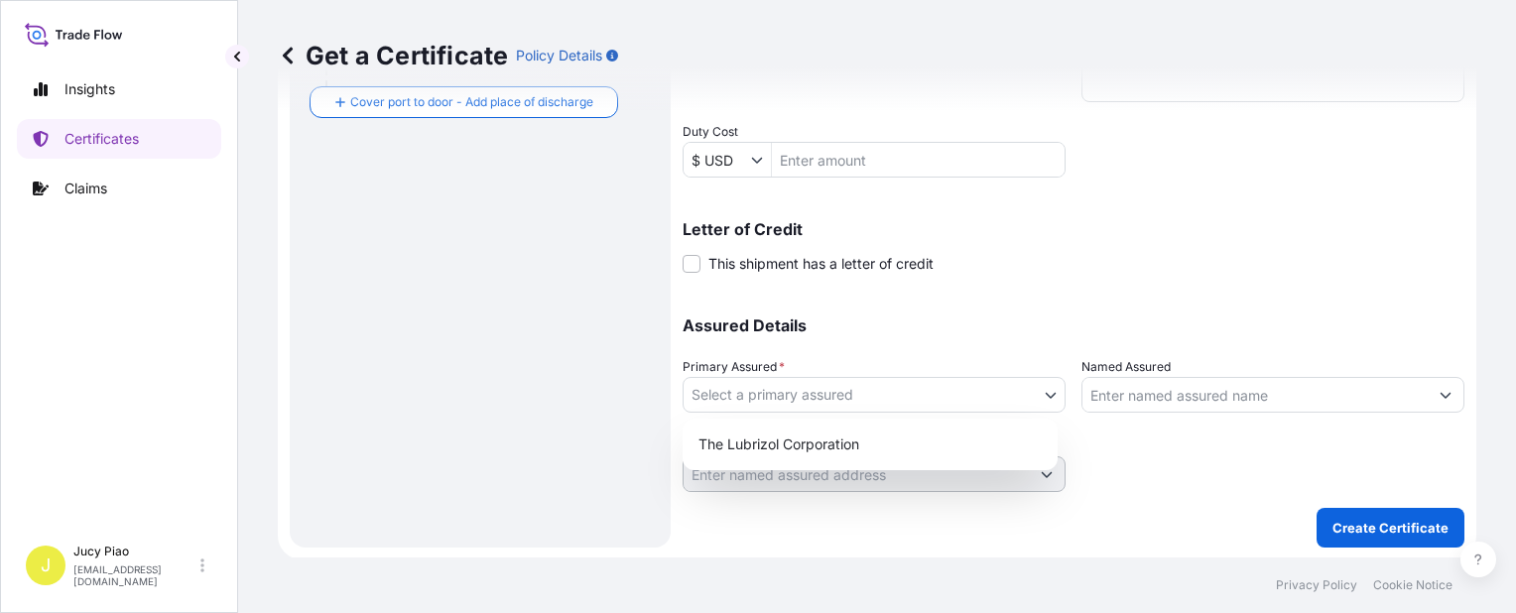
click at [903, 392] on body "Insights Certificates Claims J Jucy Piao [EMAIL_ADDRESS][DOMAIN_NAME] Get a Cer…" at bounding box center [758, 306] width 1516 height 613
click at [810, 446] on div "The Lubrizol Corporation" at bounding box center [870, 445] width 359 height 36
select select "31566"
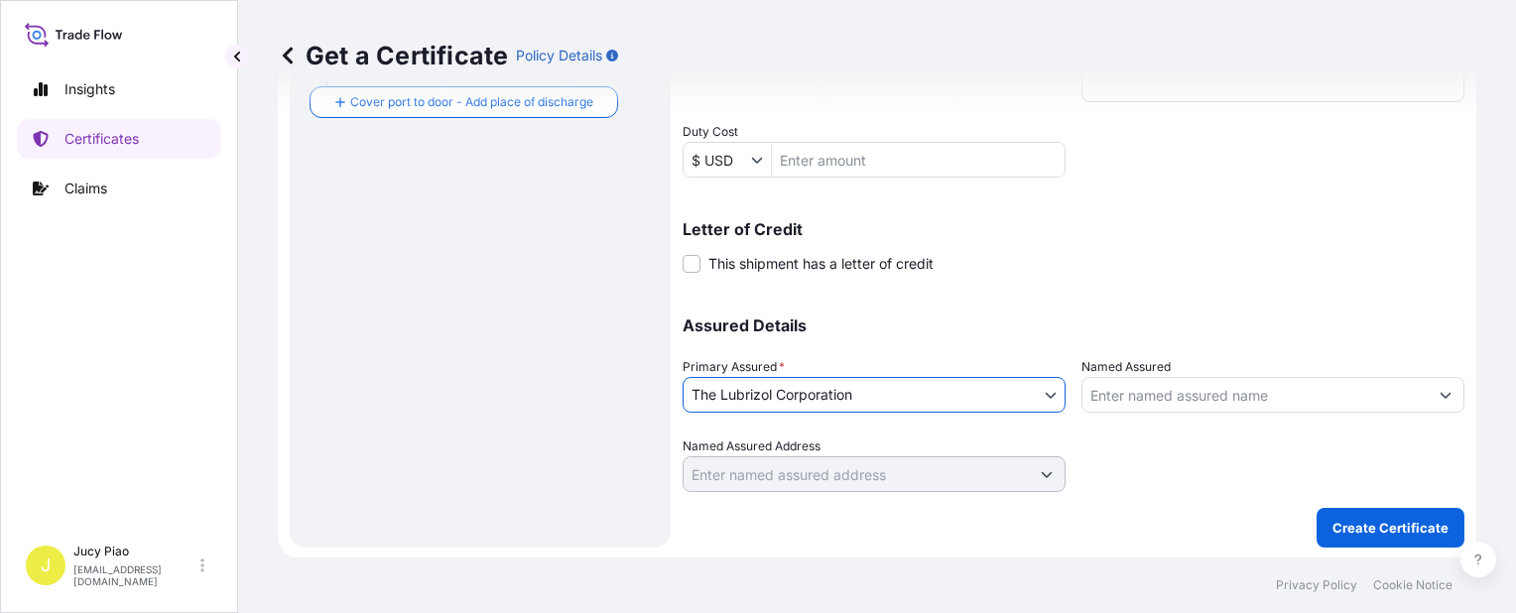
click at [1205, 395] on input "Named Assured" at bounding box center [1254, 395] width 345 height 36
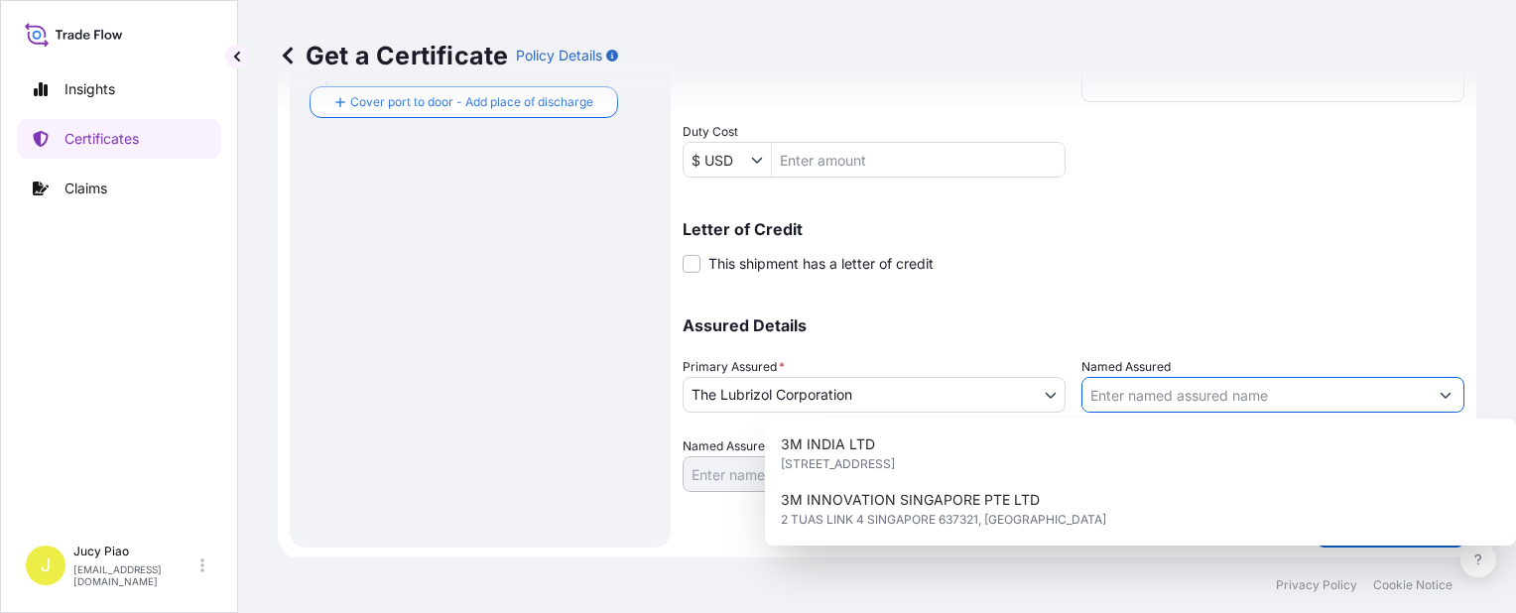
paste input "FOU TAI ENTERPRISE CO., LTD."
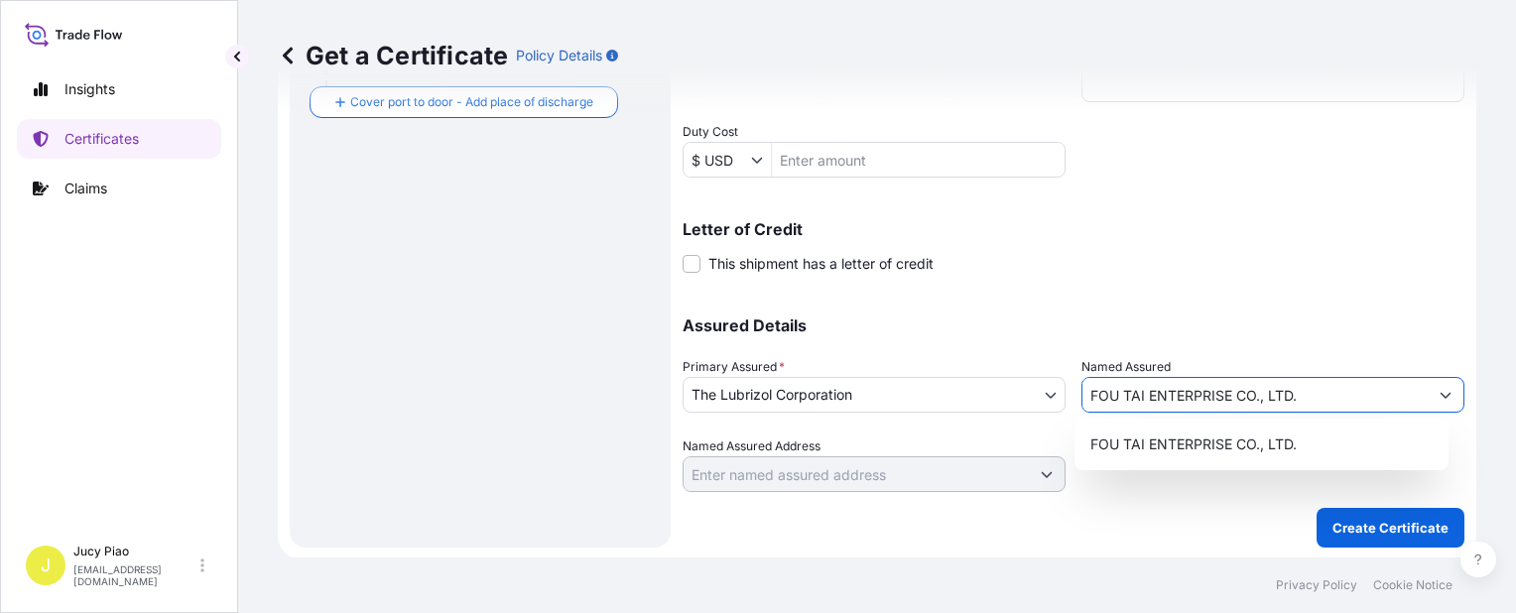
type input "FOU TAI ENTERPRISE CO., LTD."
click at [1207, 323] on p "Assured Details" at bounding box center [1074, 325] width 782 height 16
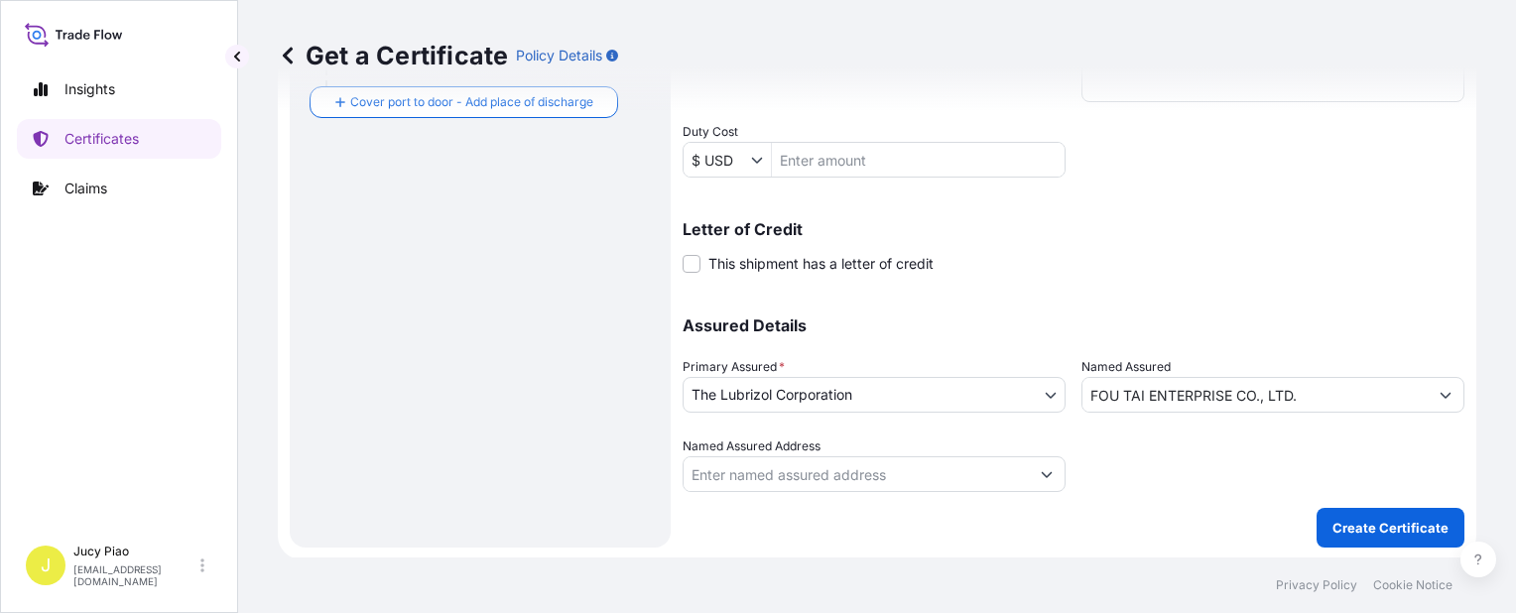
click at [1352, 523] on p "Create Certificate" at bounding box center [1390, 528] width 116 height 20
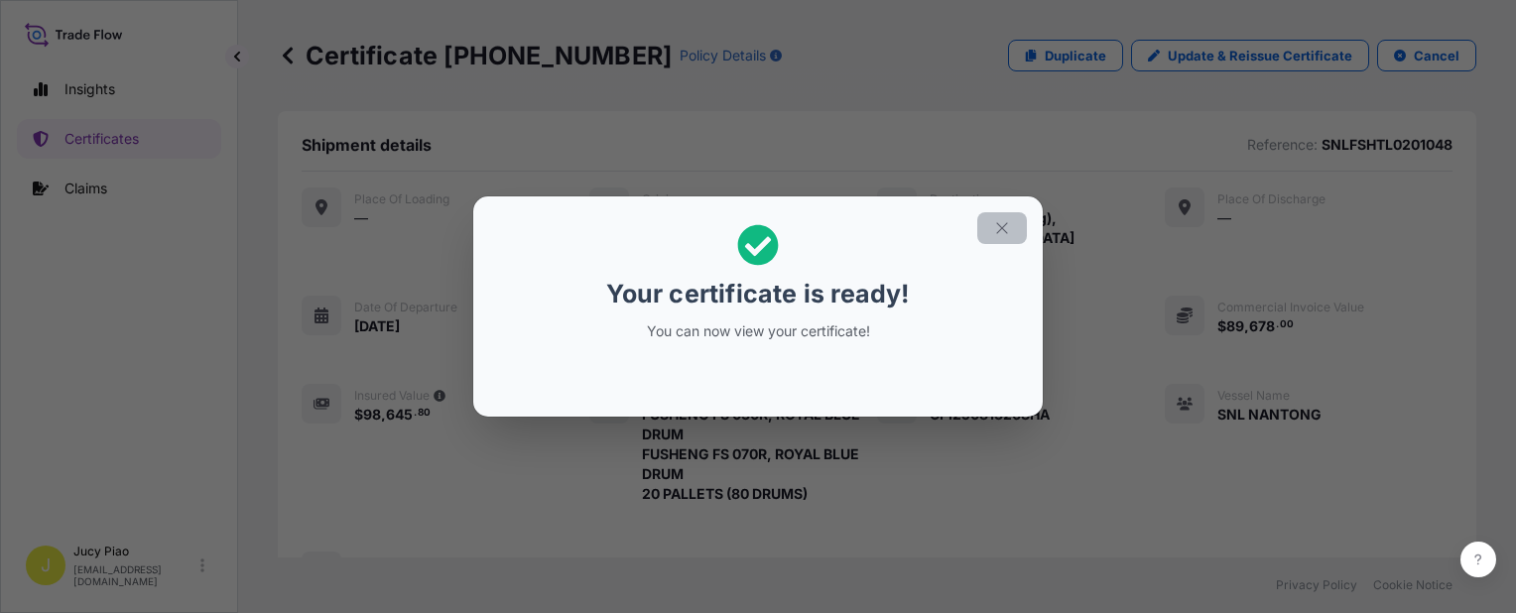
click at [1003, 240] on button "button" at bounding box center [1002, 228] width 50 height 32
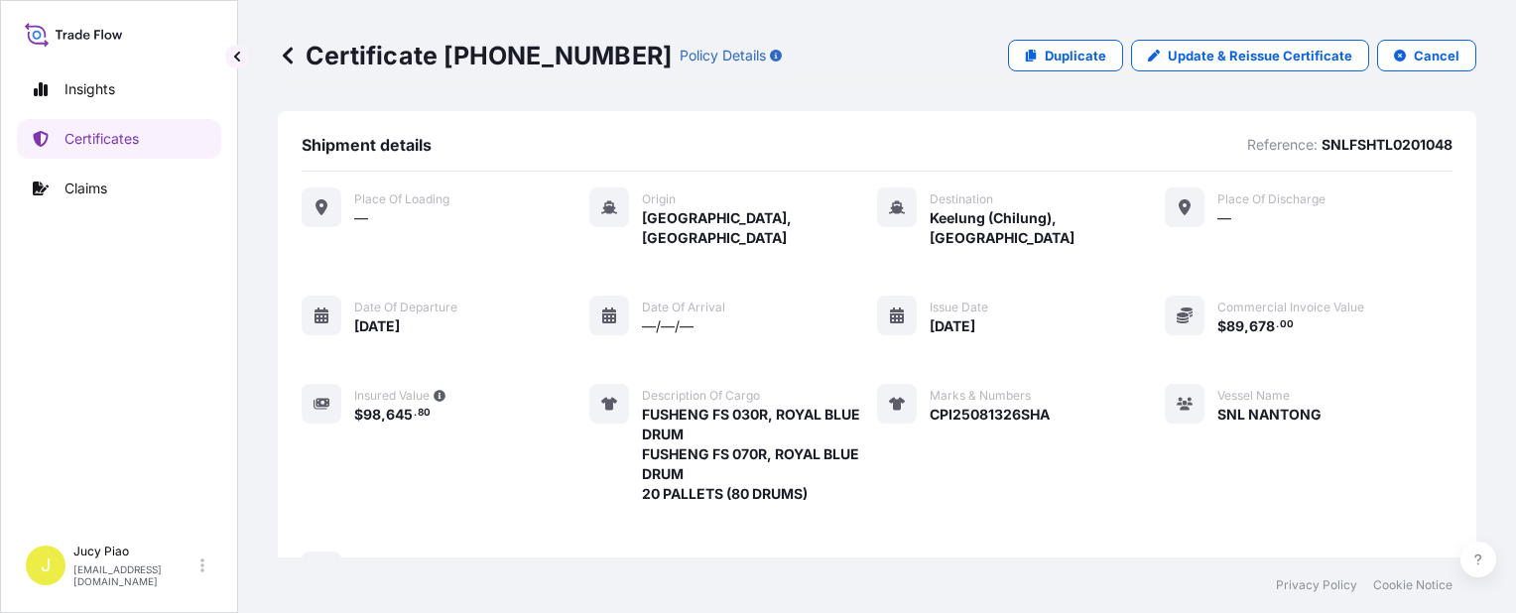
click at [1070, 359] on div "Place of Loading — Origin [GEOGRAPHIC_DATA], [GEOGRAPHIC_DATA] Destination [GEO…" at bounding box center [877, 390] width 1151 height 405
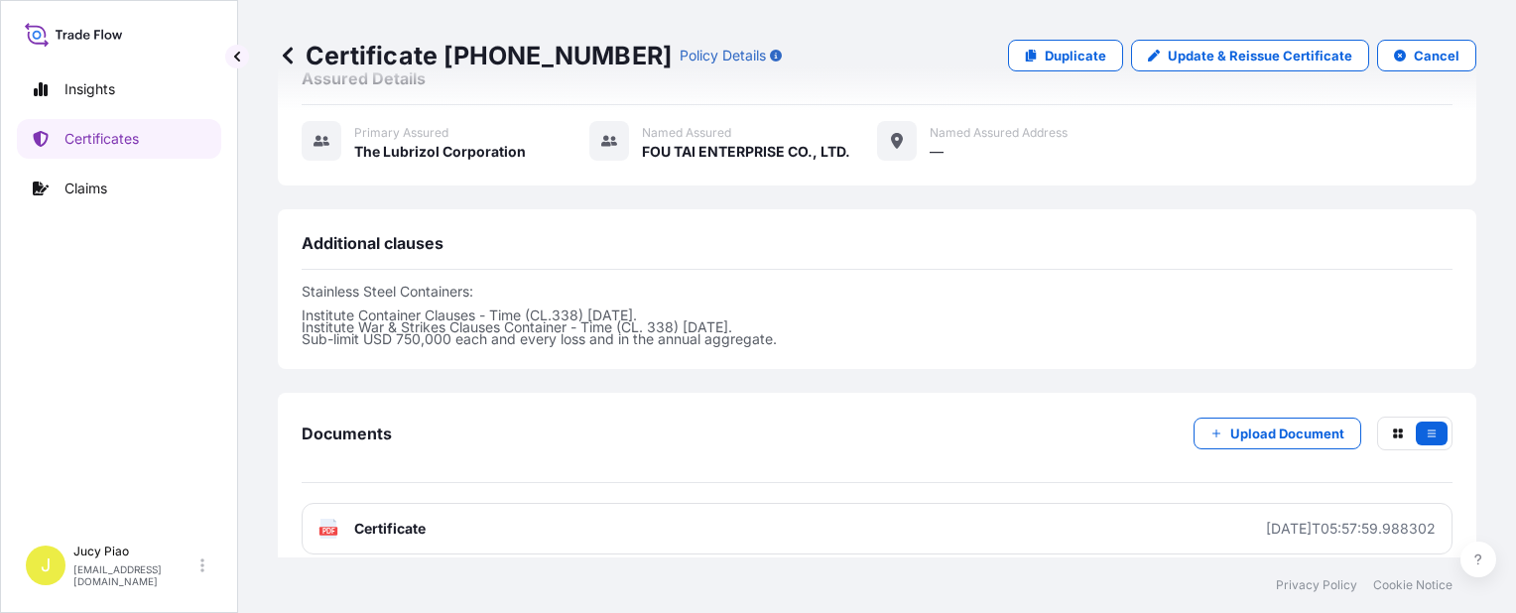
scroll to position [712, 0]
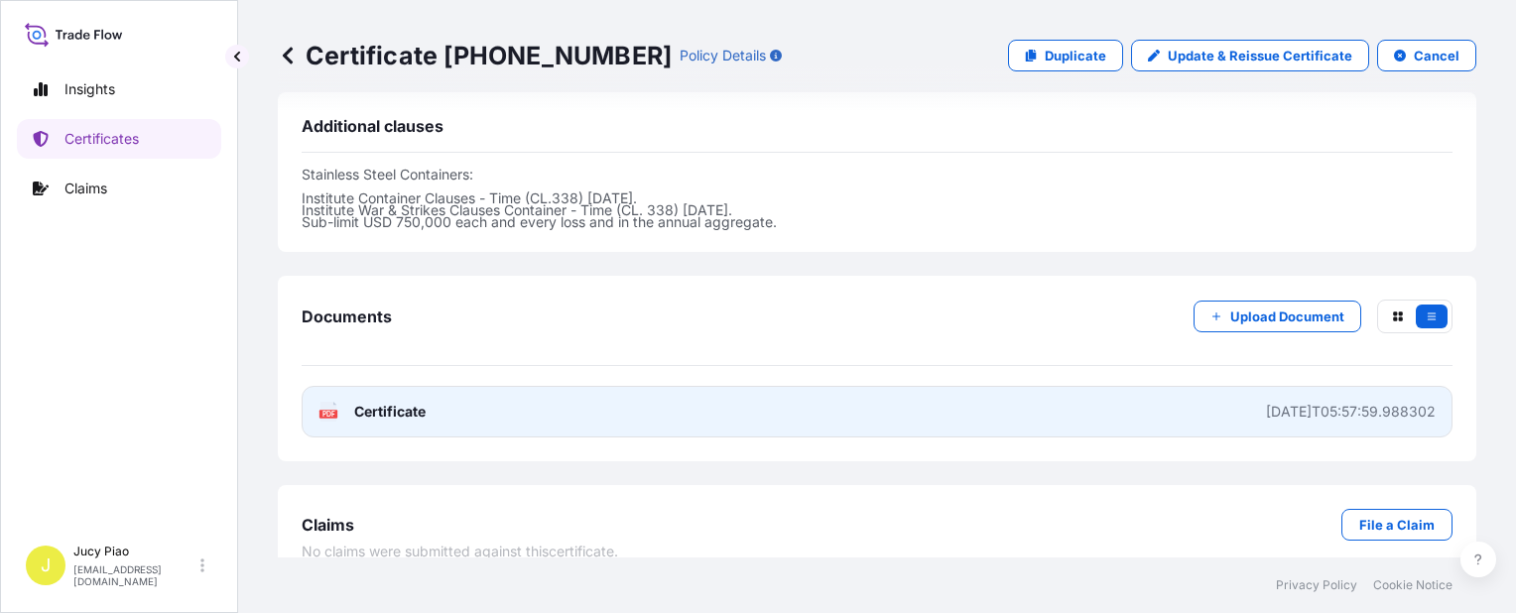
click at [1048, 386] on link "PDF Certificate [DATE]T05:57:59.988302" at bounding box center [877, 412] width 1151 height 52
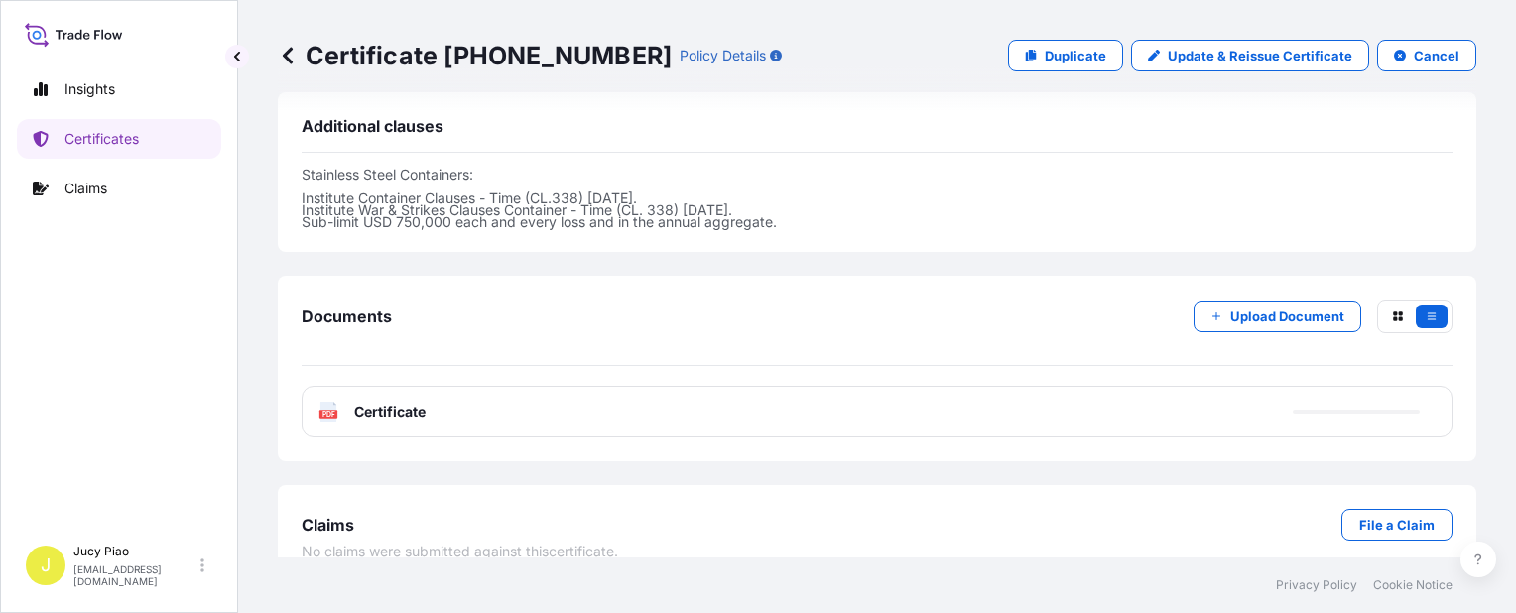
click at [99, 138] on p "Certificates" at bounding box center [101, 139] width 74 height 20
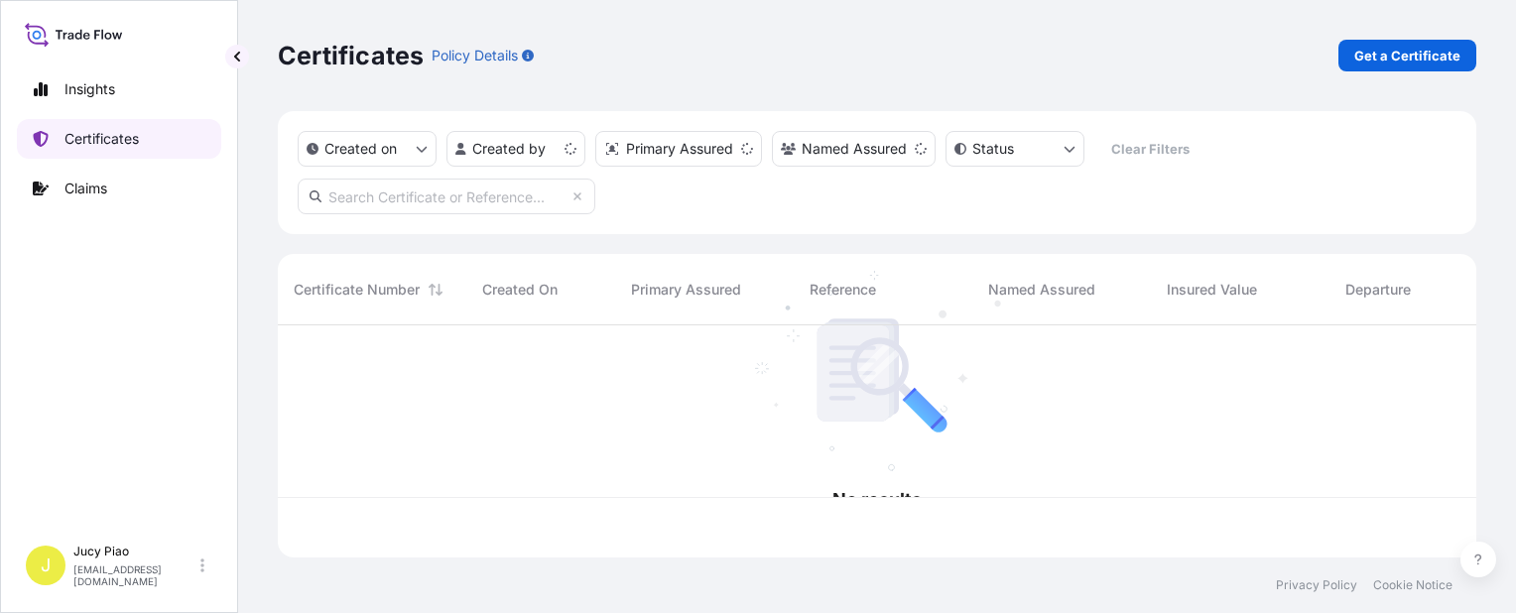
scroll to position [228, 1183]
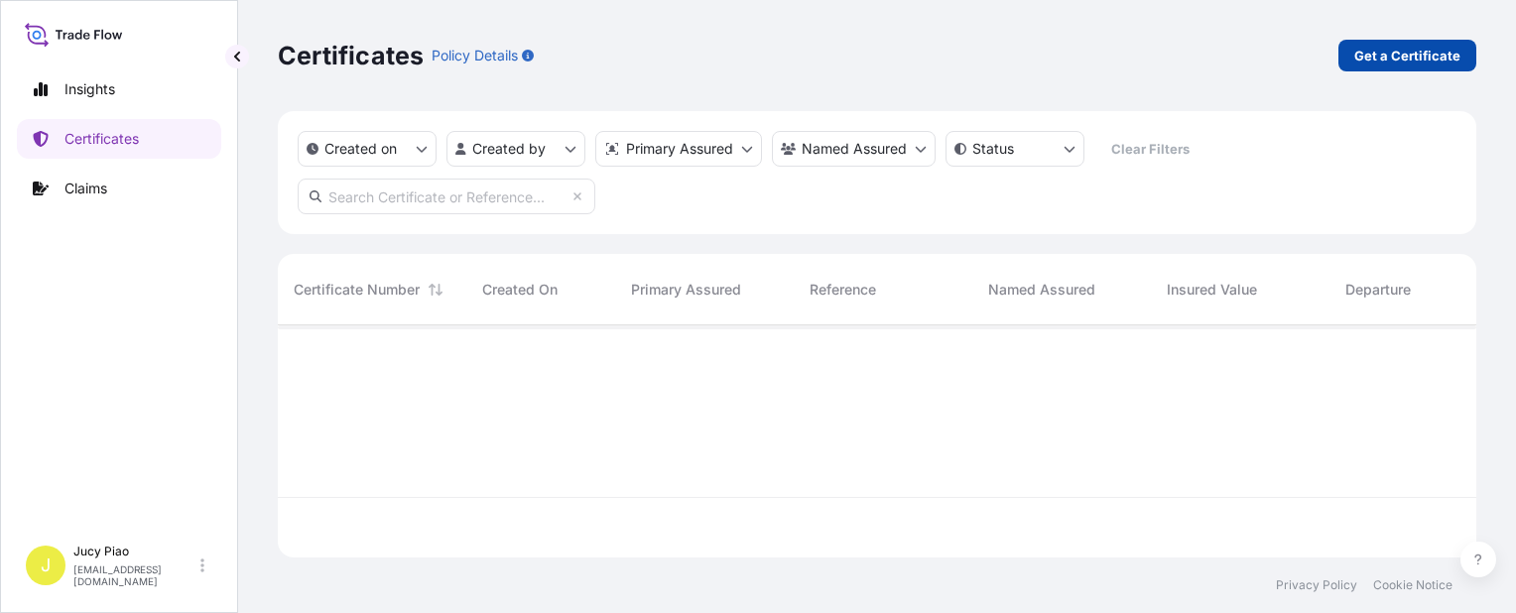
click at [1381, 61] on p "Get a Certificate" at bounding box center [1407, 56] width 106 height 20
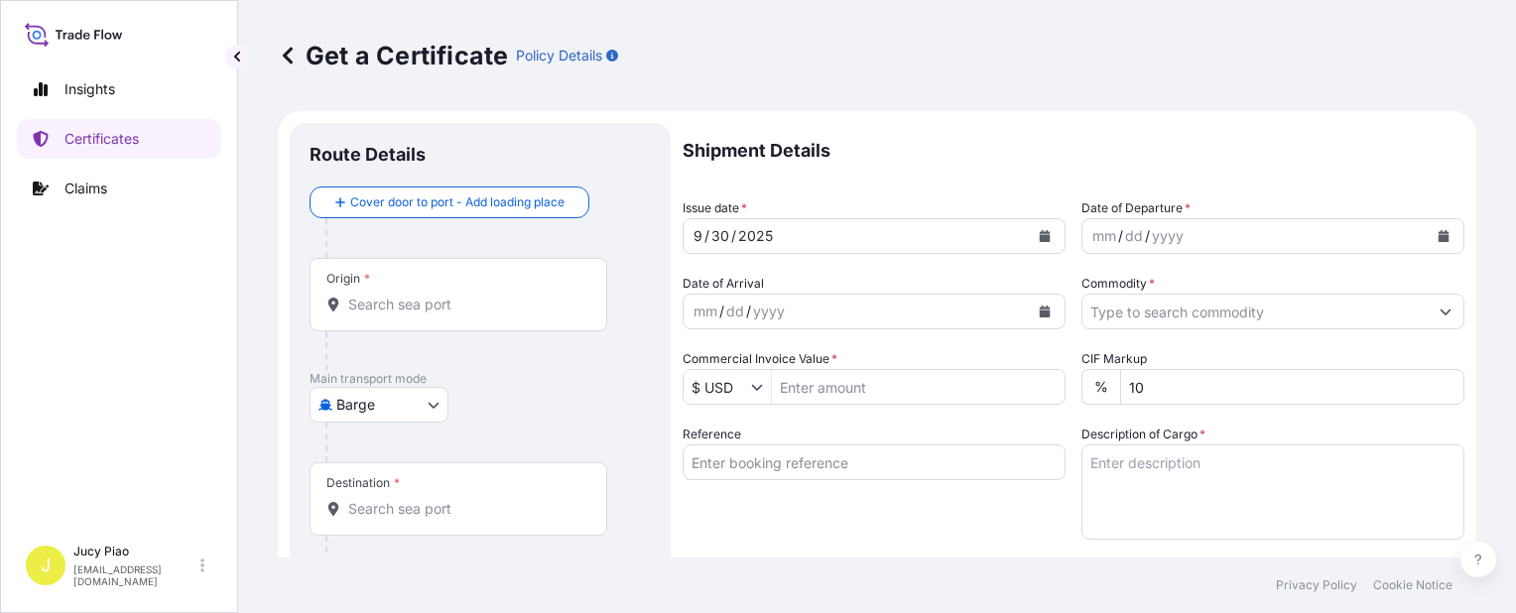
click at [397, 414] on body "Insights Certificates Claims J Jucy Piao [EMAIL_ADDRESS][DOMAIN_NAME] Get a Cer…" at bounding box center [758, 306] width 1516 height 613
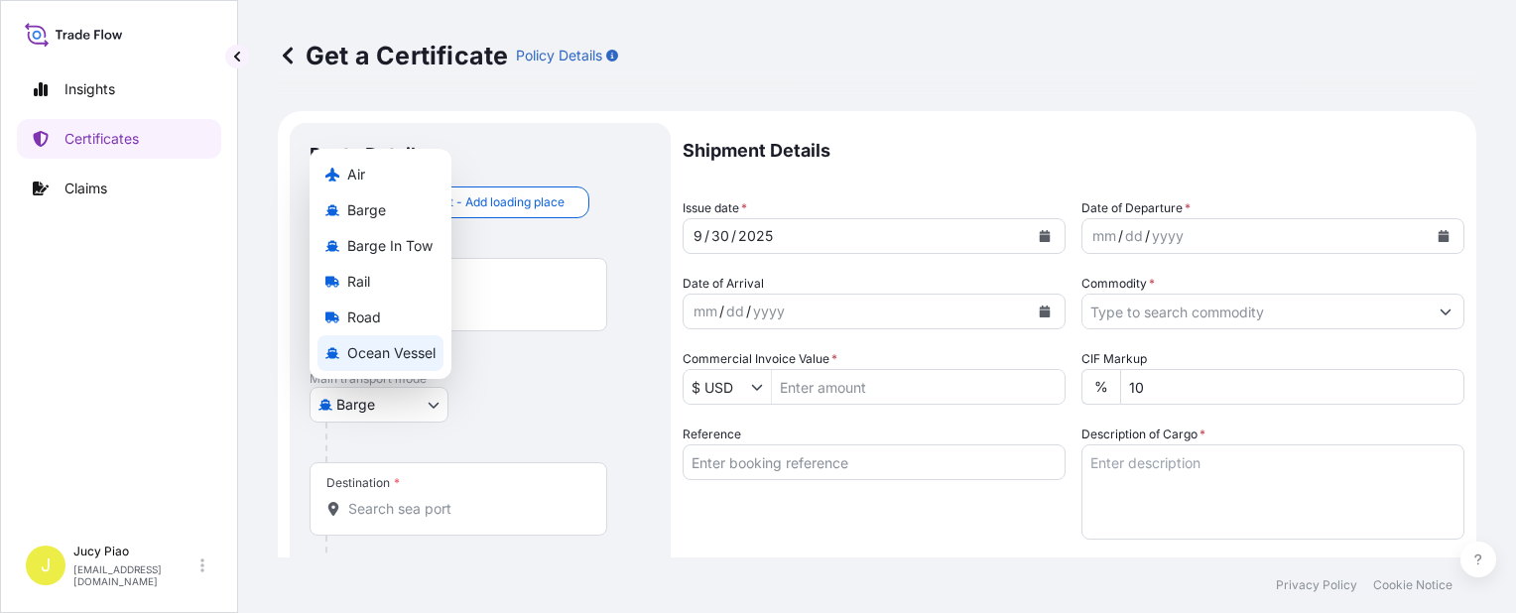
click at [412, 347] on span "Ocean Vessel" at bounding box center [391, 353] width 88 height 20
select select "Ocean Vessel"
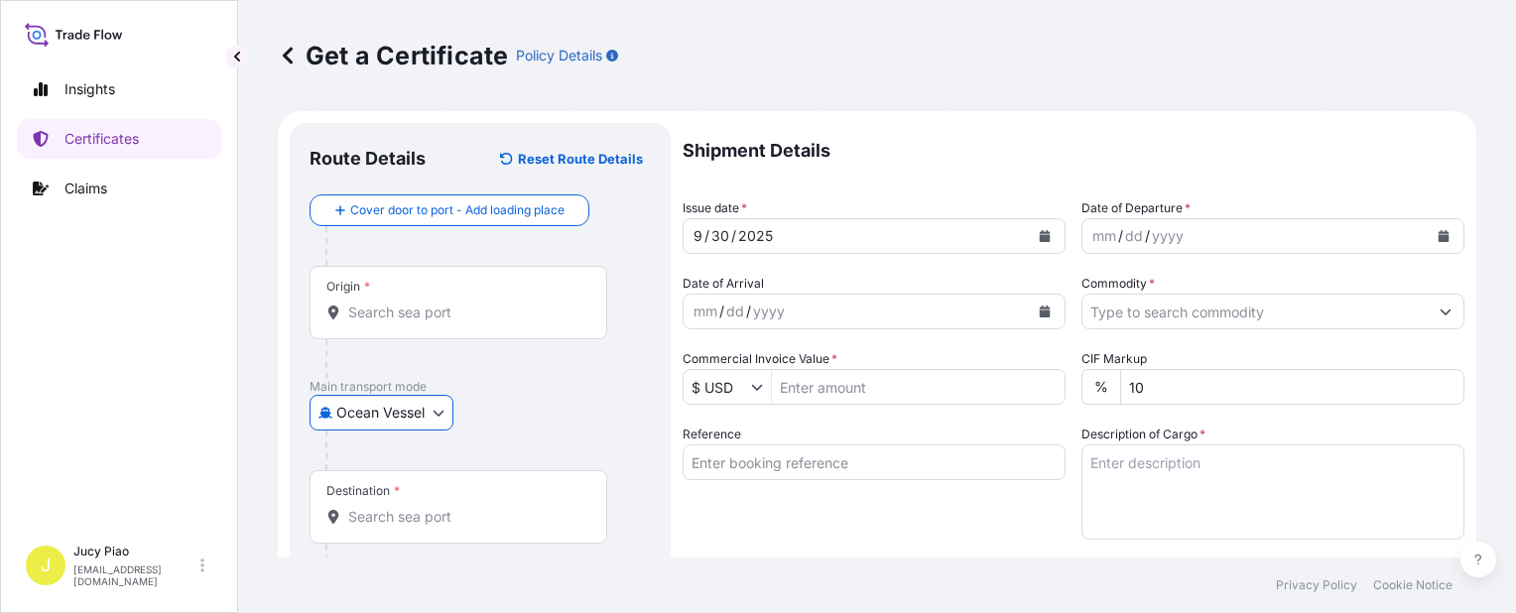
click at [790, 458] on input "Reference" at bounding box center [874, 462] width 383 height 36
paste input "CSHSE0434209"
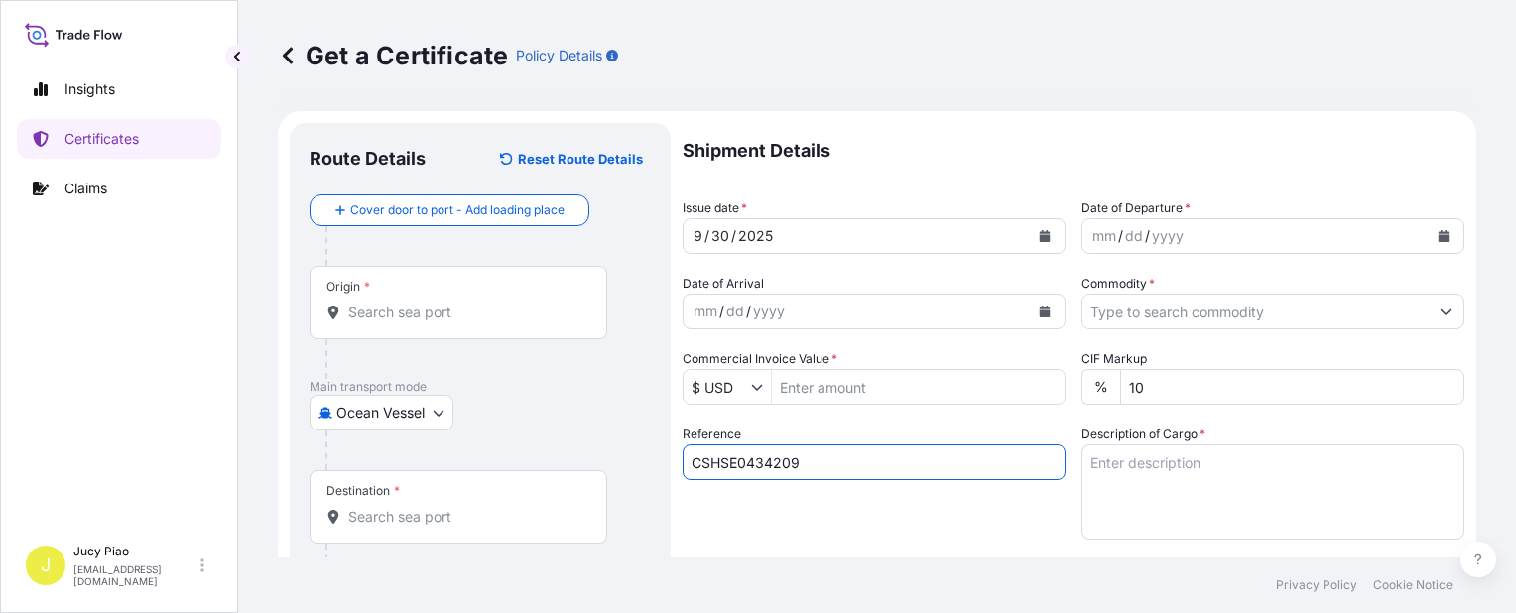
type input "CSHSE0434209"
click at [788, 494] on div "Reference CSHSE0434209" at bounding box center [874, 482] width 383 height 115
click at [514, 323] on div "Origin *" at bounding box center [459, 302] width 298 height 73
click at [514, 322] on input "Origin *" at bounding box center [465, 313] width 234 height 20
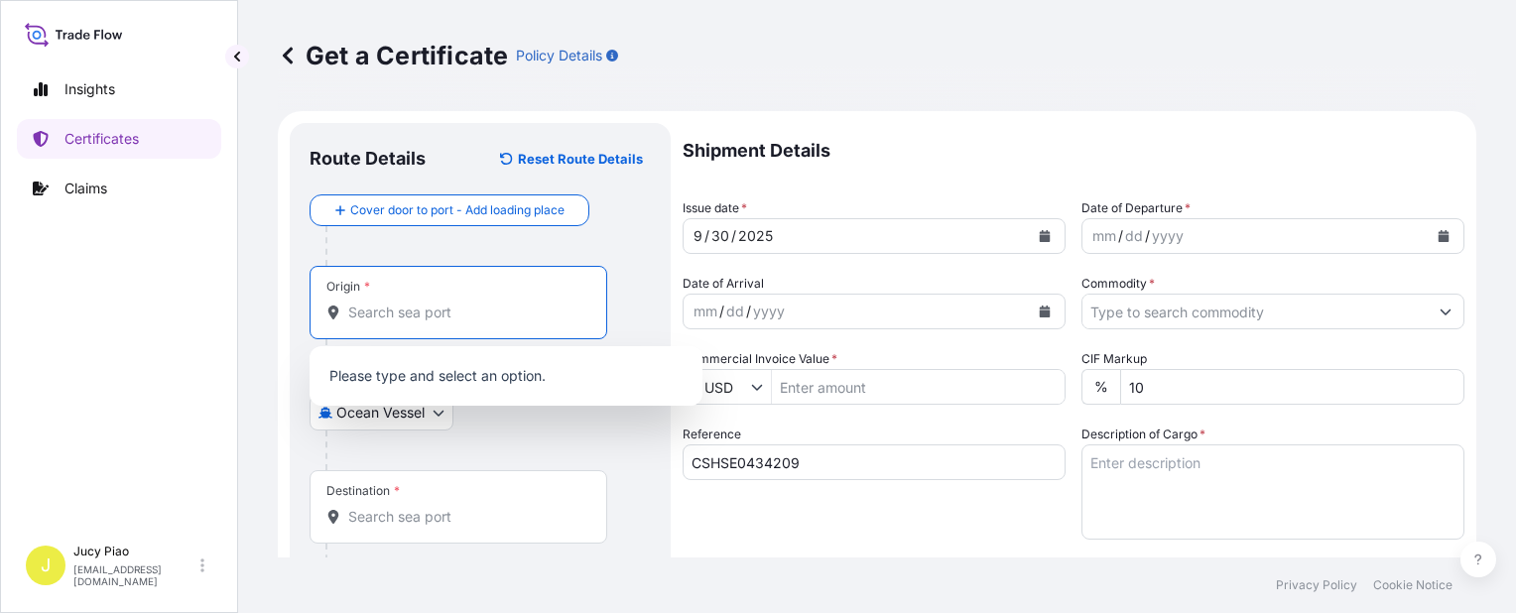
paste input "[GEOGRAPHIC_DATA]"
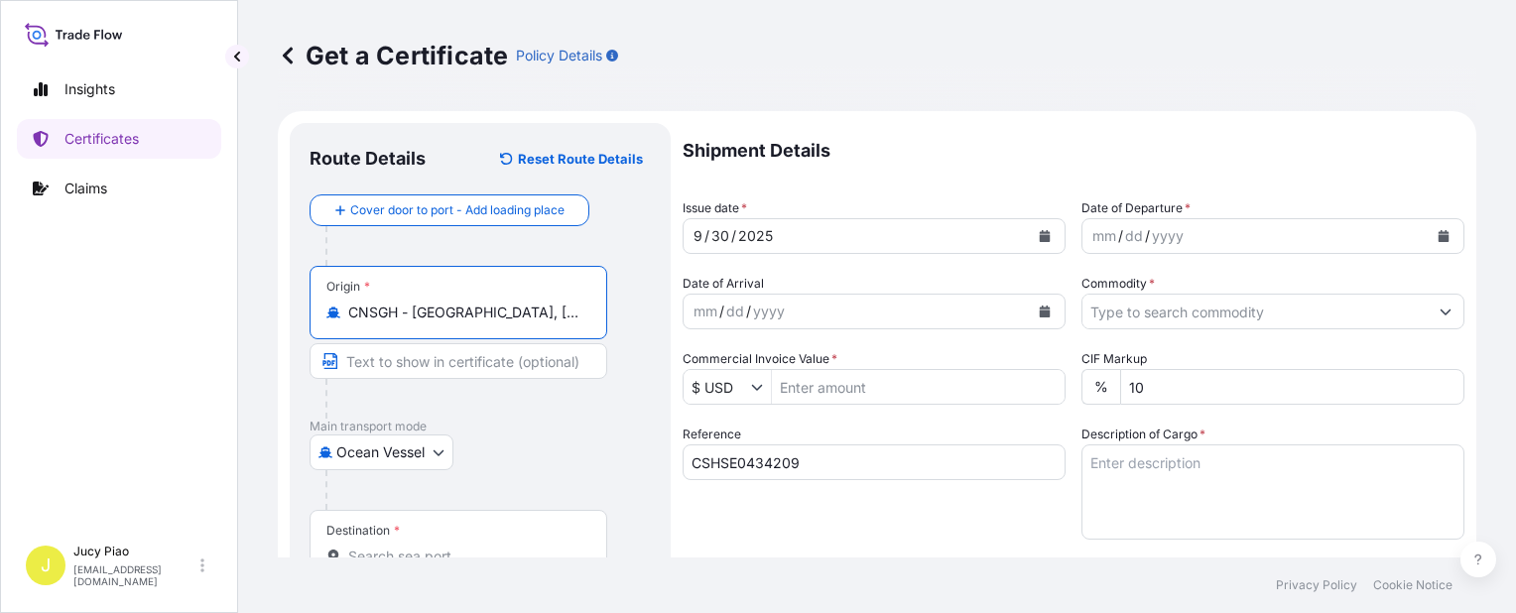
drag, startPoint x: 433, startPoint y: 310, endPoint x: 565, endPoint y: 342, distance: 136.0
click at [569, 322] on div "Origin * CNSGH - [GEOGRAPHIC_DATA], [GEOGRAPHIC_DATA]" at bounding box center [459, 302] width 298 height 73
type input "CNSGH - [GEOGRAPHIC_DATA], [GEOGRAPHIC_DATA]"
click at [479, 355] on input "Text to appear on certificate" at bounding box center [459, 361] width 298 height 36
paste input "[GEOGRAPHIC_DATA], [GEOGRAPHIC_DATA]"
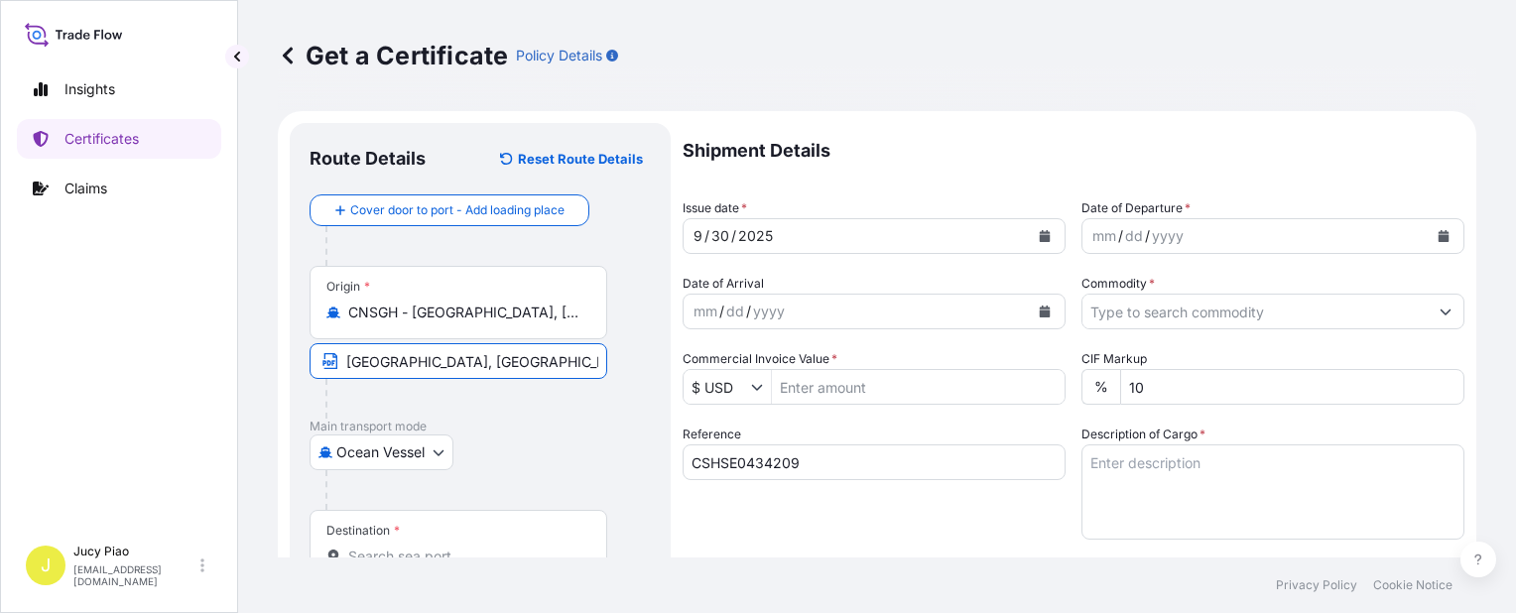
scroll to position [99, 0]
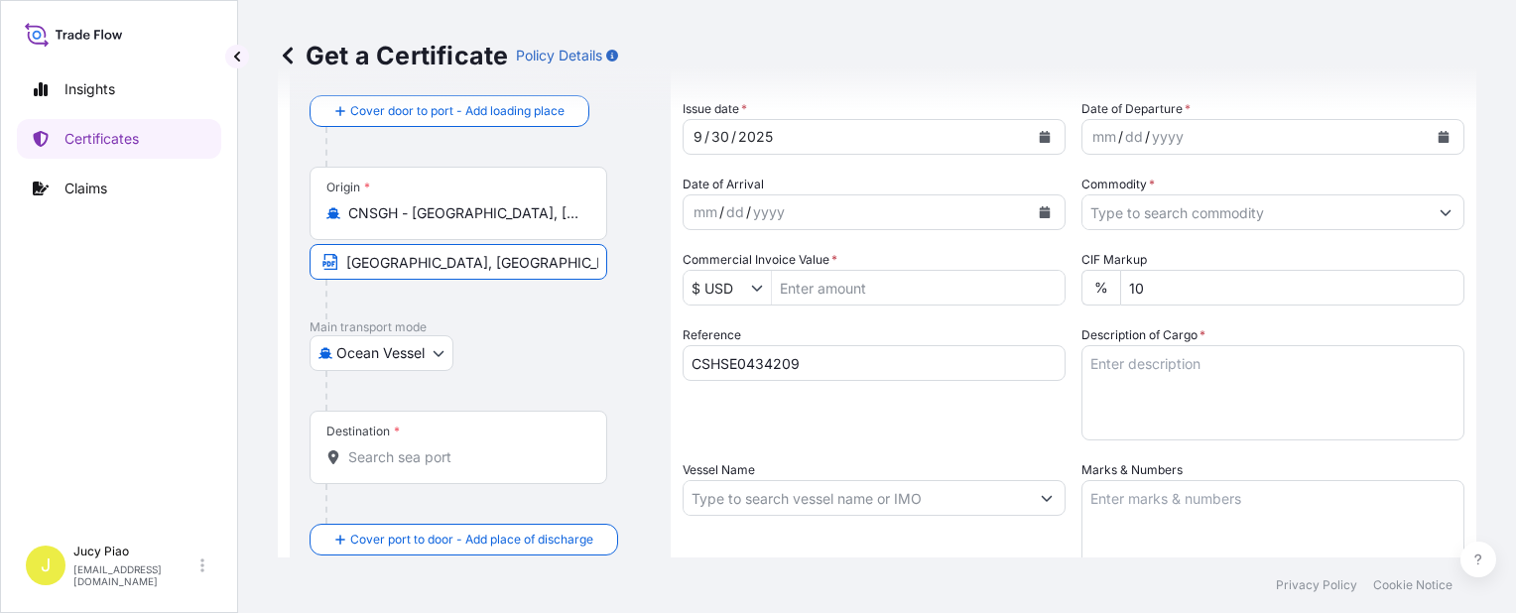
type input "[GEOGRAPHIC_DATA], [GEOGRAPHIC_DATA]"
click at [475, 454] on input "Destination *" at bounding box center [465, 457] width 234 height 20
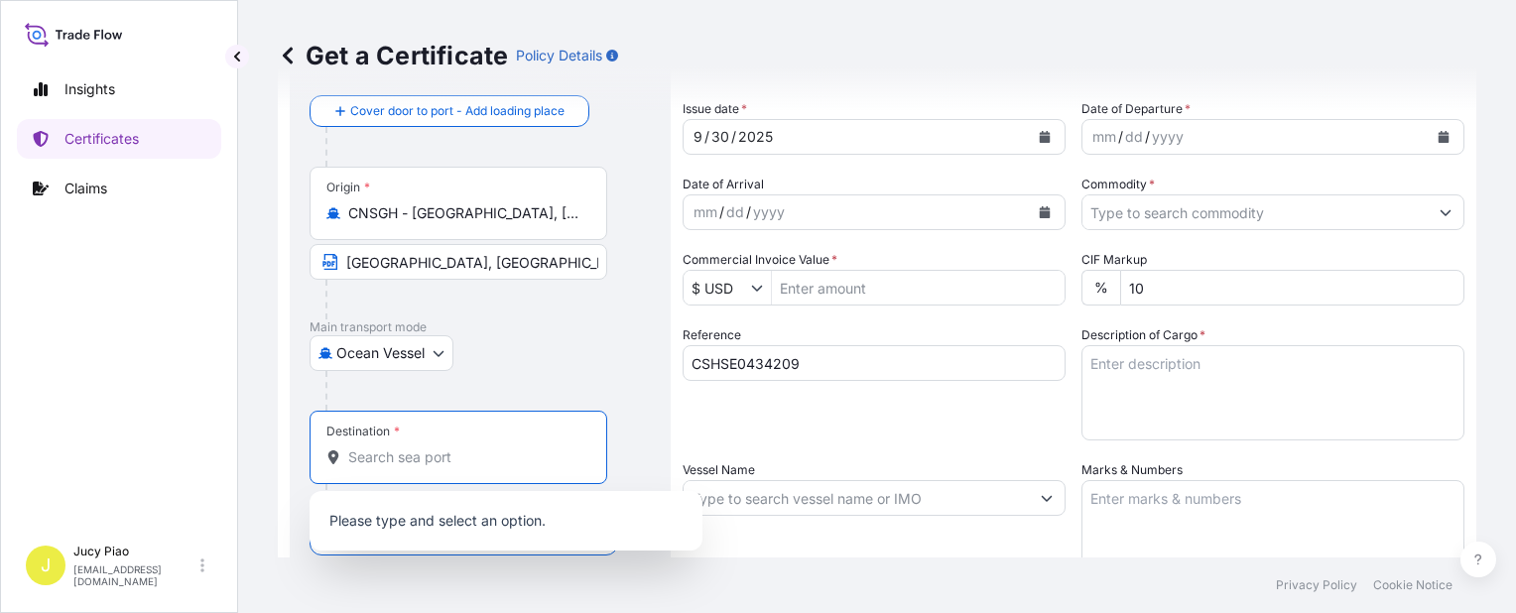
paste input "INCHEON"
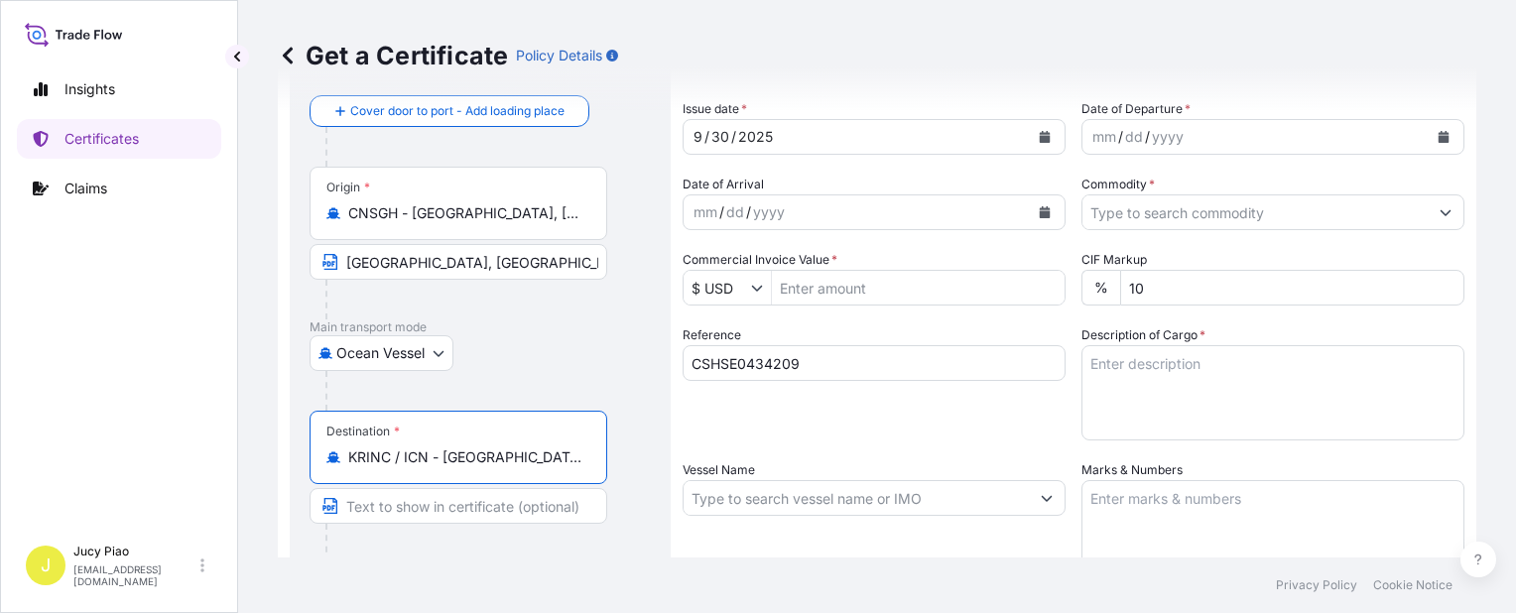
scroll to position [0, 4]
drag, startPoint x: 492, startPoint y: 455, endPoint x: 700, endPoint y: 481, distance: 209.9
click at [700, 481] on form "Route Details Reset Route Details Cover door to port - Add loading place Place …" at bounding box center [877, 524] width 1199 height 1025
type input "KRINC / ICN - [GEOGRAPHIC_DATA], [GEOGRAPHIC_DATA], [GEOGRAPHIC_DATA]"
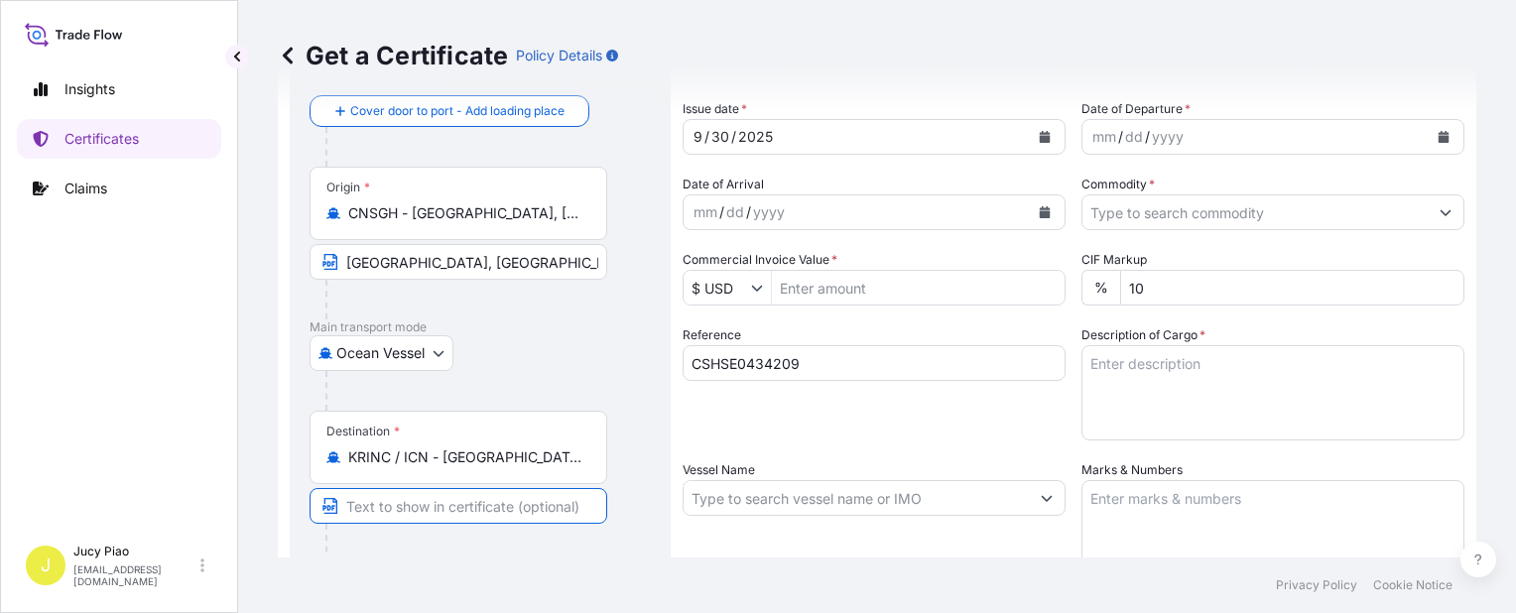
click at [446, 499] on input "Text to appear on certificate" at bounding box center [459, 506] width 298 height 36
paste input "[GEOGRAPHIC_DATA], [GEOGRAPHIC_DATA], [GEOGRAPHIC_DATA]"
type input "[GEOGRAPHIC_DATA], [GEOGRAPHIC_DATA], [GEOGRAPHIC_DATA]"
click at [857, 423] on div "Reference CSHSE0434209" at bounding box center [874, 382] width 383 height 115
click at [686, 137] on div "[DATE]" at bounding box center [856, 137] width 345 height 36
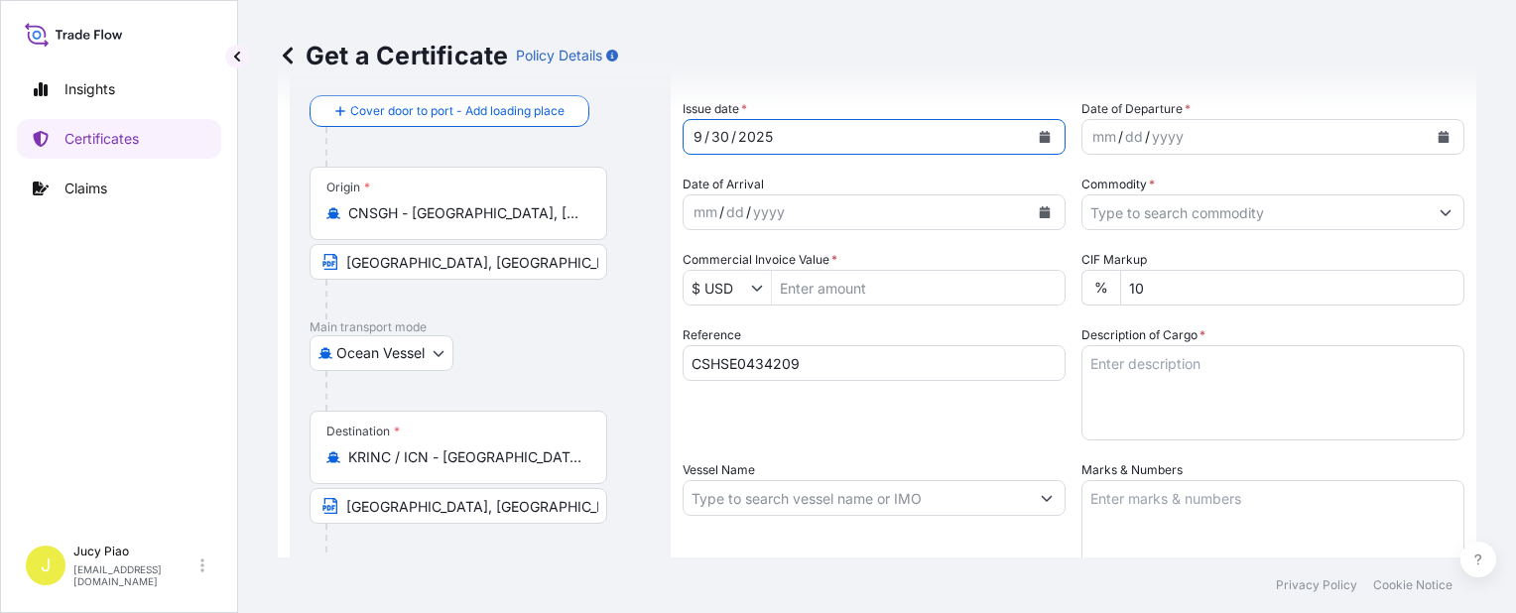
click at [695, 136] on div "9" at bounding box center [698, 137] width 13 height 24
click at [720, 133] on div "30" at bounding box center [726, 137] width 22 height 24
click at [1094, 136] on div "mm" at bounding box center [1104, 137] width 28 height 24
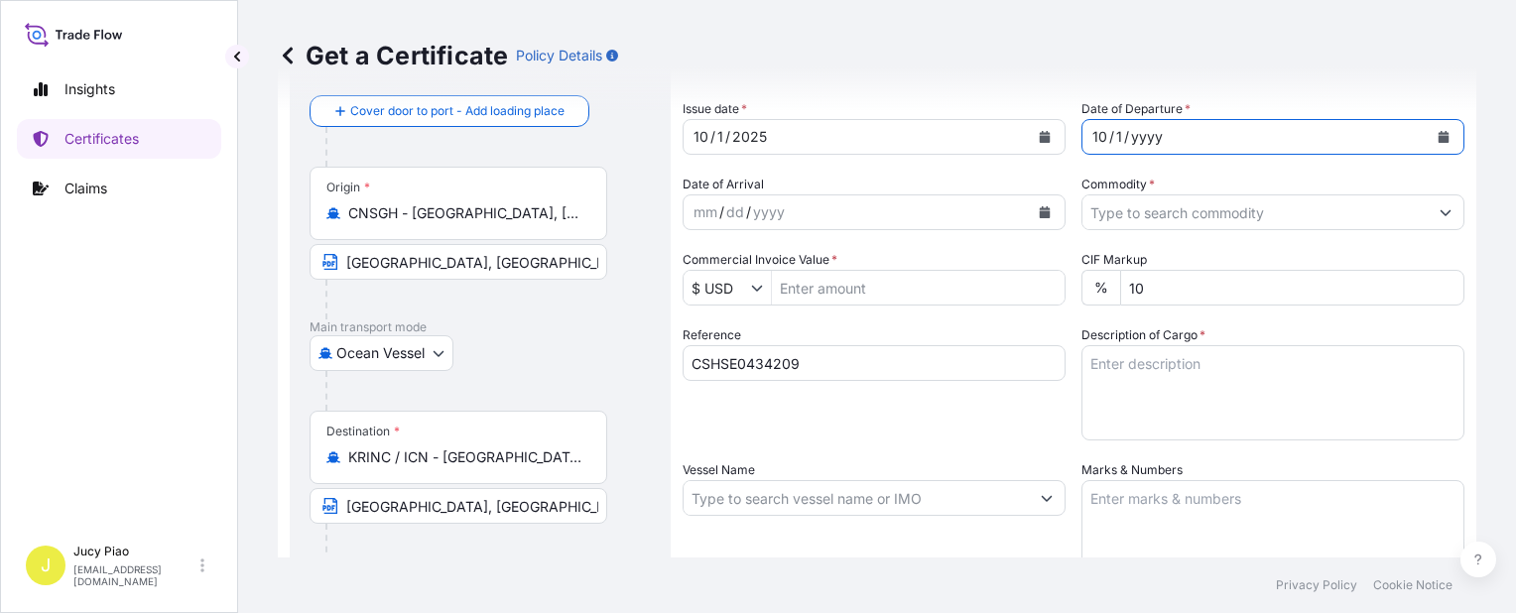
click at [1141, 134] on div "yyyy" at bounding box center [1147, 137] width 36 height 24
click at [1170, 219] on input "Commodity *" at bounding box center [1254, 212] width 345 height 36
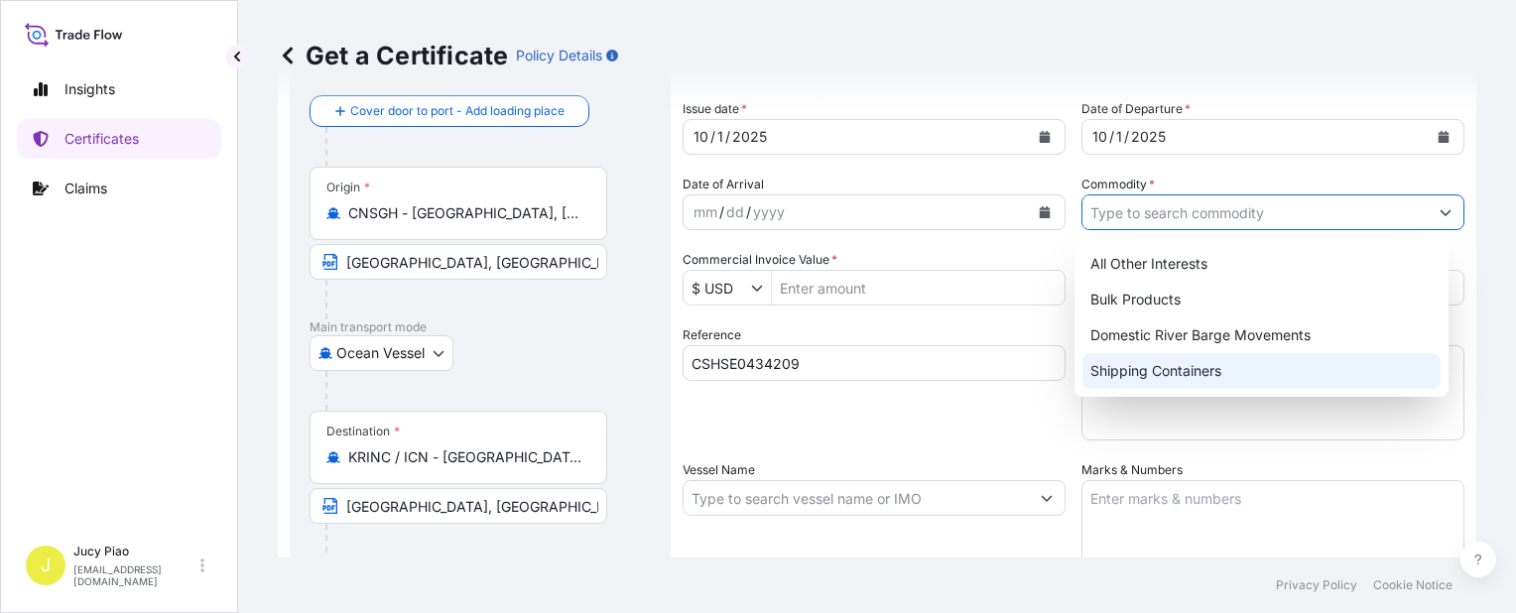
click at [1155, 389] on div "All Other Interests Bulk Products Domestic River Barge Movements Shipping Conta…" at bounding box center [1262, 317] width 374 height 159
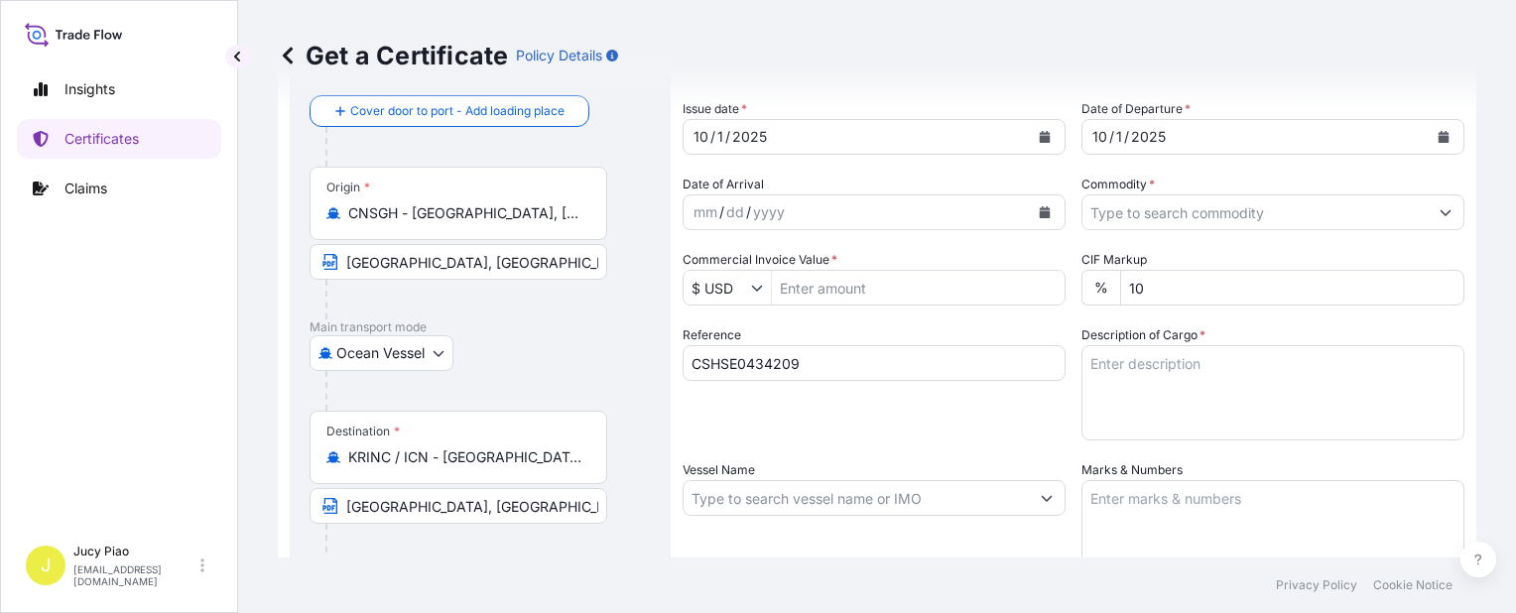
click at [1210, 211] on input "Commodity *" at bounding box center [1254, 212] width 345 height 36
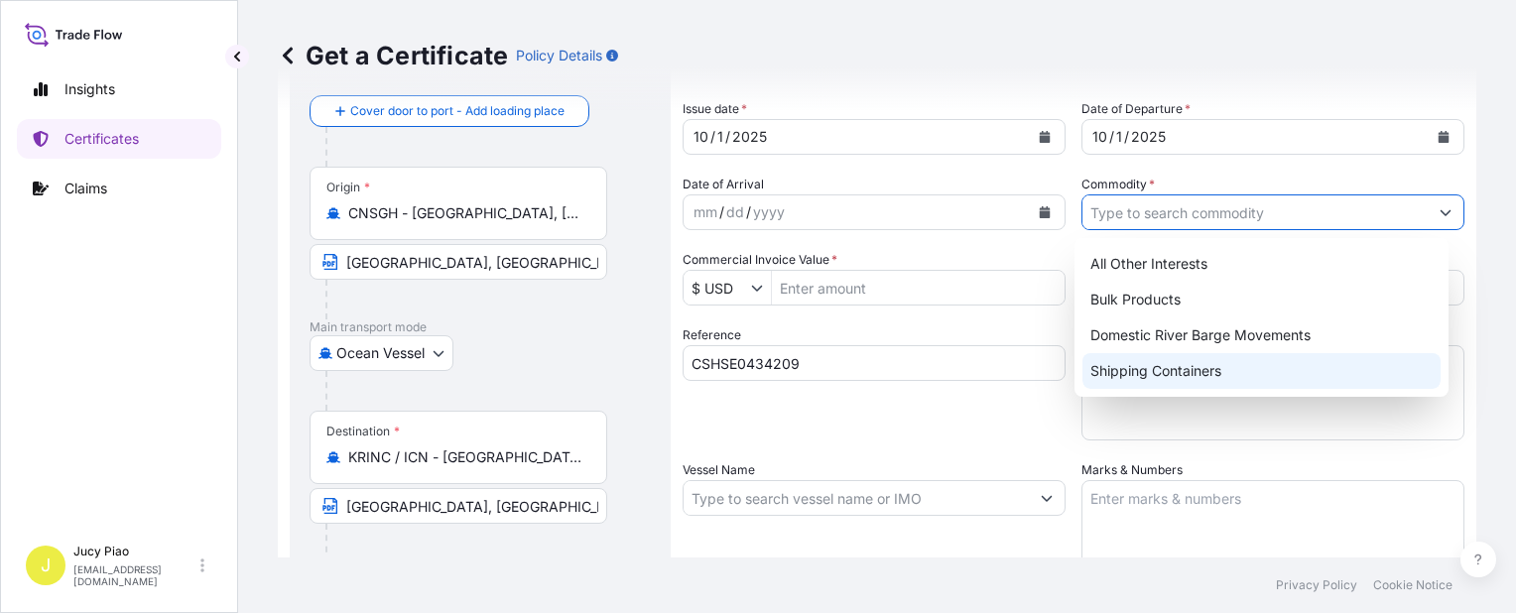
click at [1239, 364] on div "Shipping Containers" at bounding box center [1261, 371] width 358 height 36
type input "Shipping Containers"
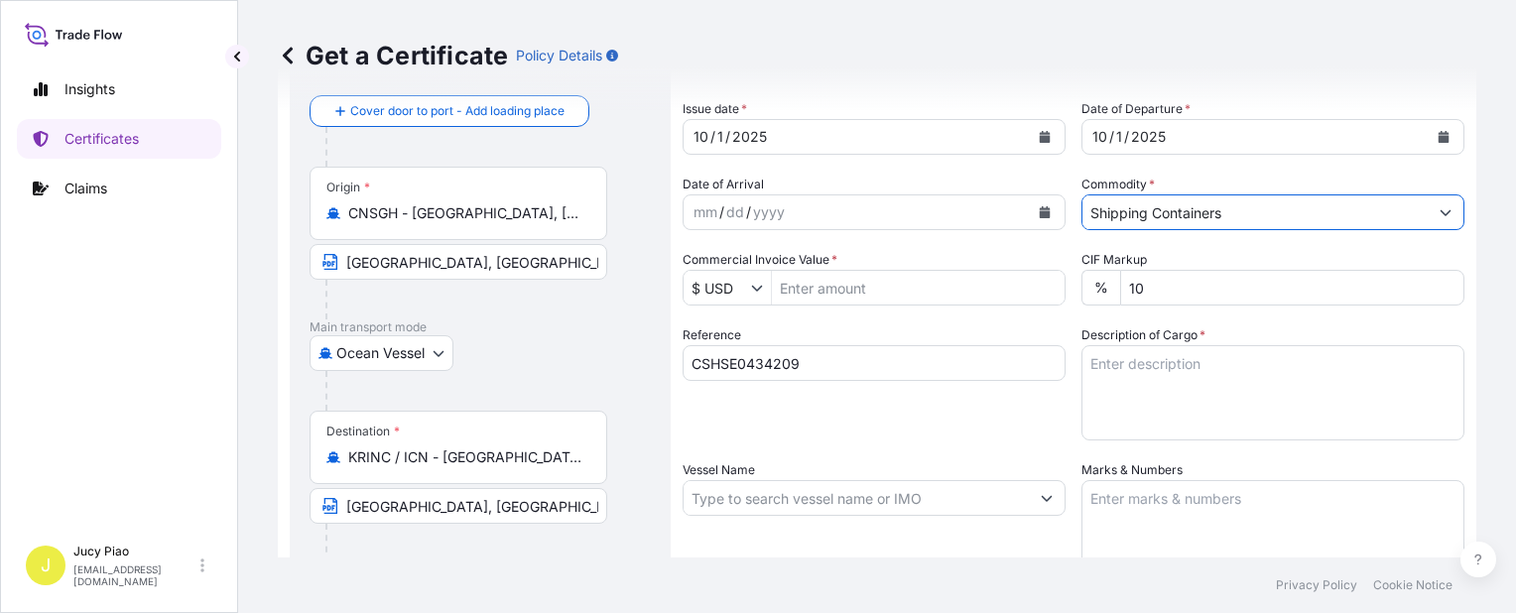
click at [911, 303] on input "Commercial Invoice Value *" at bounding box center [918, 288] width 293 height 36
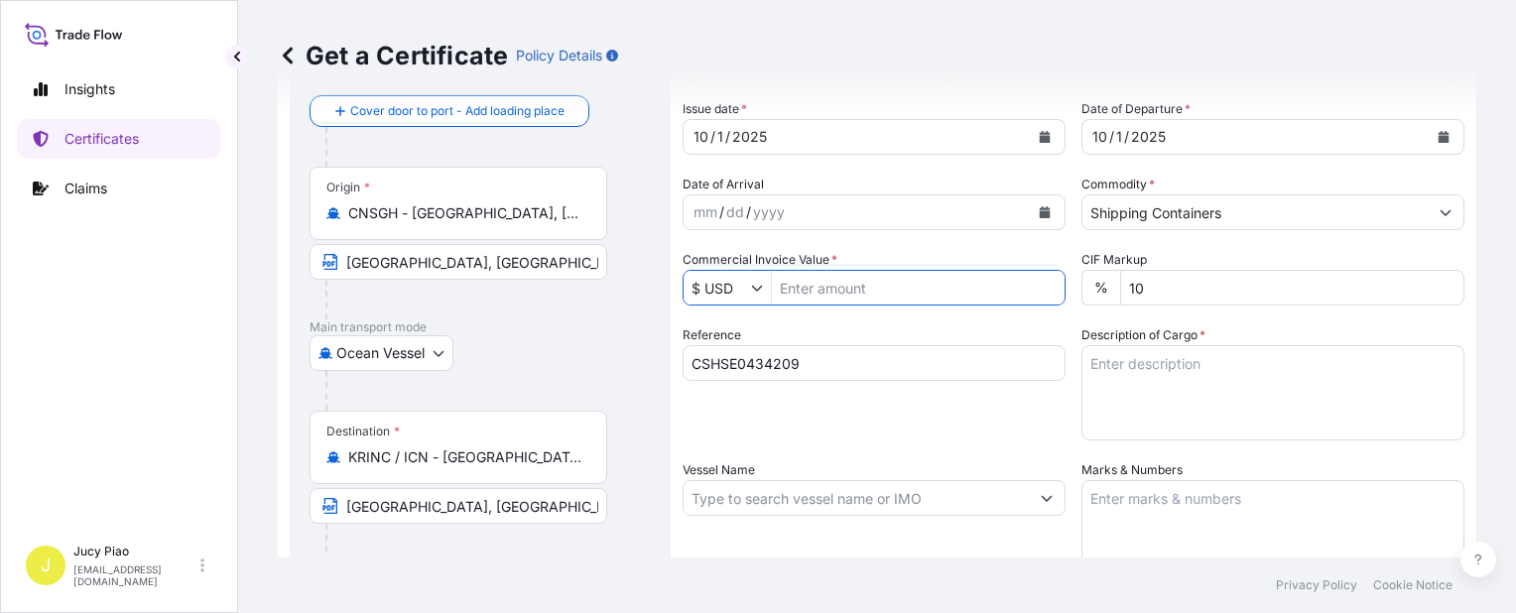
click at [928, 288] on input "Commercial Invoice Value *" at bounding box center [918, 288] width 293 height 36
type input "9,512.22"
click at [941, 419] on div "Reference CSHSE0434209" at bounding box center [874, 382] width 383 height 115
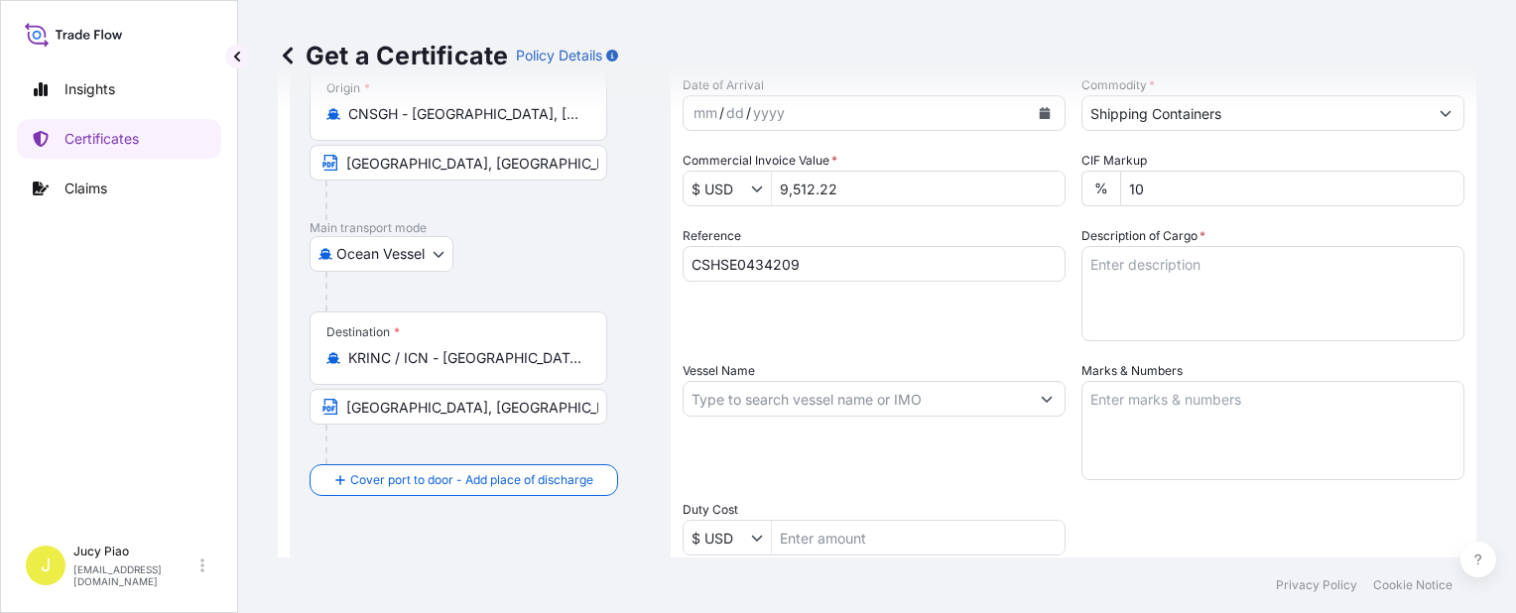
click at [1269, 294] on textarea "Description of Cargo *" at bounding box center [1272, 293] width 383 height 95
paste textarea "SOLPLUS(TM) DP310, 4G FIBREBOARD BOX 4 PALLETS (72 BOXES)"
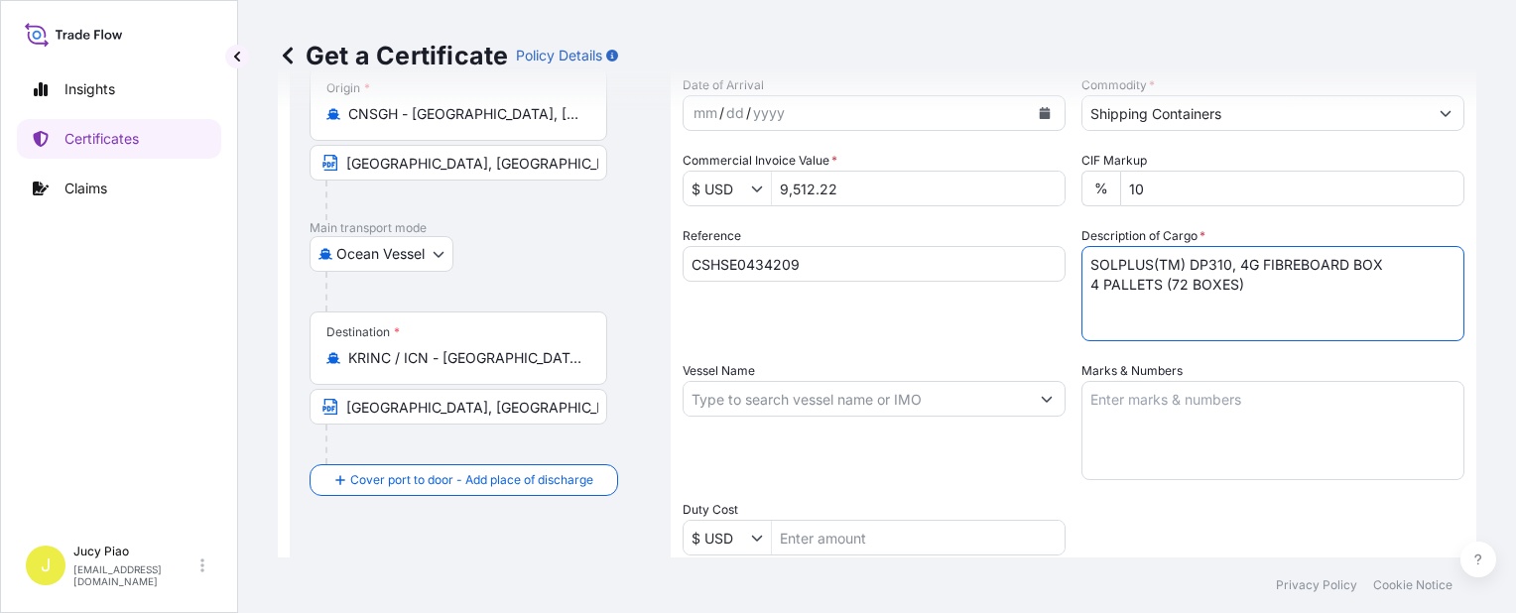
type textarea "SOLPLUS(TM) DP310, 4G FIBREBOARD BOX 4 PALLETS (72 BOXES)"
click at [1174, 412] on textarea "Marks & Numbers" at bounding box center [1272, 430] width 383 height 99
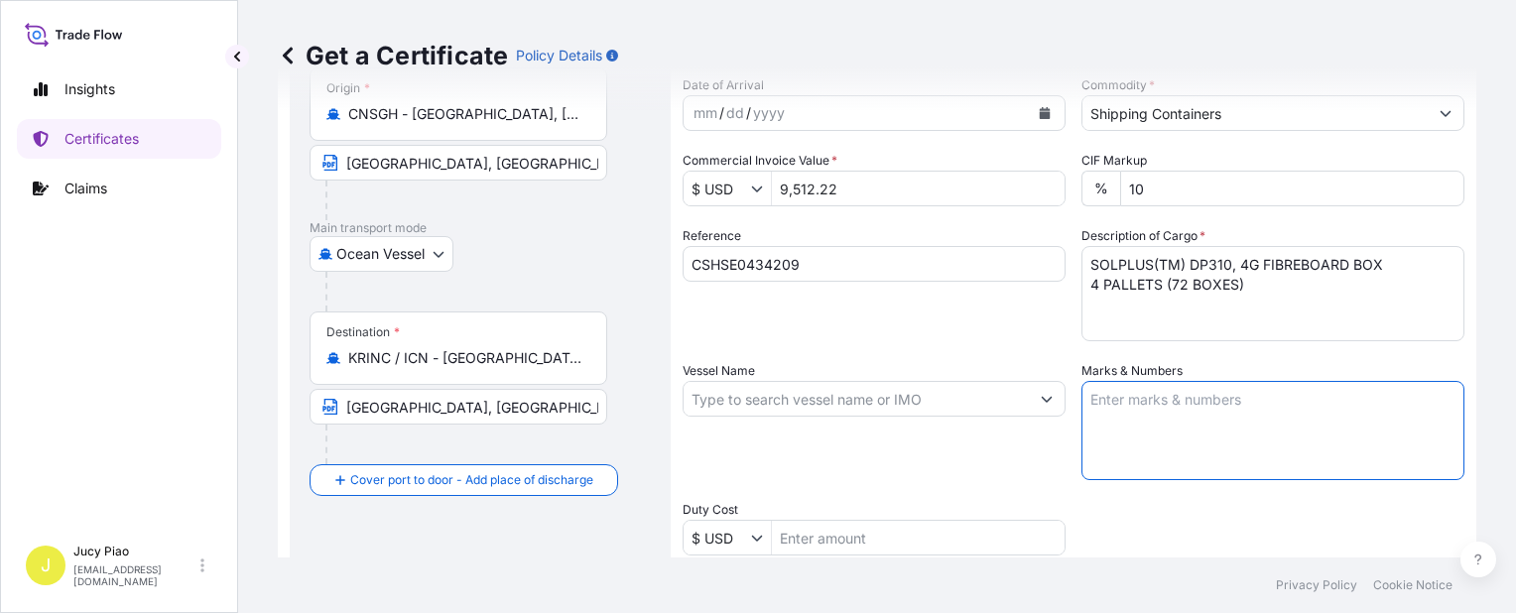
paste textarea "PO#4503929804"
type textarea "PO#4503929804"
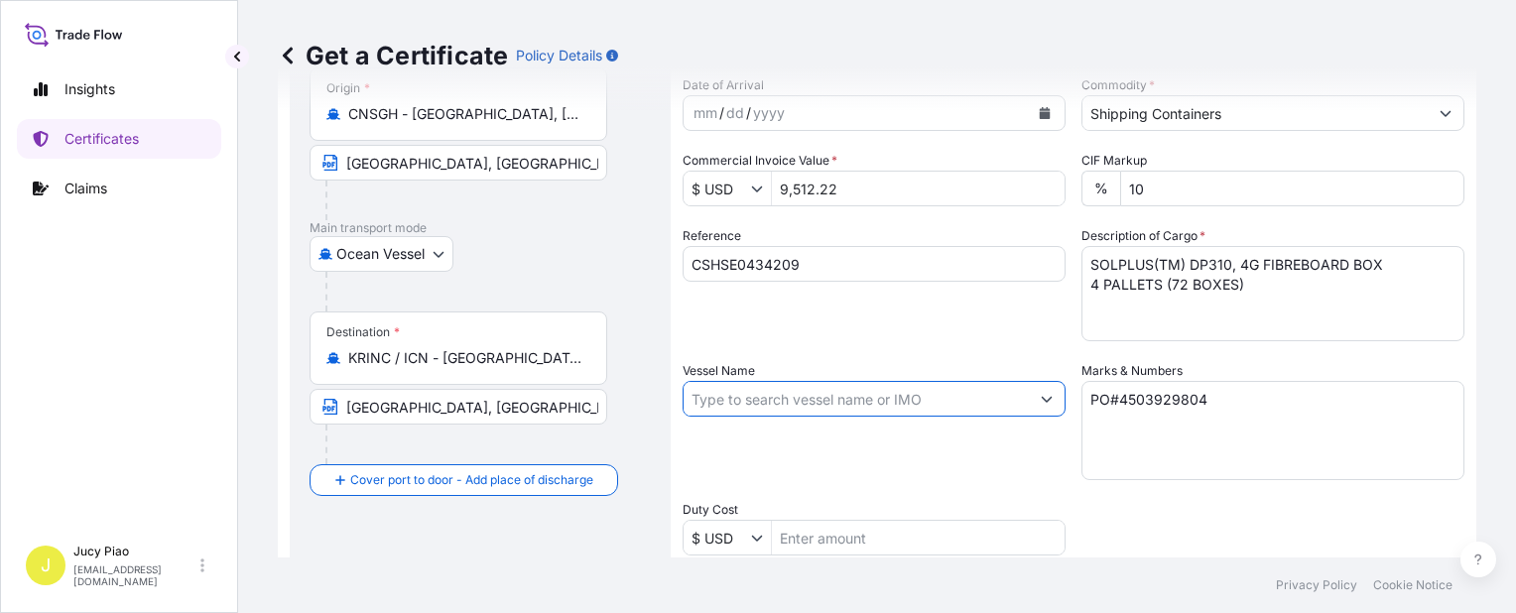
click at [756, 403] on input "Vessel Name" at bounding box center [856, 399] width 345 height 36
paste input "CONCERTO"
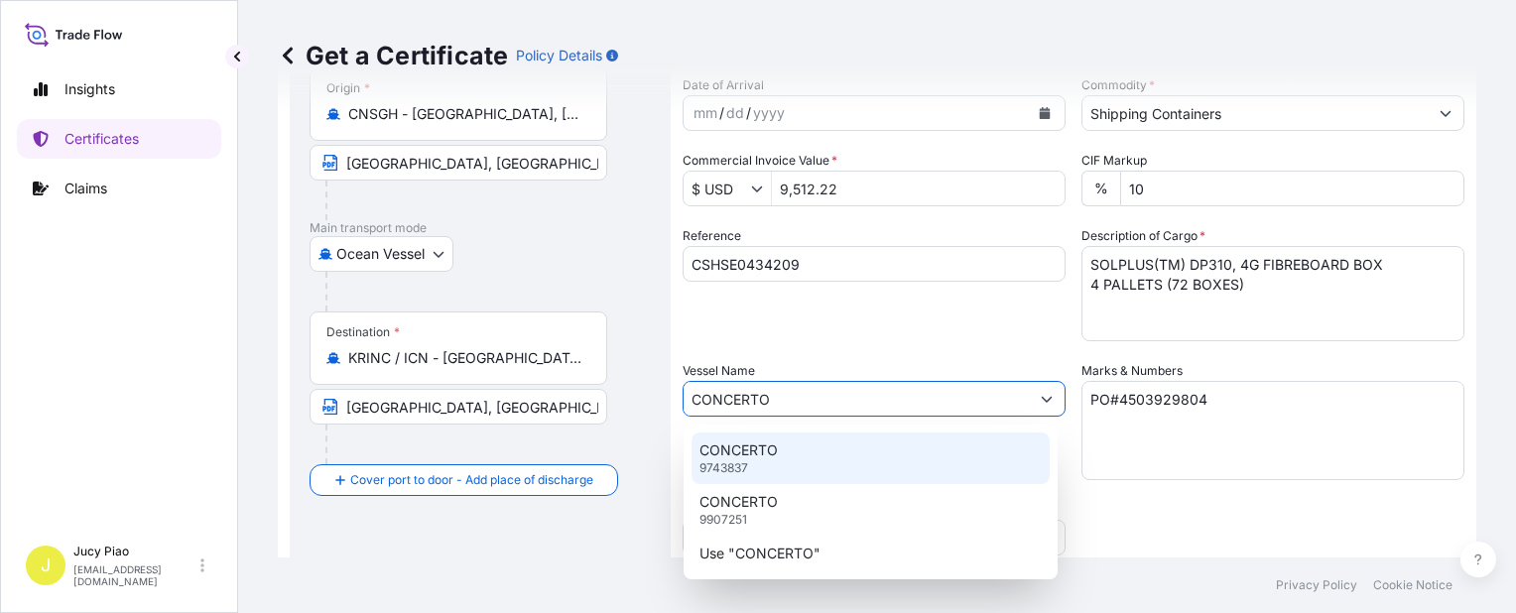
click at [790, 441] on div "CONCERTO 9743837" at bounding box center [871, 459] width 358 height 52
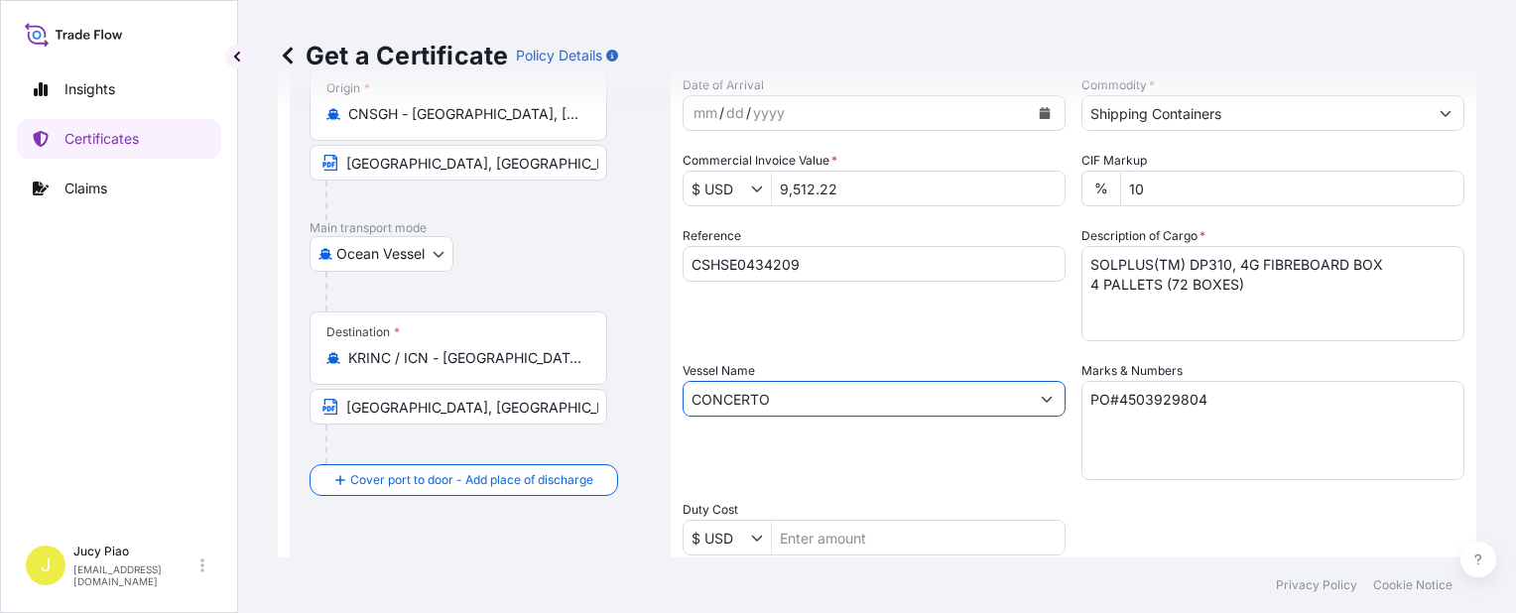
type input "CONCERTO"
click at [790, 441] on div "Vessel Name CONCERTO" at bounding box center [874, 420] width 383 height 119
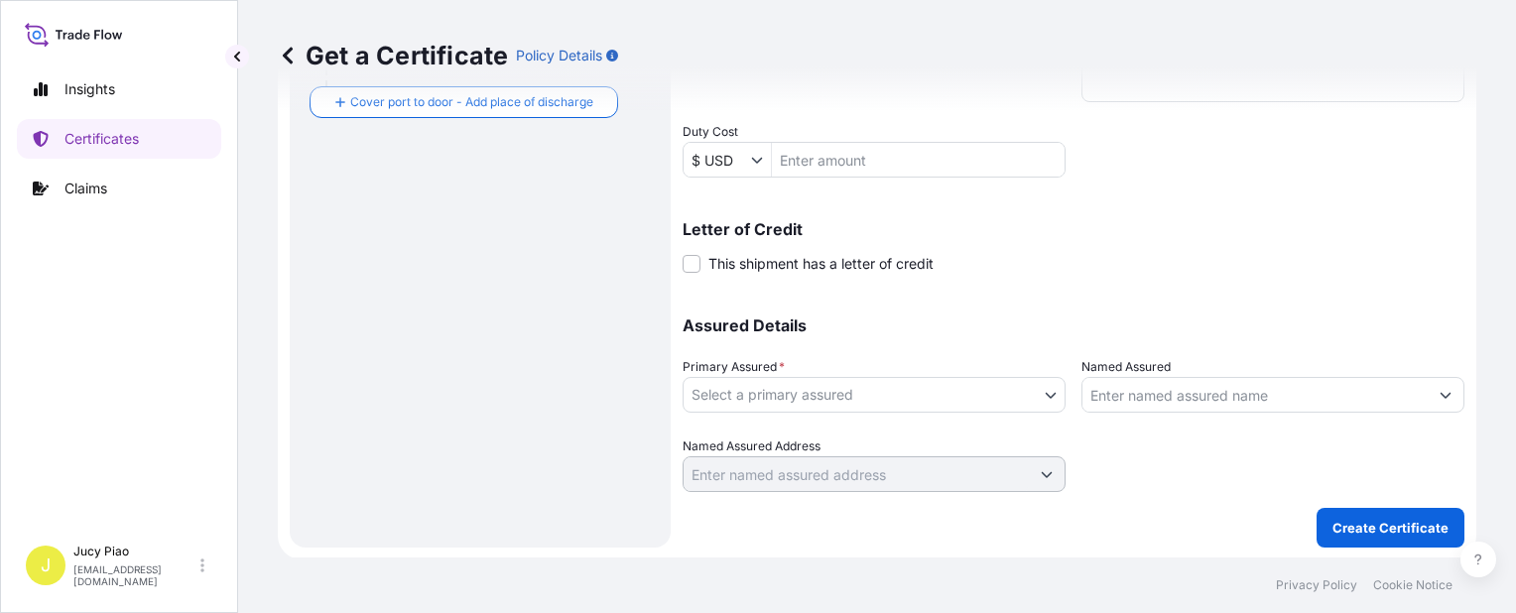
click at [821, 396] on body "0 options available. 3 options available. Insights Certificates Claims J Jucy P…" at bounding box center [758, 306] width 1516 height 613
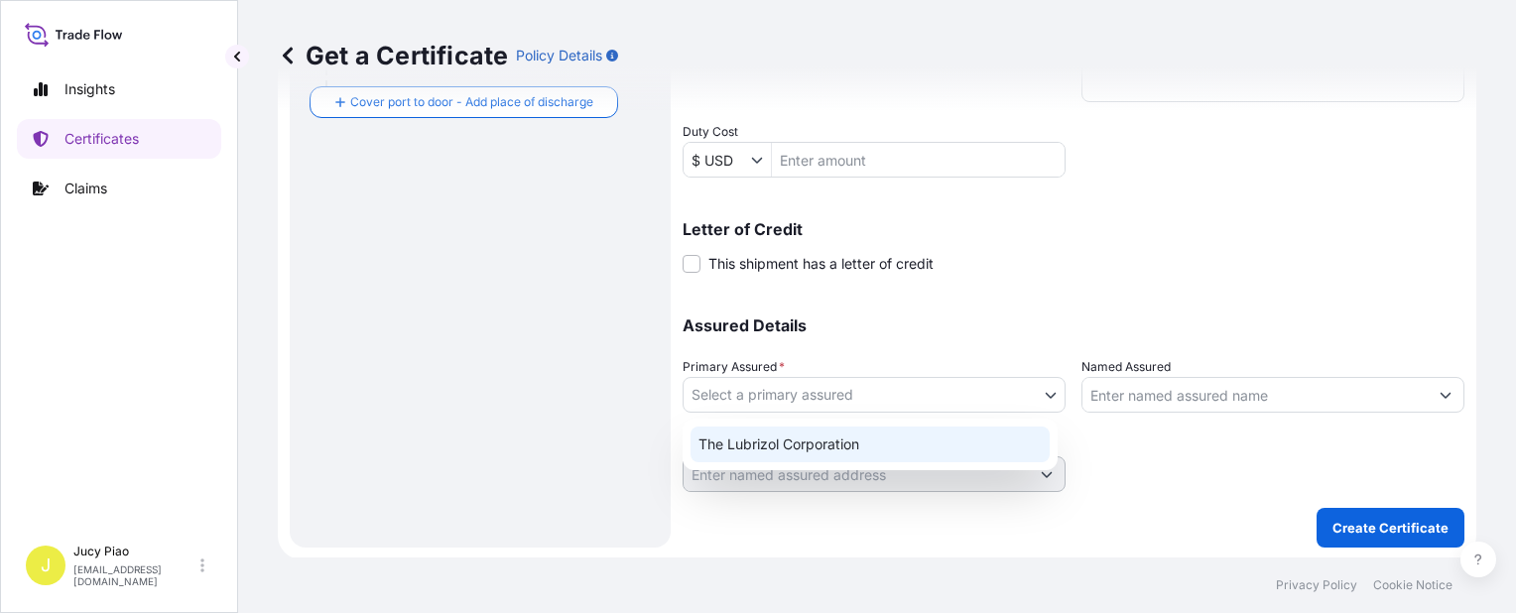
click at [791, 439] on div "The Lubrizol Corporation" at bounding box center [870, 445] width 359 height 36
select select "31566"
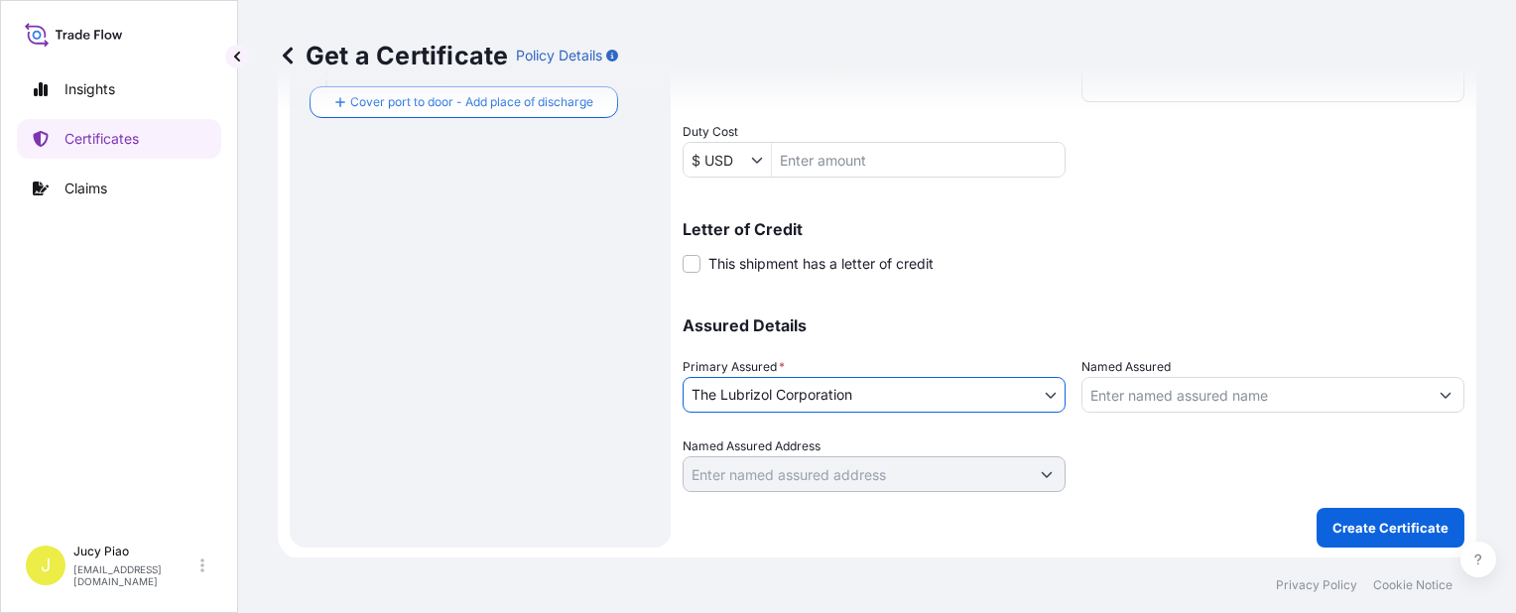
click at [1123, 393] on input "Named Assured" at bounding box center [1254, 395] width 345 height 36
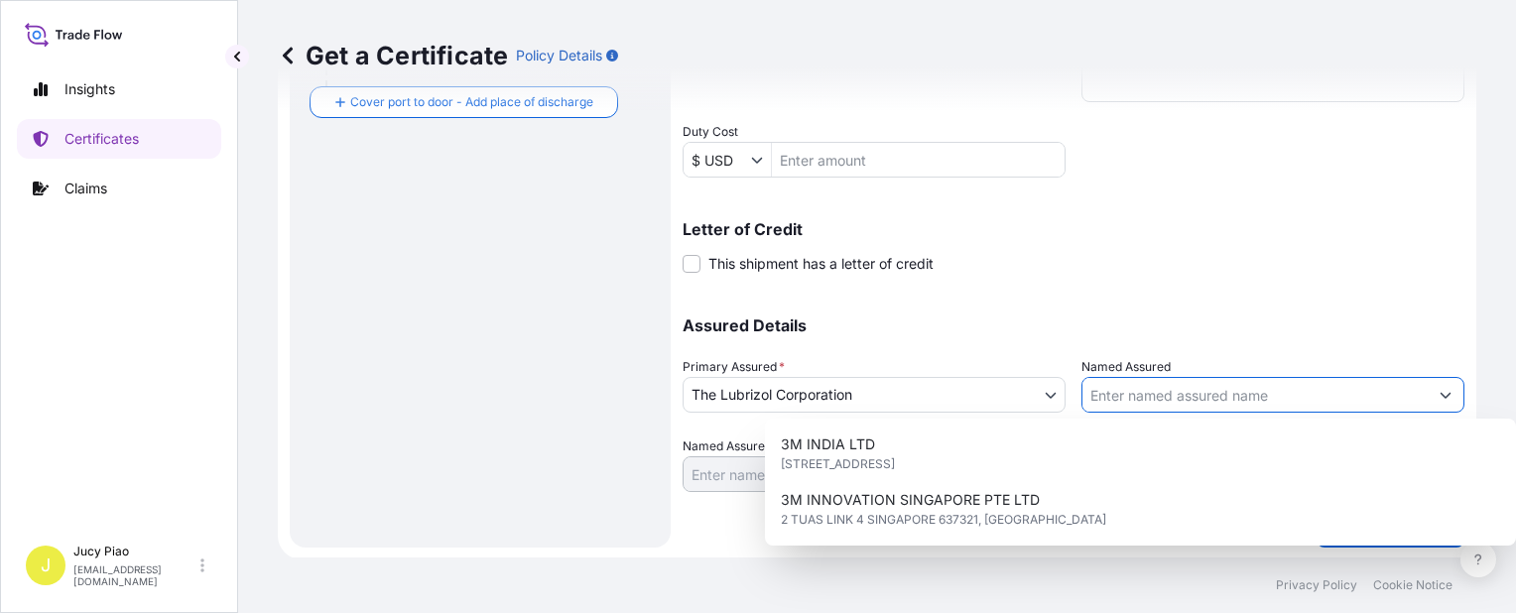
paste input "LUBRIZOL KOREA"
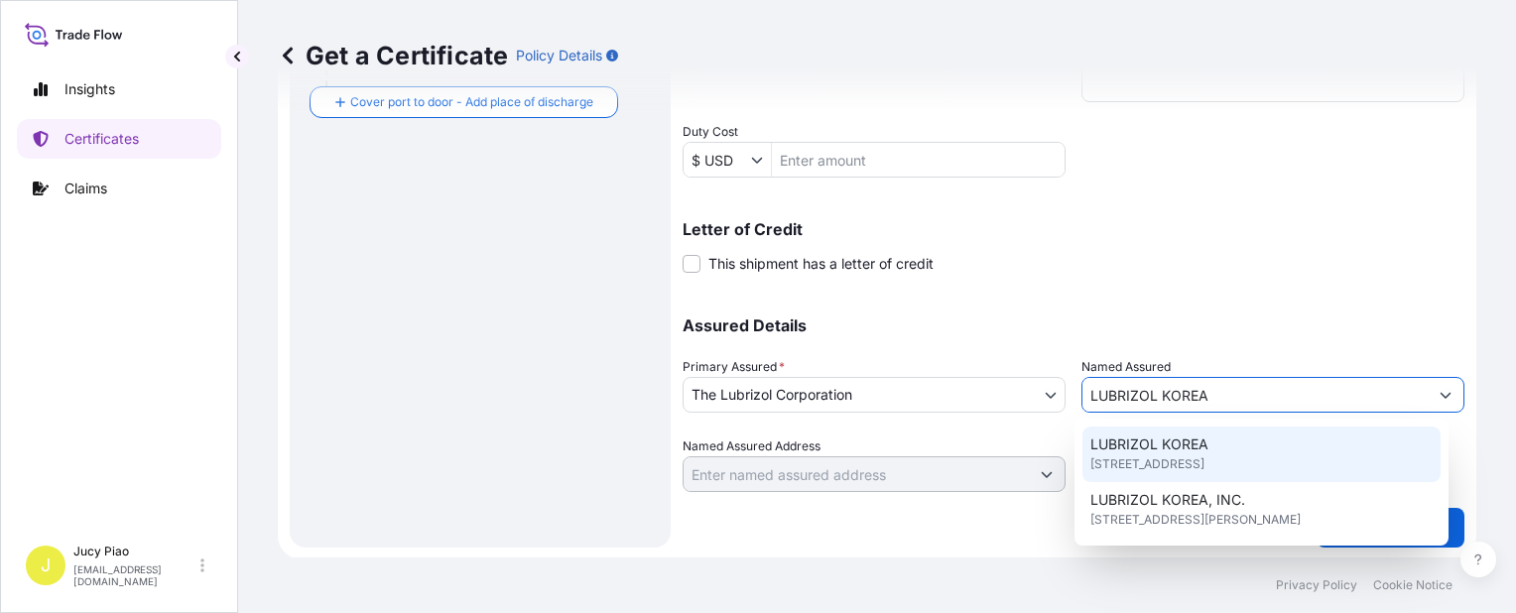
click at [1270, 452] on div "[STREET_ADDRESS]" at bounding box center [1261, 455] width 358 height 56
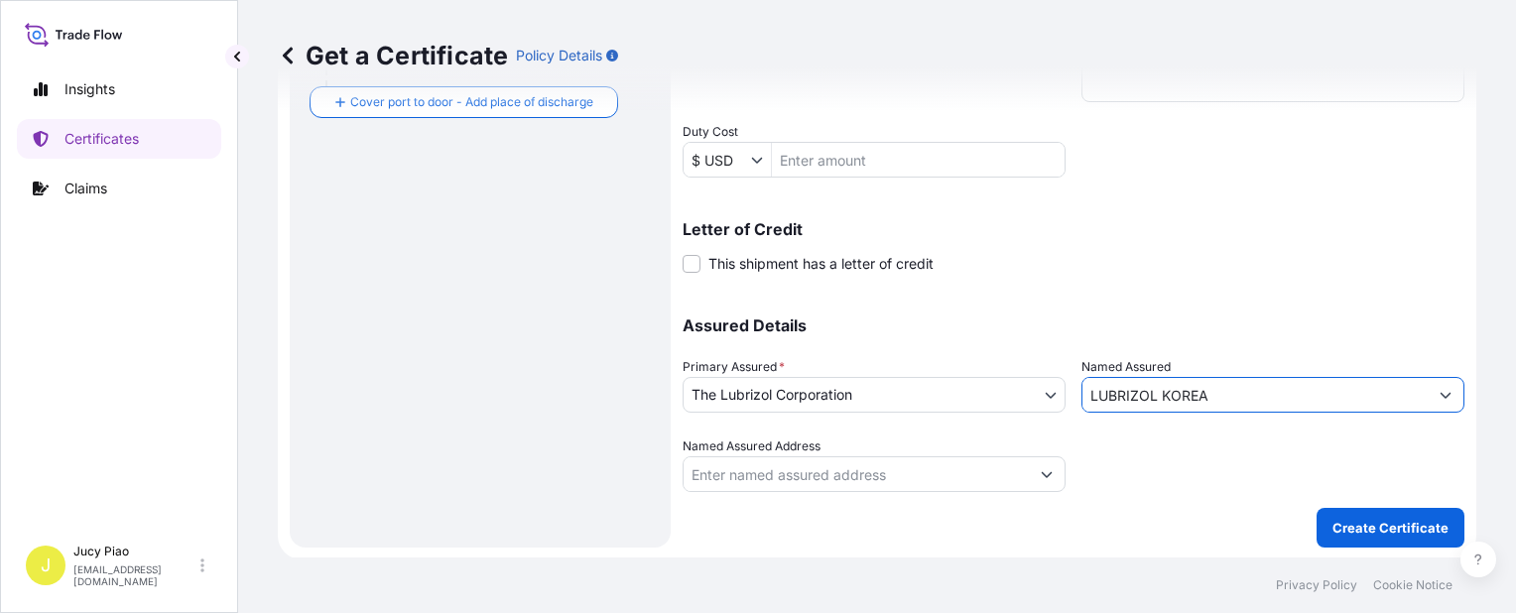
type input "LUBRIZOL KOREA"
click at [1262, 487] on div at bounding box center [1272, 465] width 383 height 56
click at [1218, 466] on div at bounding box center [1272, 465] width 383 height 56
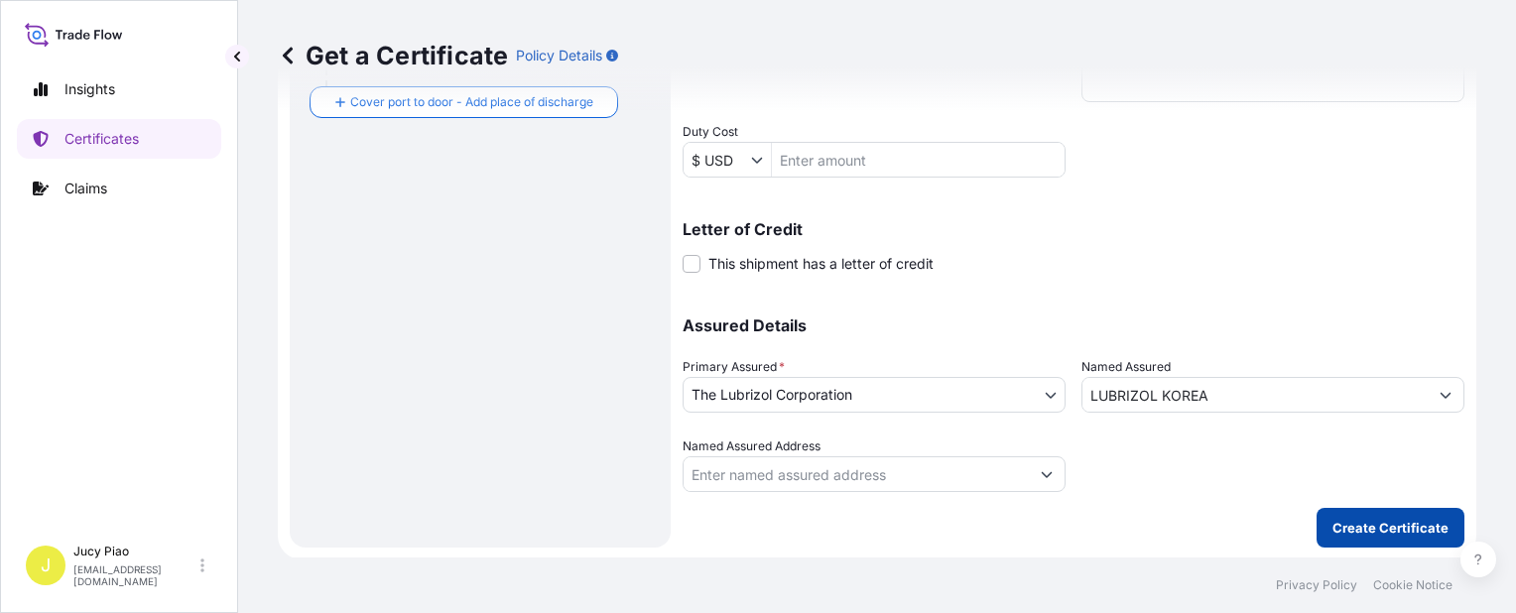
click at [1346, 526] on p "Create Certificate" at bounding box center [1390, 528] width 116 height 20
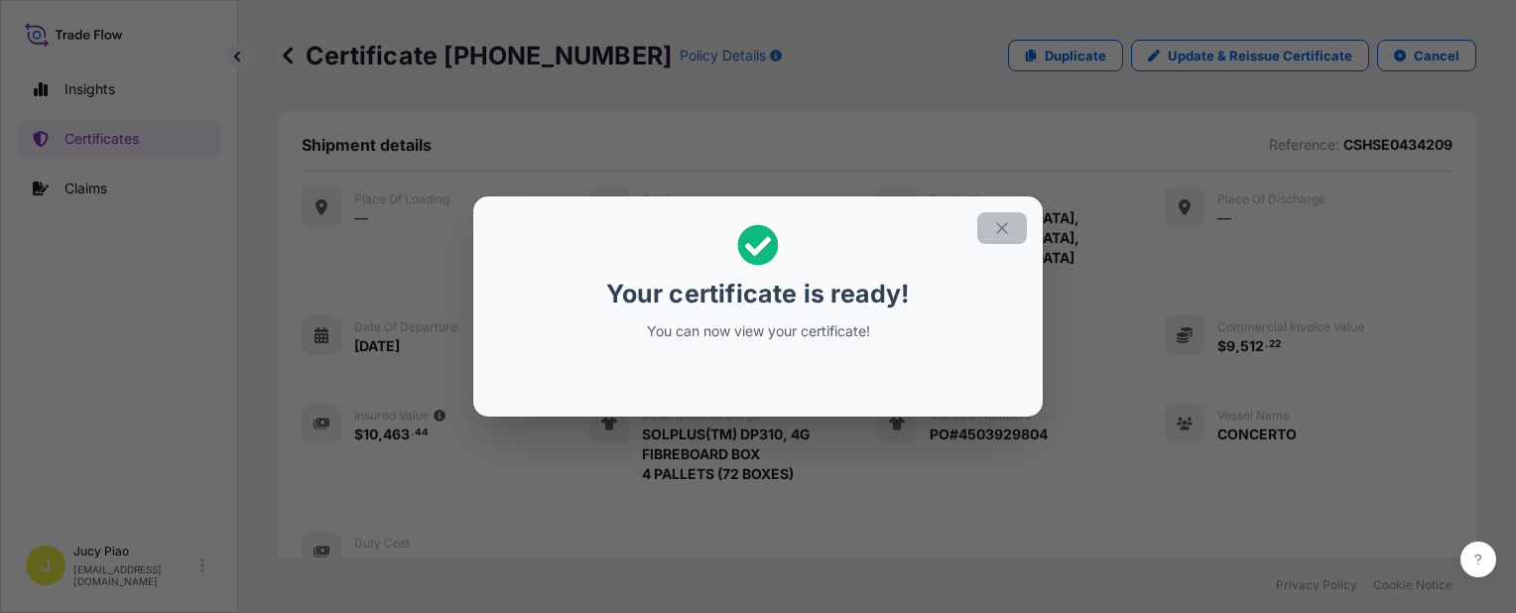
click at [1012, 233] on button "button" at bounding box center [1002, 228] width 50 height 32
click at [1004, 232] on icon "button" at bounding box center [1002, 228] width 18 height 18
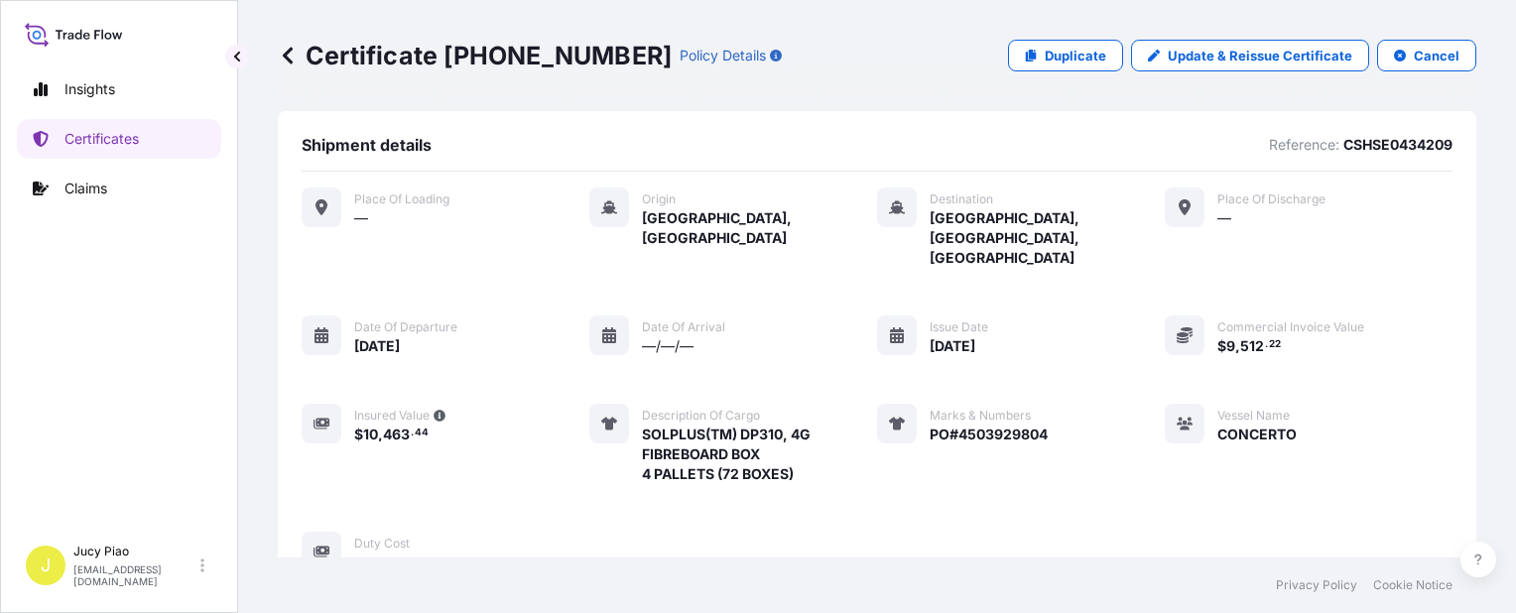
click at [1070, 339] on div "Place of Loading — Origin [GEOGRAPHIC_DATA], [GEOGRAPHIC_DATA] Destination [GEO…" at bounding box center [877, 380] width 1151 height 385
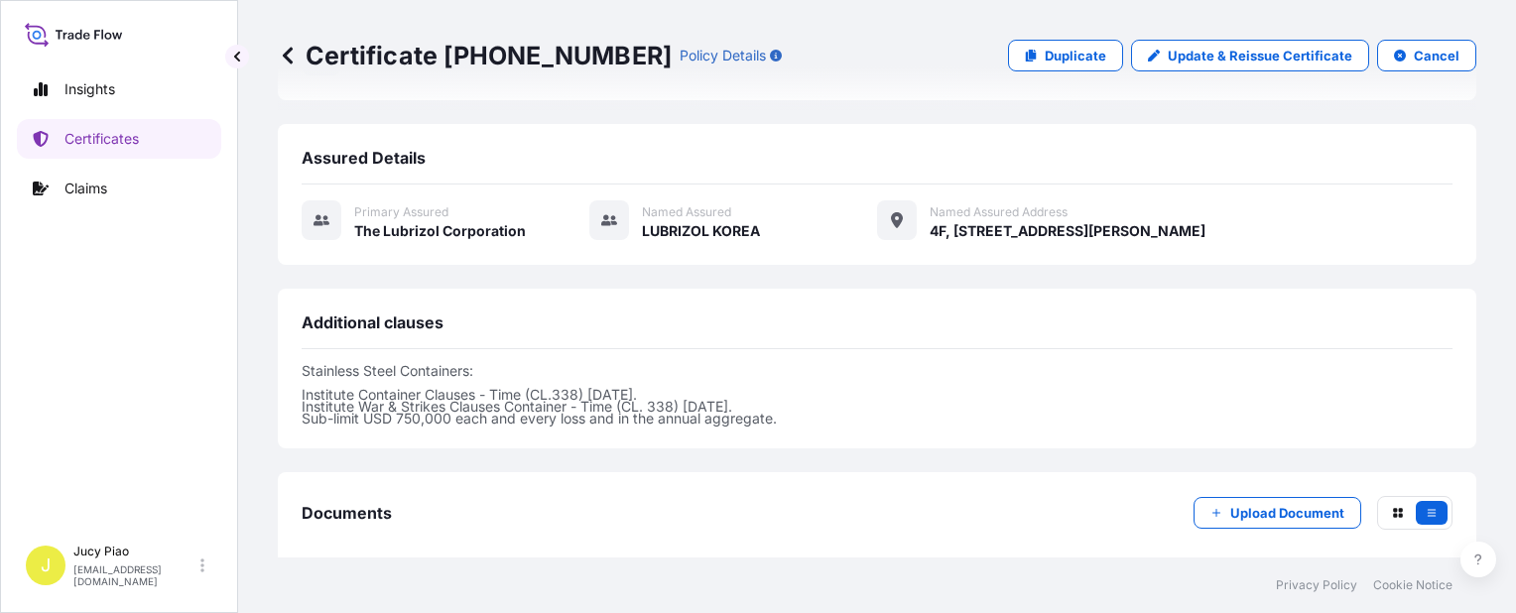
scroll to position [595, 0]
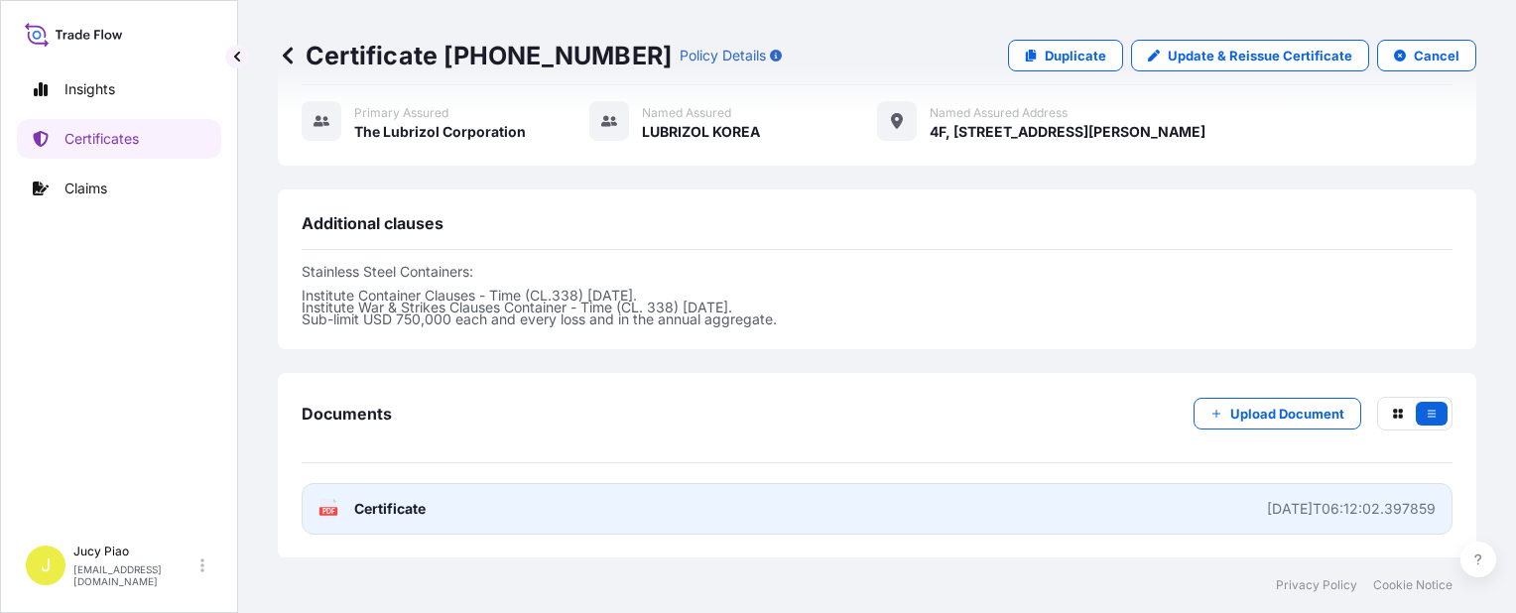
click at [1012, 483] on link "PDF Certificate [DATE]T06:12:02.397859" at bounding box center [877, 509] width 1151 height 52
